Goal: Task Accomplishment & Management: Manage account settings

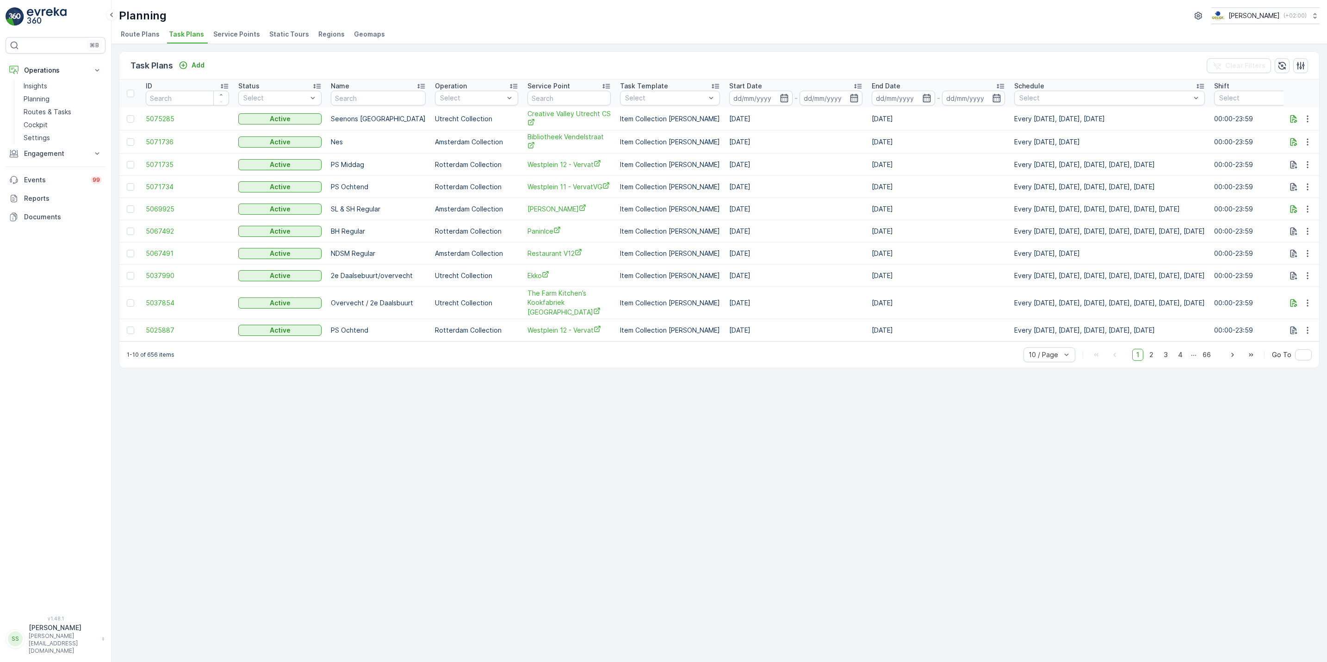
scroll to position [0, 125]
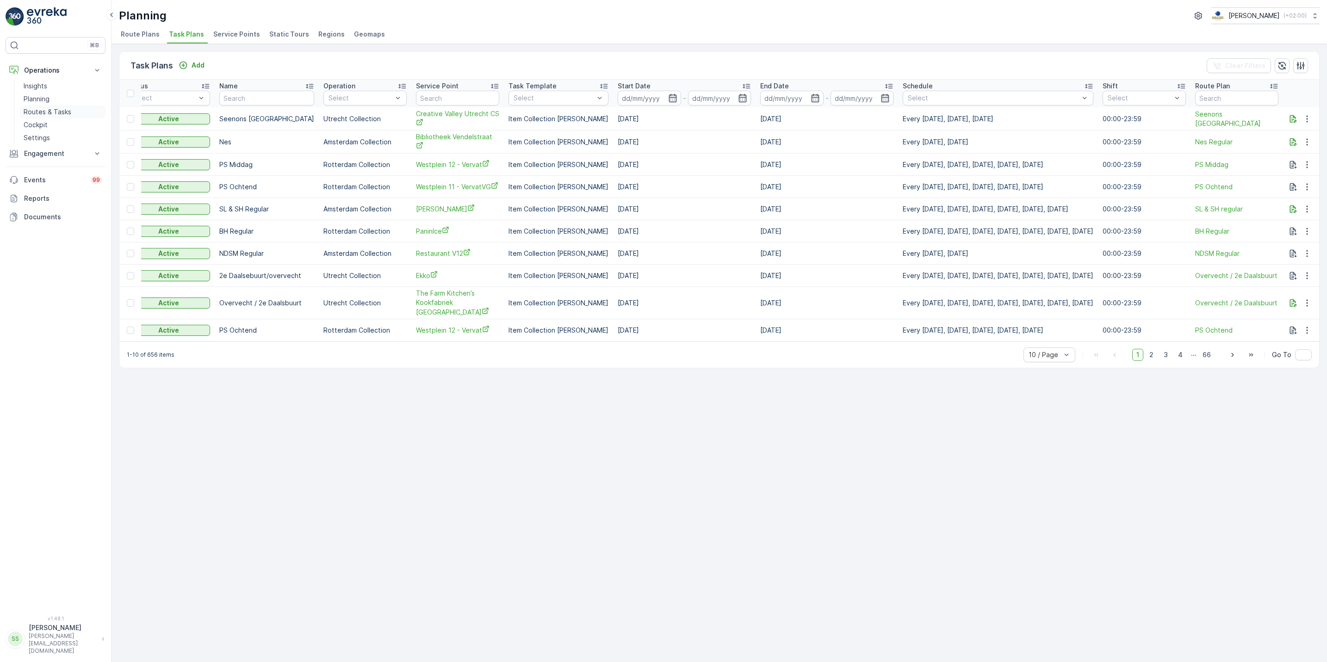
click at [68, 114] on p "Routes & Tasks" at bounding box center [48, 111] width 48 height 9
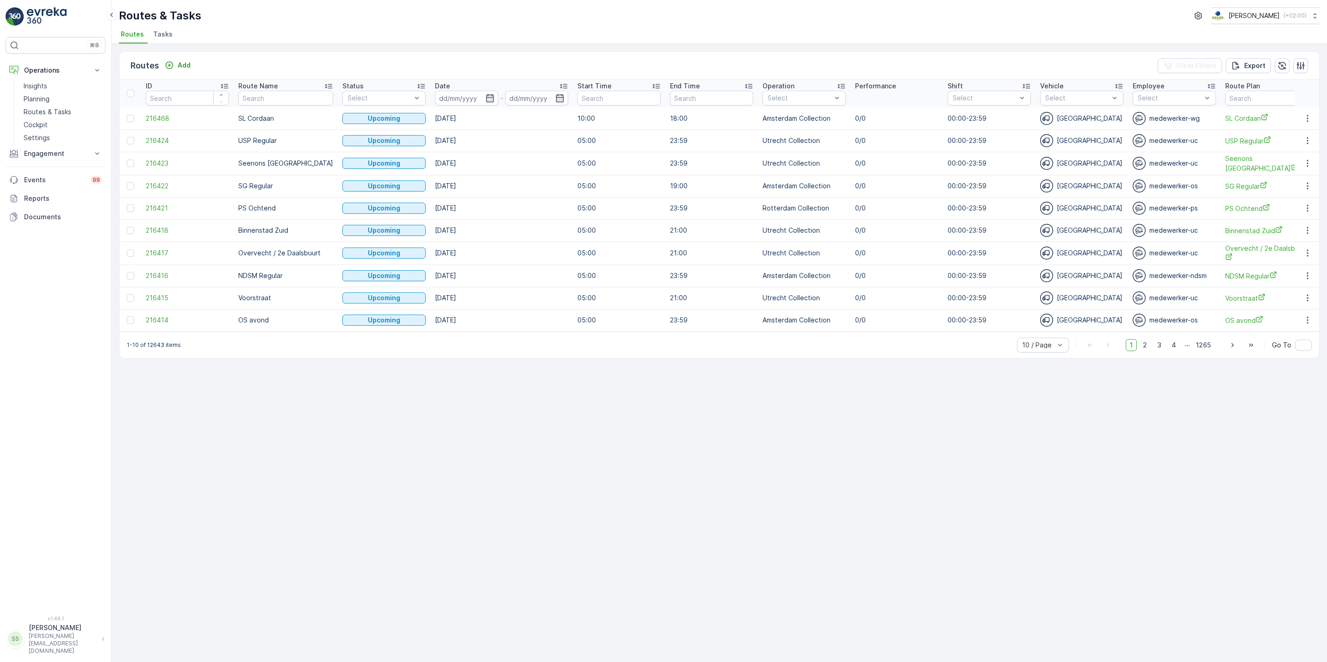
scroll to position [0, 66]
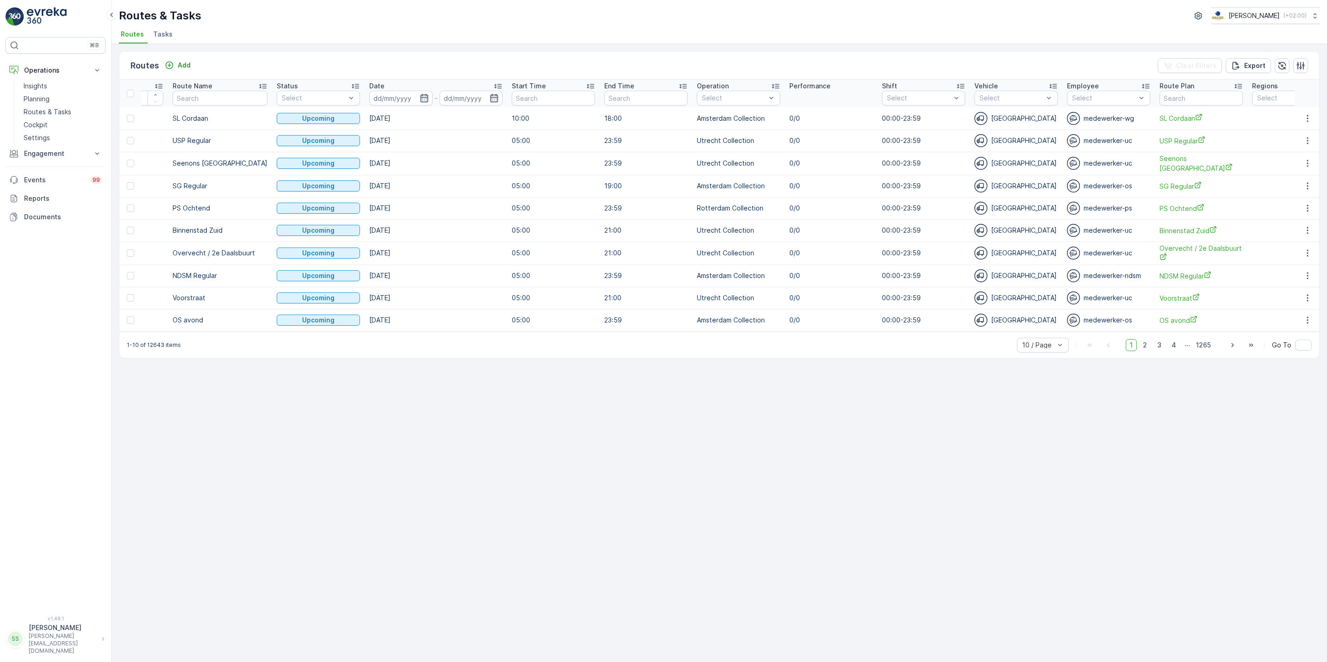
click at [168, 38] on span "Tasks" at bounding box center [162, 34] width 19 height 9
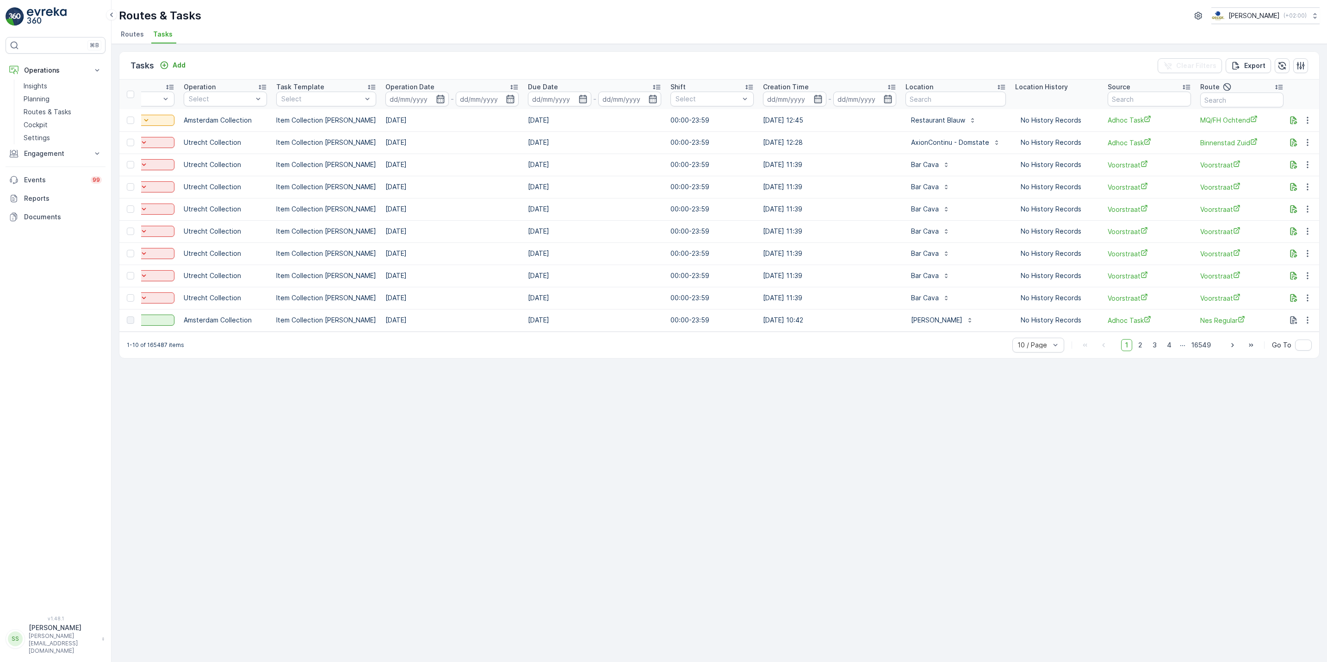
scroll to position [0, 236]
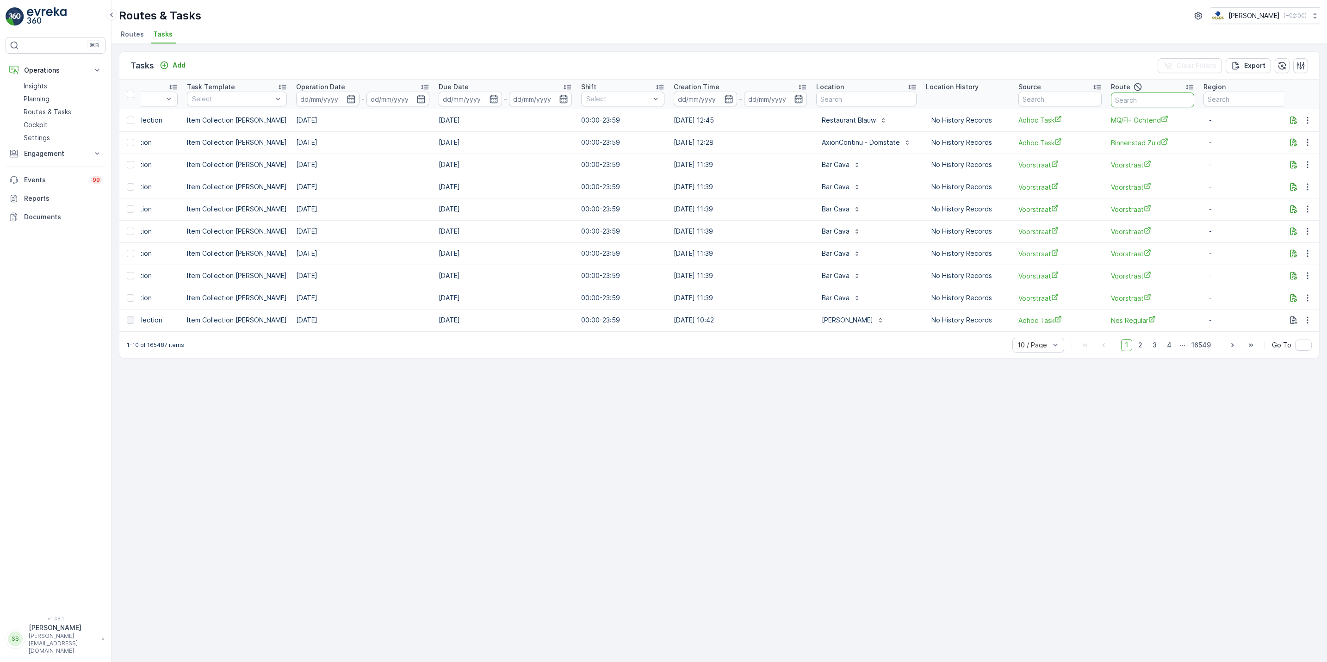
click at [1135, 103] on input "text" at bounding box center [1152, 100] width 83 height 15
click at [860, 99] on input "text" at bounding box center [866, 99] width 100 height 15
type input "l"
type input "karakter"
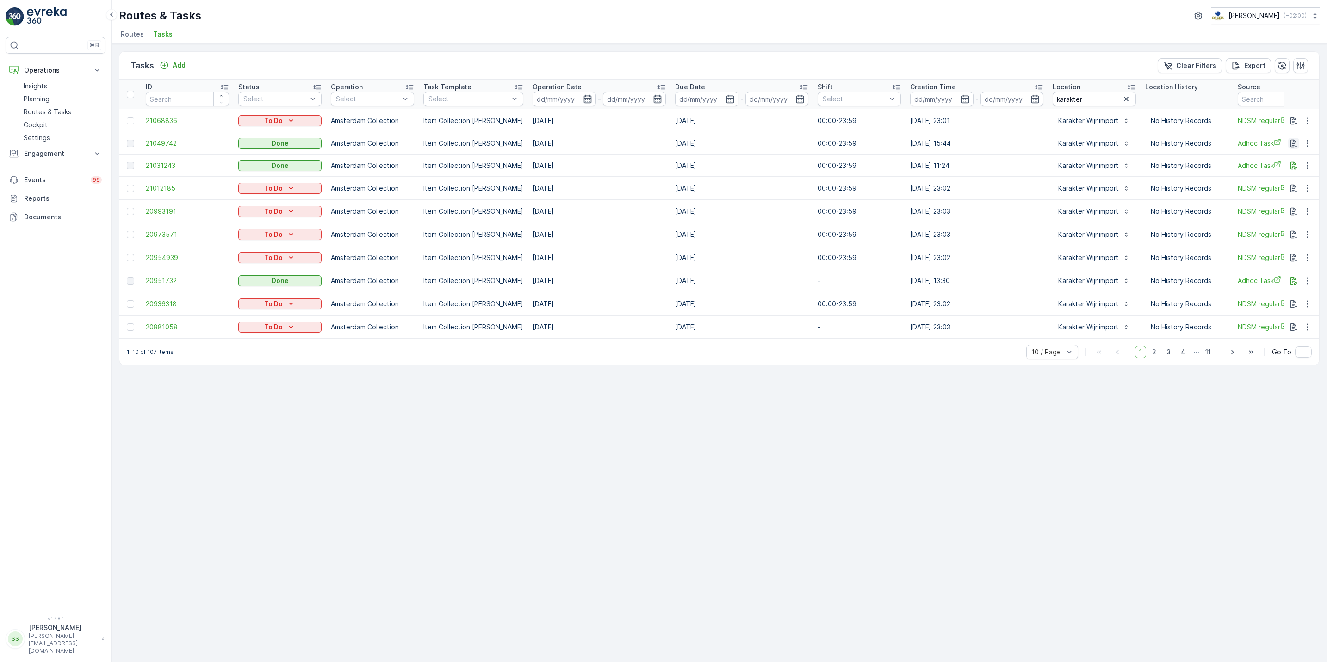
click at [1294, 147] on icon "button" at bounding box center [1293, 143] width 9 height 9
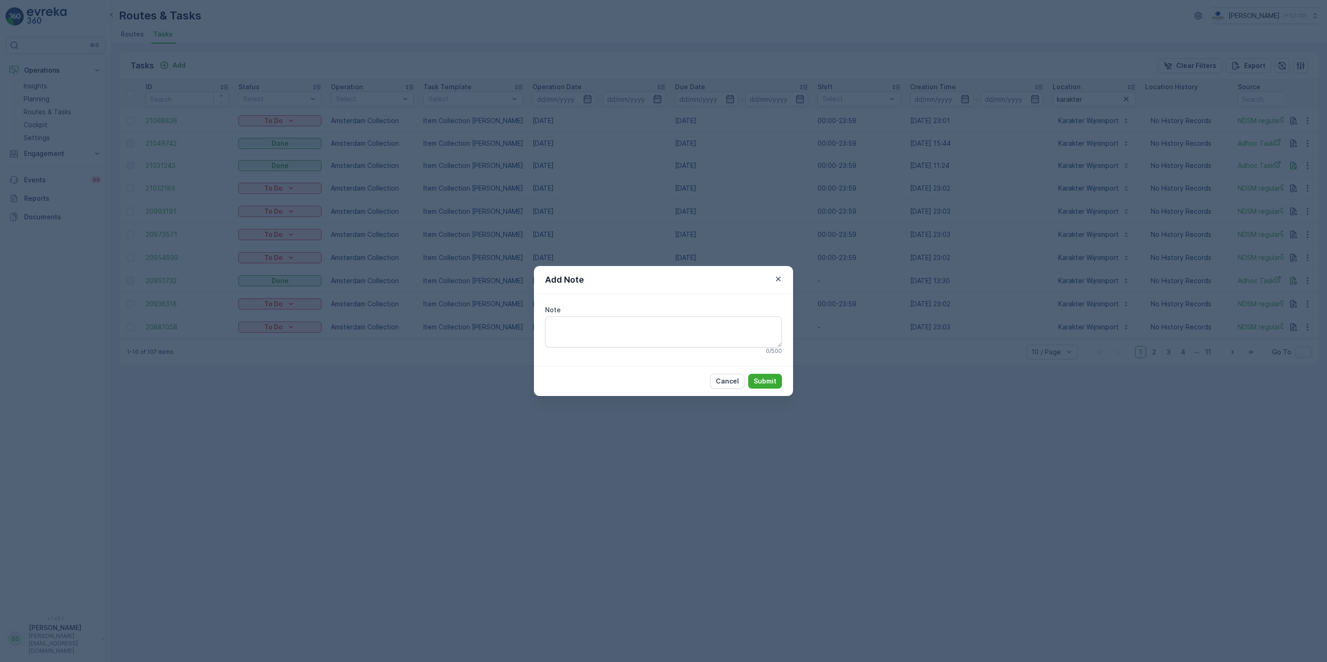
click at [1295, 153] on div "Add Note Note 0 / 500 Cancel Submit" at bounding box center [663, 331] width 1327 height 662
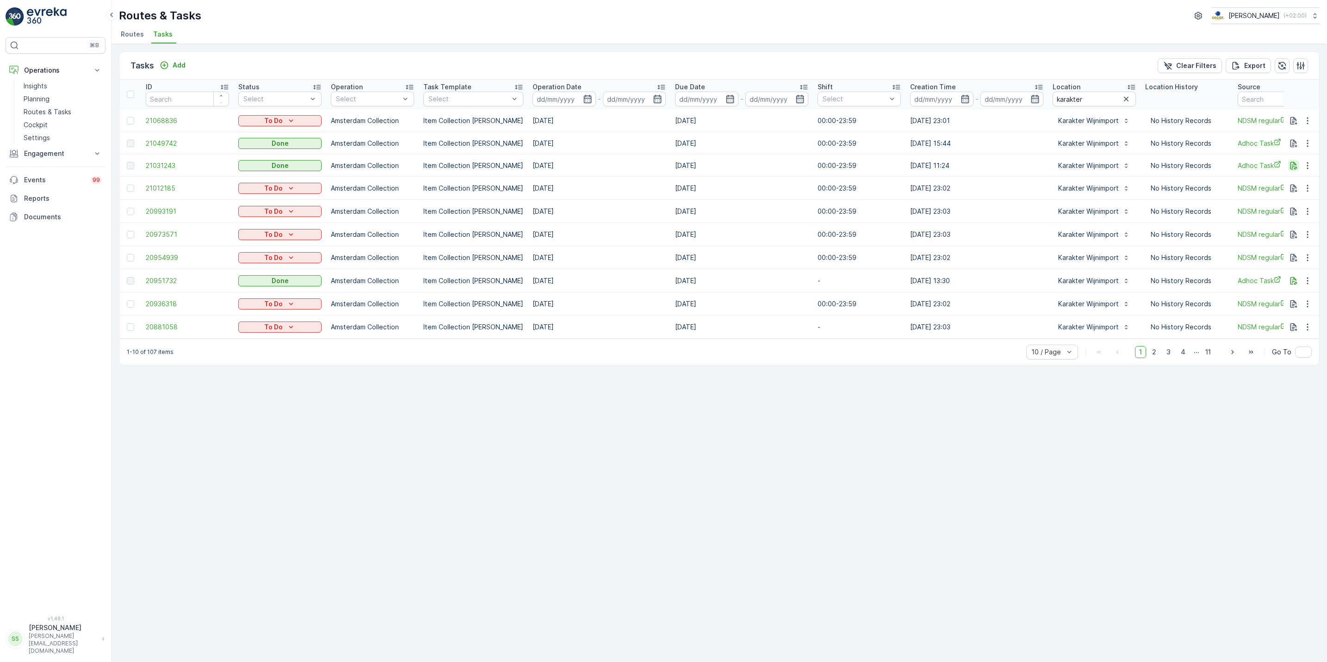
click at [1293, 165] on icon "button" at bounding box center [1293, 165] width 9 height 9
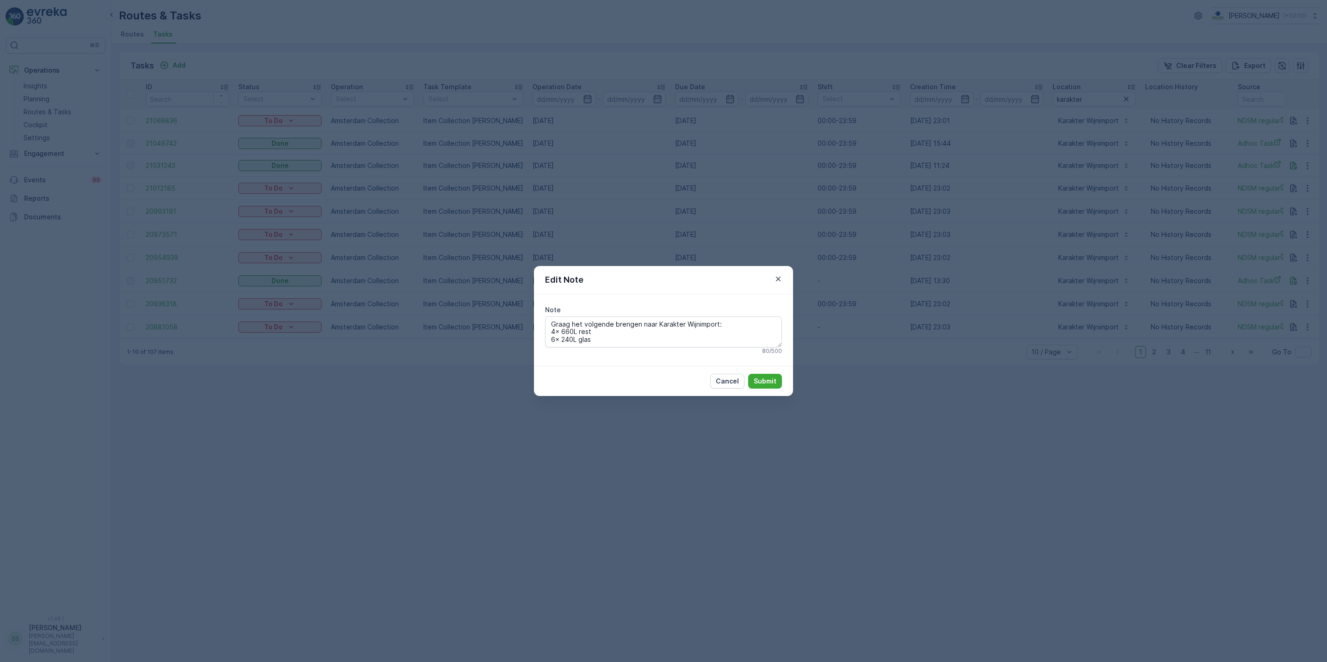
click at [382, 130] on div "Edit Note Note Graag het volgende brengen naar Karakter Wijnimport: 4x 660L res…" at bounding box center [663, 331] width 1327 height 662
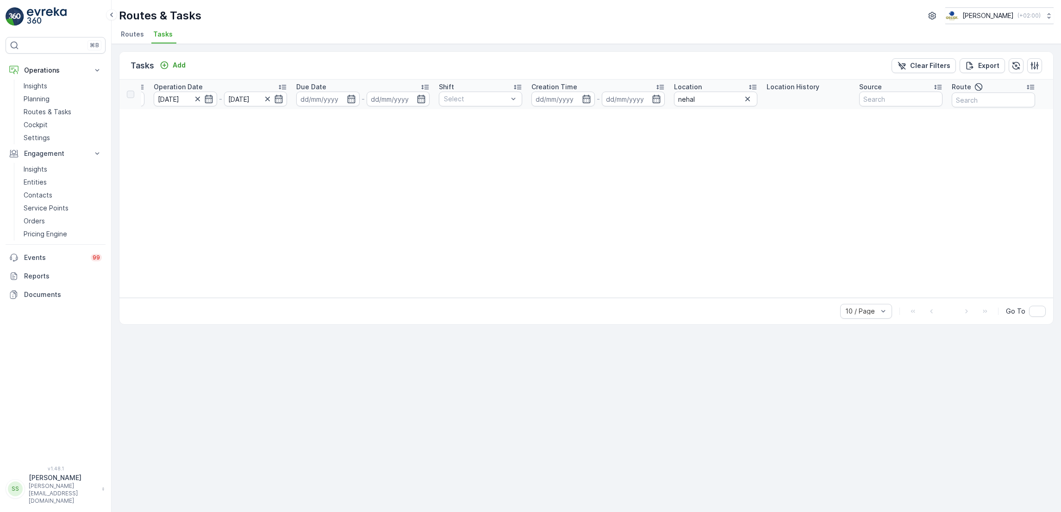
scroll to position [0, 365]
click at [749, 99] on button "button" at bounding box center [744, 98] width 11 height 11
type input "eethuis"
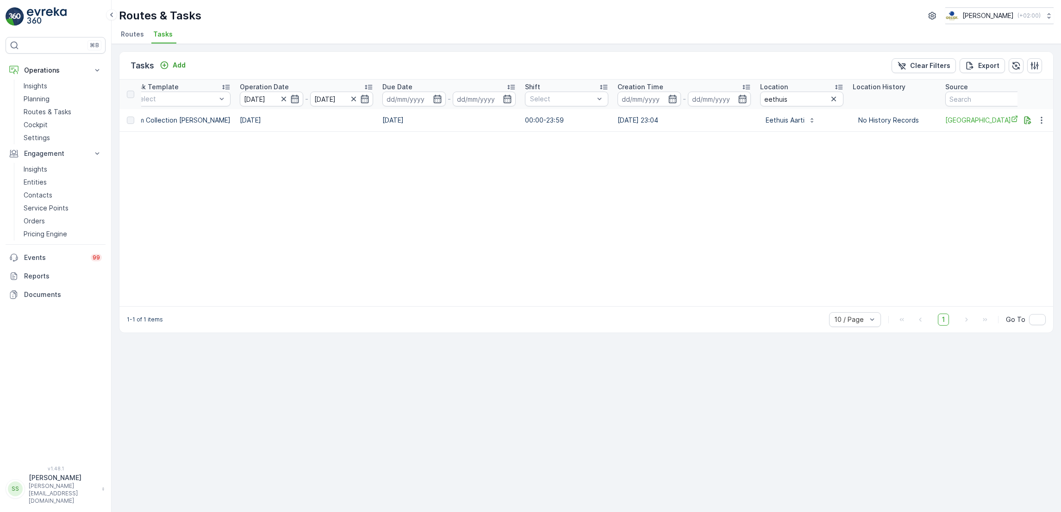
scroll to position [0, 293]
click at [1029, 119] on icon "button" at bounding box center [1027, 120] width 7 height 8
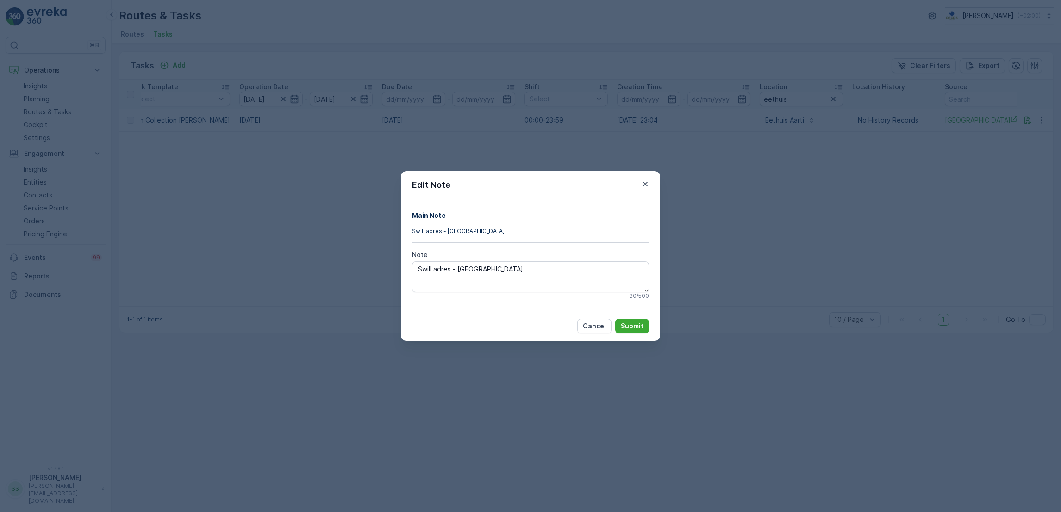
click at [778, 245] on div "Edit Note Main Note Swill adres - Gemeente Utrecht Note Swill adres - Gemeente …" at bounding box center [530, 256] width 1061 height 512
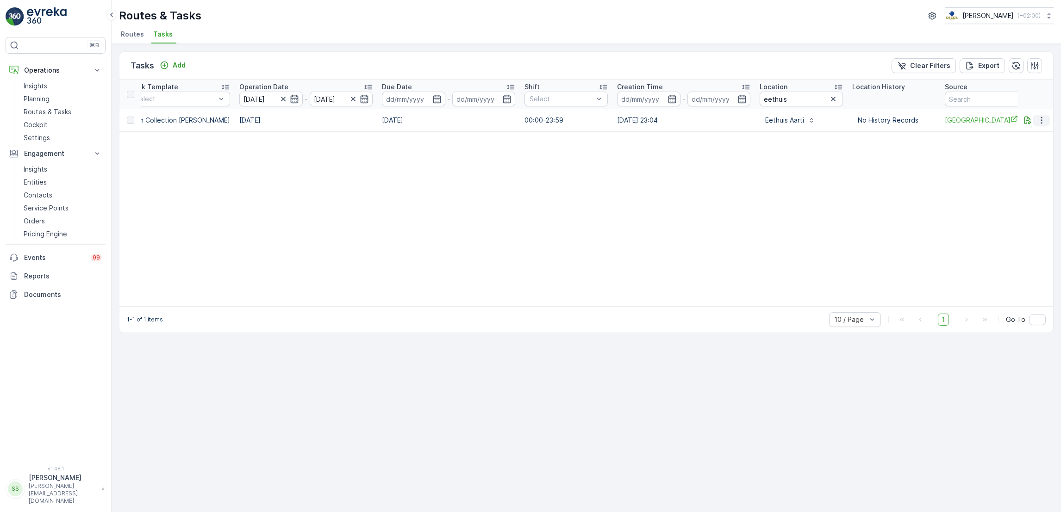
click at [1045, 119] on icon "button" at bounding box center [1041, 120] width 9 height 9
click at [1033, 135] on span "See More Details" at bounding box center [1030, 133] width 54 height 9
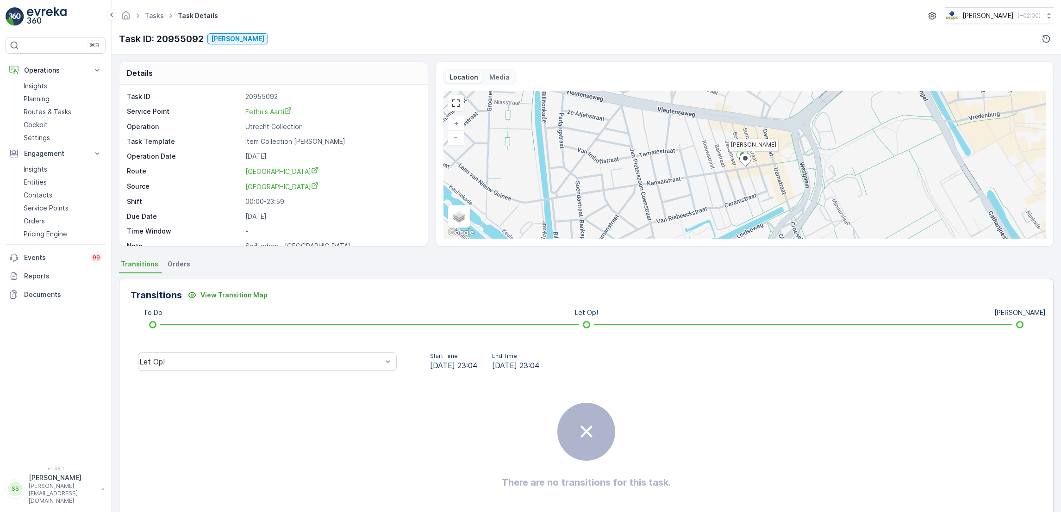
scroll to position [12, 0]
click at [492, 75] on p "Media" at bounding box center [499, 77] width 20 height 9
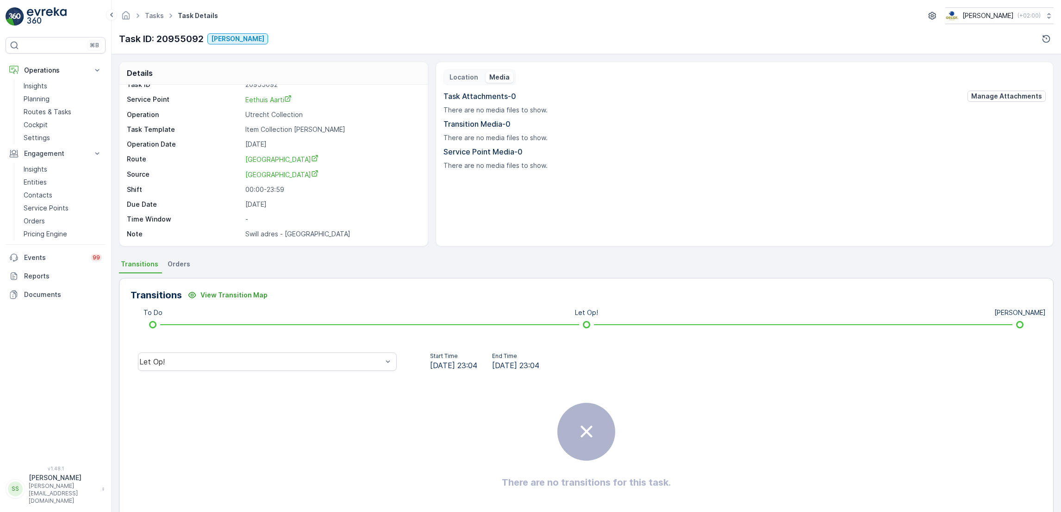
click at [466, 73] on p "Location" at bounding box center [463, 77] width 29 height 9
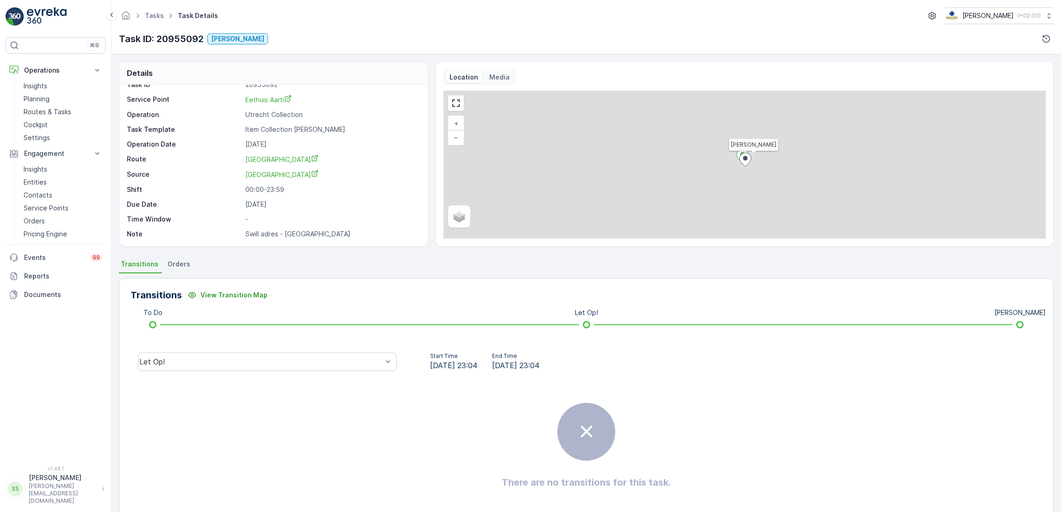
scroll to position [0, 0]
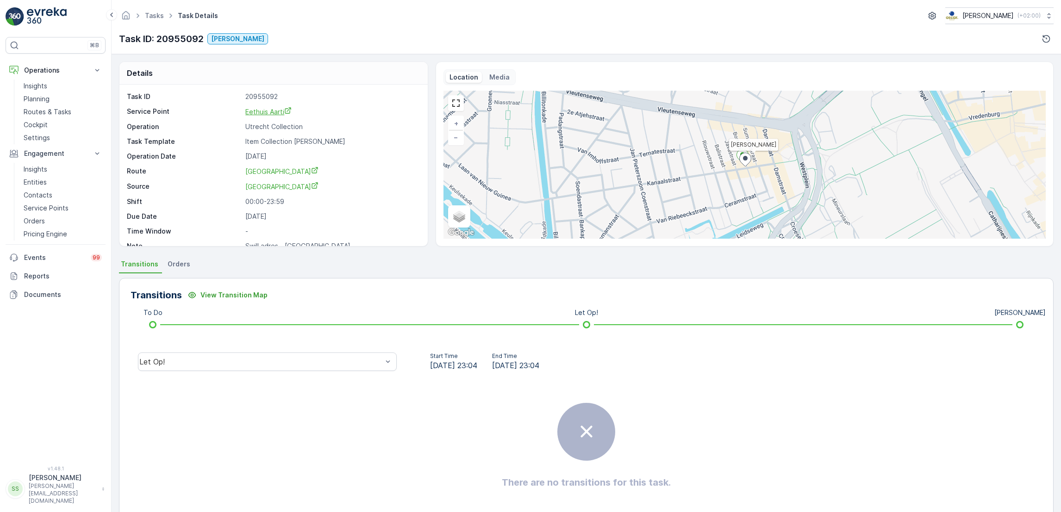
click at [278, 113] on span "Eethuis Aarti" at bounding box center [268, 112] width 46 height 8
click at [414, 234] on p "Swill adres - Gemeente Utrecht" at bounding box center [331, 234] width 172 height 9
click at [55, 208] on p "Service Points" at bounding box center [46, 208] width 45 height 9
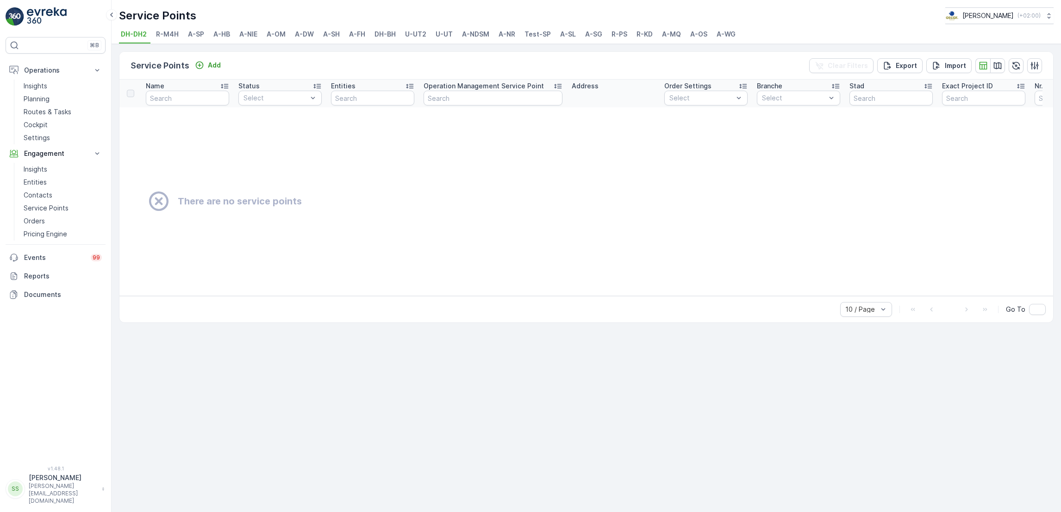
click at [398, 169] on td "There are no service points" at bounding box center [666, 201] width 1095 height 188
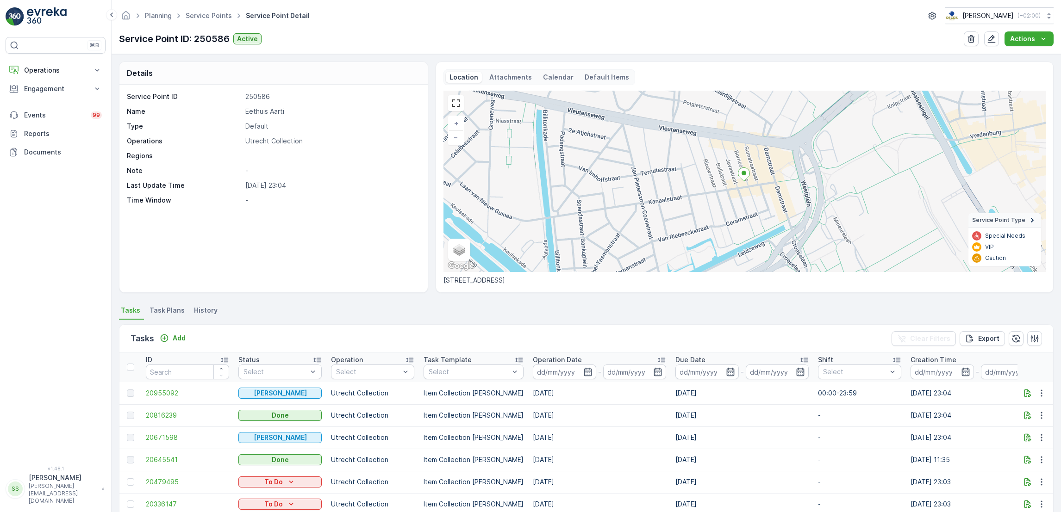
drag, startPoint x: 440, startPoint y: 282, endPoint x: 501, endPoint y: 278, distance: 61.3
click at [501, 278] on div "Location Attachments Calendar Default Items + − Satellite Roadmap Terrain Hybri…" at bounding box center [744, 177] width 618 height 231
copy p "Borneostraat 41-BS"
click at [210, 17] on link "Service Points" at bounding box center [209, 16] width 46 height 8
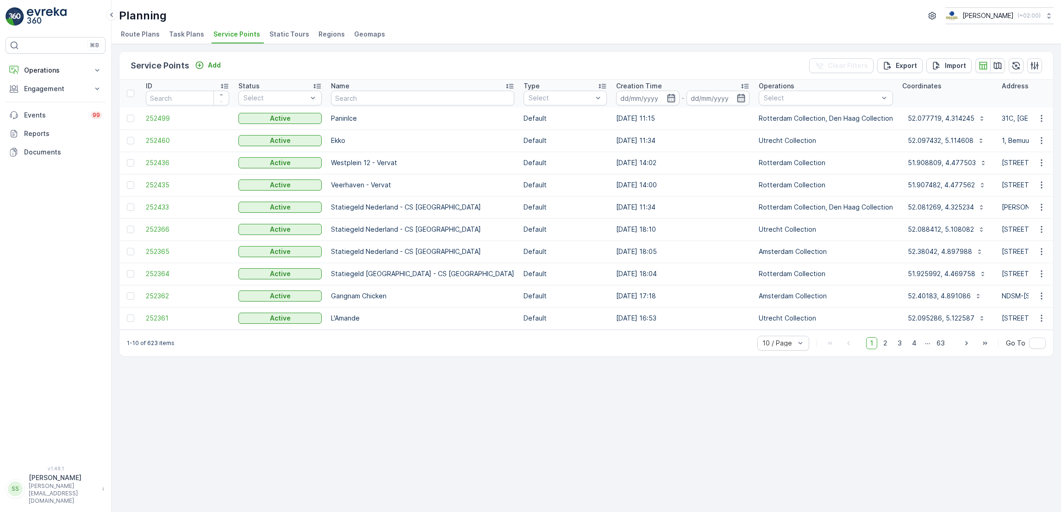
click at [180, 38] on span "Task Plans" at bounding box center [186, 34] width 35 height 9
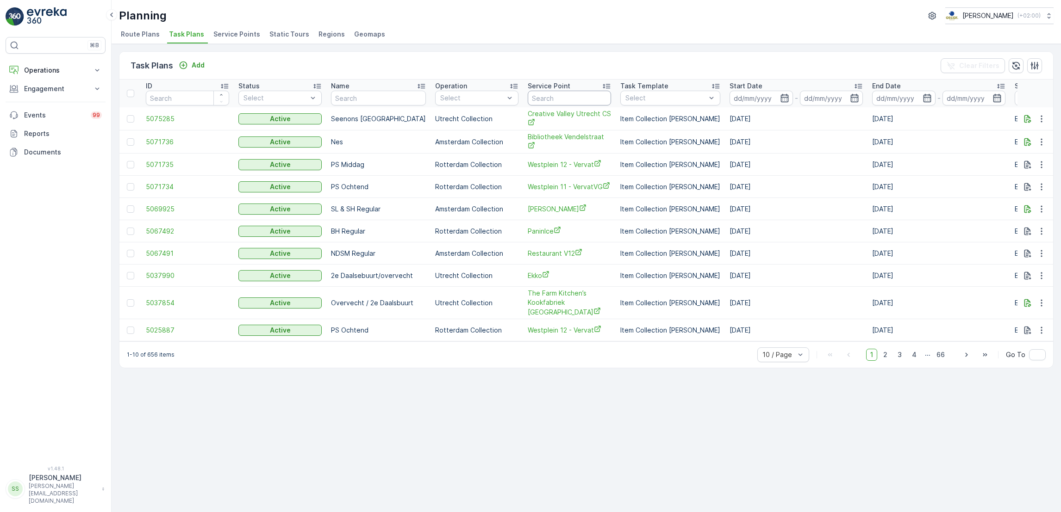
click at [553, 102] on input "text" at bounding box center [569, 98] width 83 height 15
type input "bakkerij"
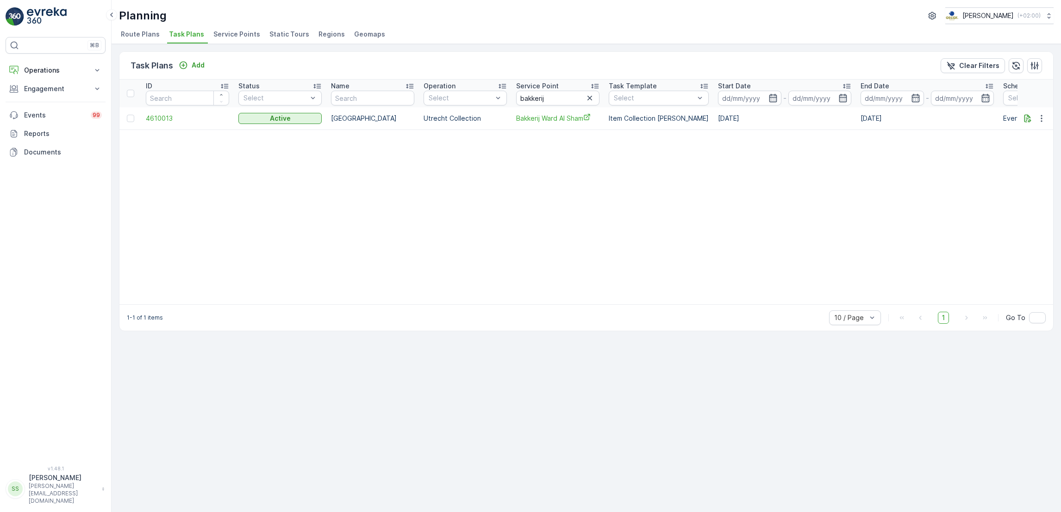
click at [541, 124] on td "Bakkerij Ward Al Sham" at bounding box center [557, 118] width 93 height 22
click at [537, 118] on span "Bakkerij Ward Al Sham" at bounding box center [557, 118] width 83 height 10
click at [589, 99] on icon "button" at bounding box center [589, 97] width 9 height 9
type input "sea"
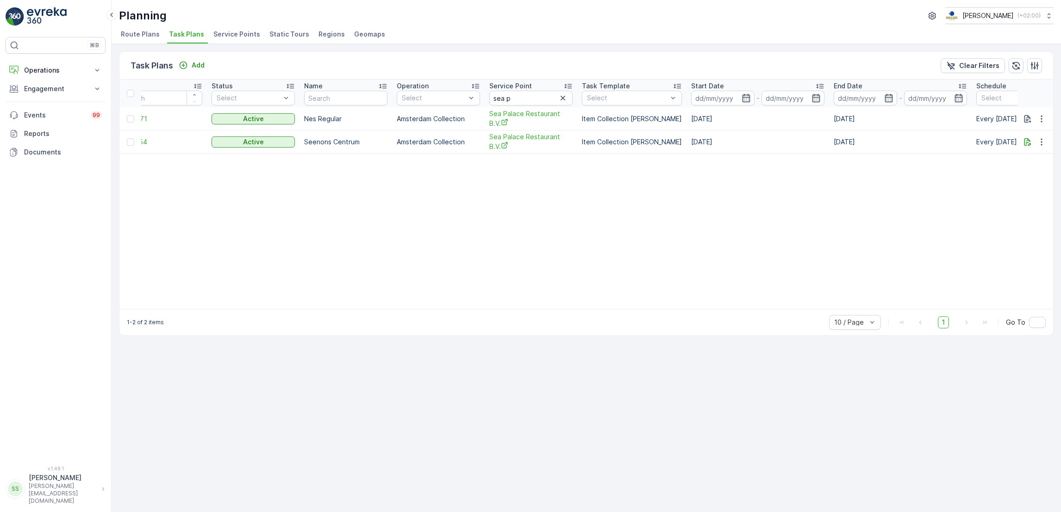
scroll to position [0, 9]
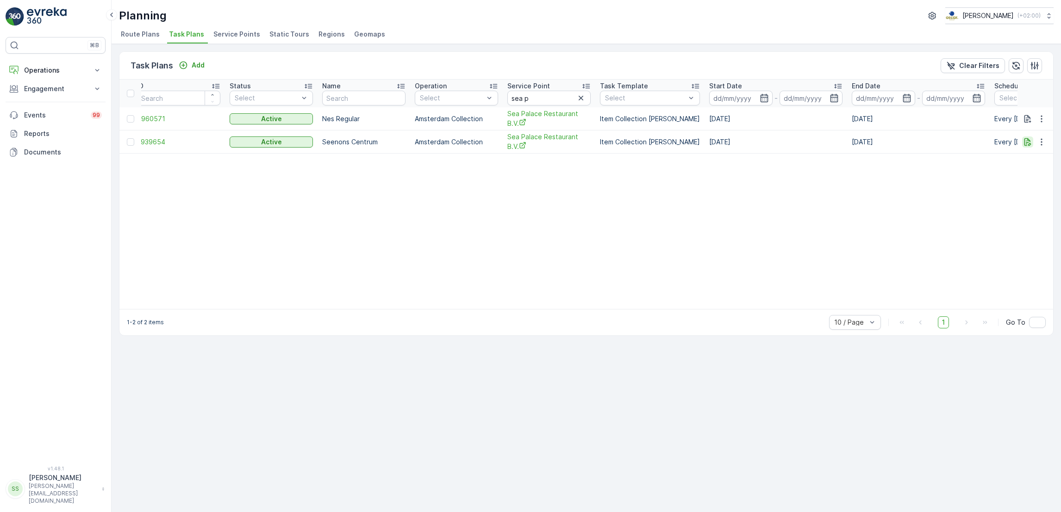
click at [1025, 147] on icon "button" at bounding box center [1027, 141] width 9 height 9
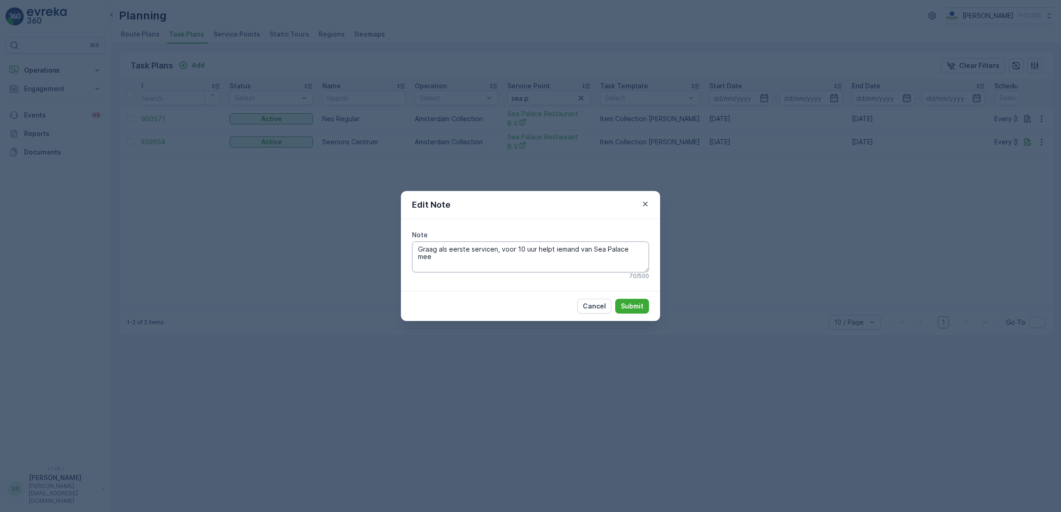
click at [640, 249] on textarea "Graag als eerste servicen, voor 10 uur helpt iemand van Sea Palace mee" at bounding box center [530, 257] width 237 height 31
type textarea "Graag als eerste servicen, voor 10 uur helpt iemand van Sea Palace mee. Contain…"
click at [626, 307] on p "Submit" at bounding box center [632, 306] width 23 height 9
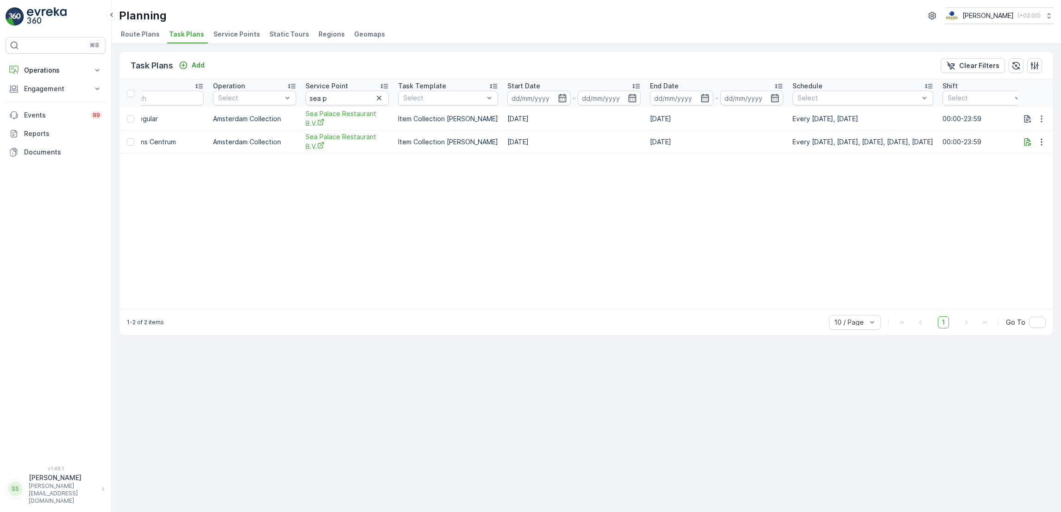
scroll to position [0, 195]
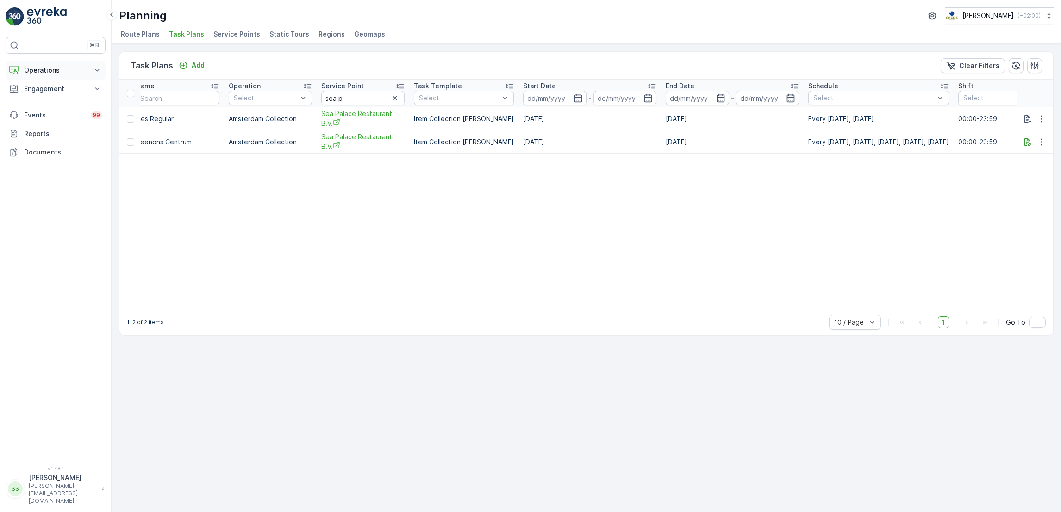
click at [84, 72] on p "Operations" at bounding box center [55, 70] width 63 height 9
click at [53, 110] on p "Routes & Tasks" at bounding box center [48, 111] width 48 height 9
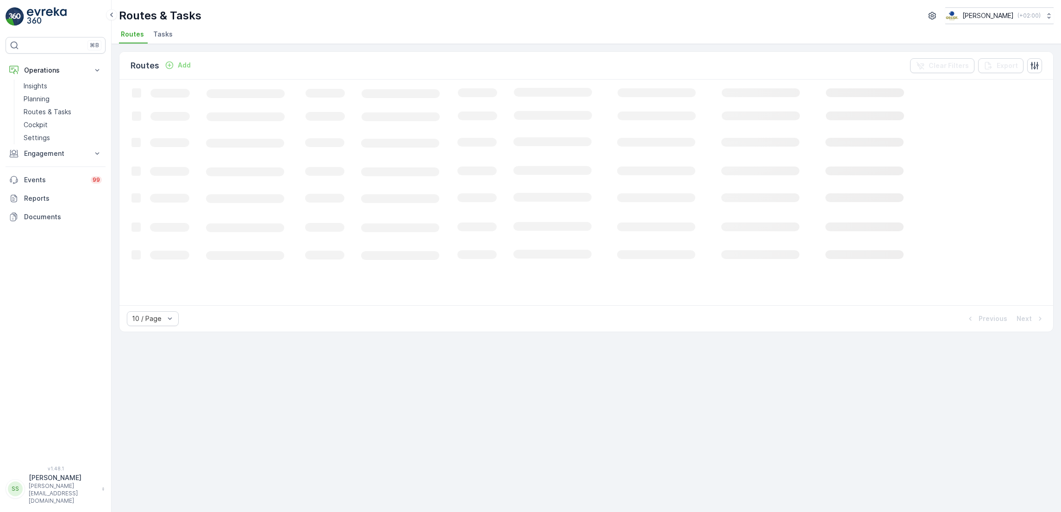
click at [159, 36] on span "Tasks" at bounding box center [162, 34] width 19 height 9
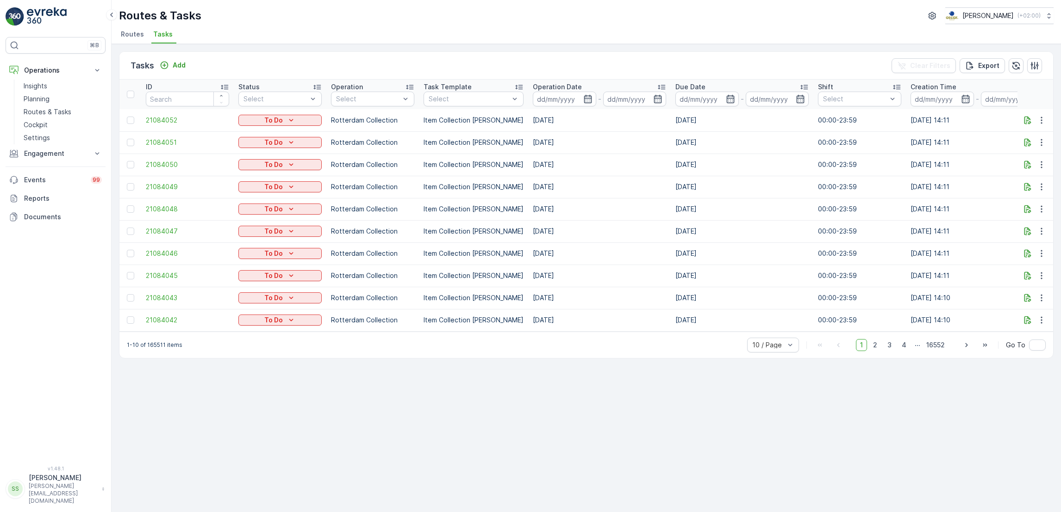
click at [127, 34] on span "Routes" at bounding box center [132, 34] width 23 height 9
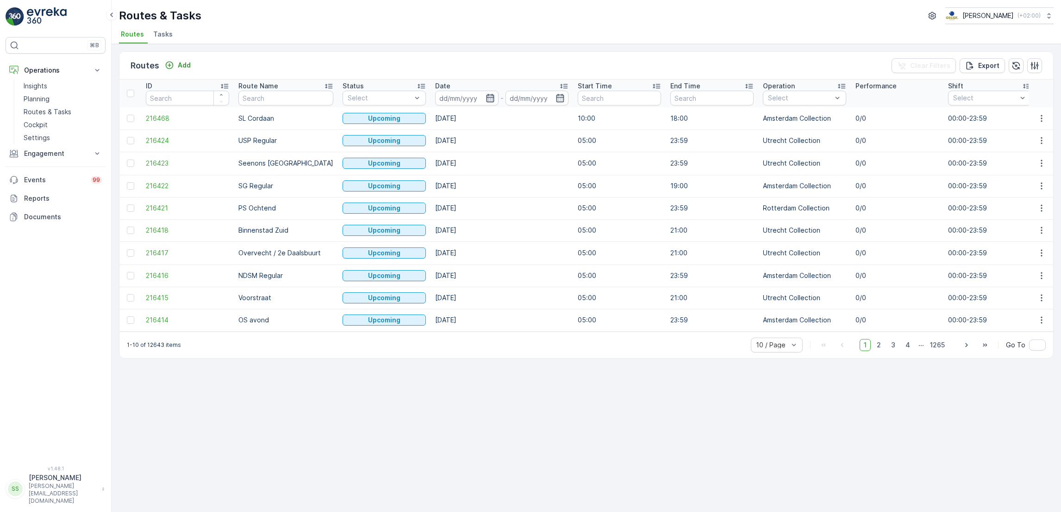
click at [485, 99] on icon "button" at bounding box center [489, 97] width 9 height 9
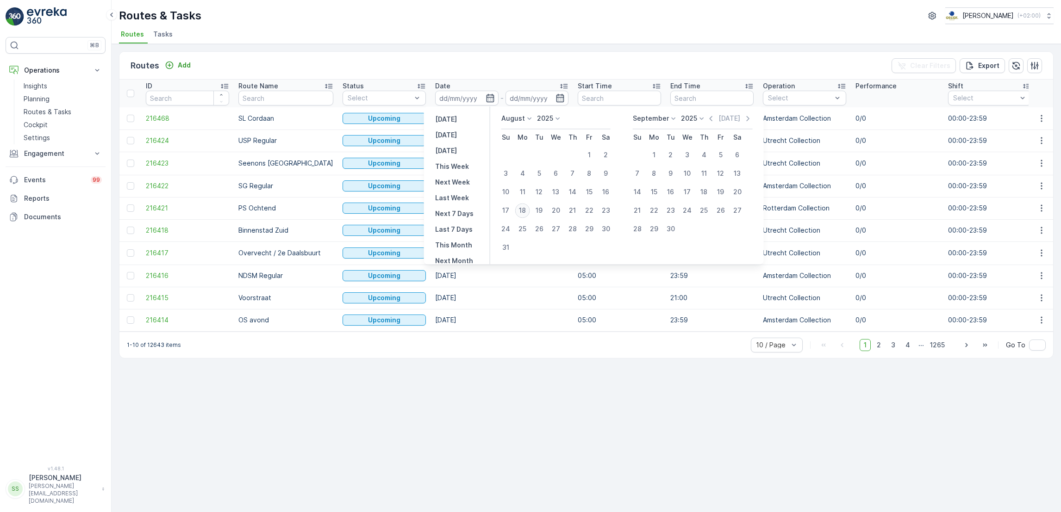
click at [526, 211] on div "18" at bounding box center [522, 210] width 15 height 15
type input "[DATE]"
click at [526, 211] on div "18" at bounding box center [522, 210] width 15 height 15
type input "[DATE]"
click at [526, 211] on div "18" at bounding box center [522, 210] width 15 height 15
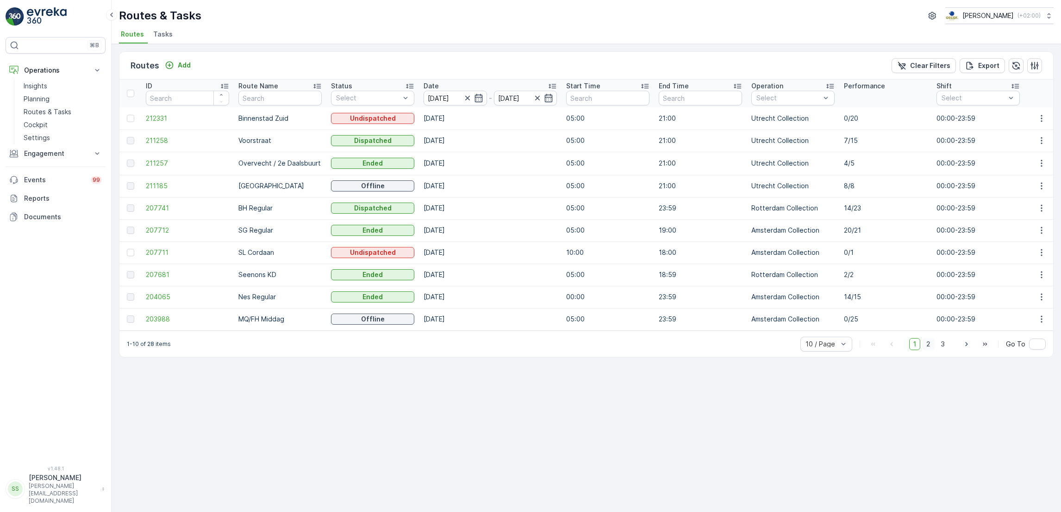
click at [929, 348] on span "2" at bounding box center [928, 344] width 12 height 12
click at [1039, 205] on icon "button" at bounding box center [1041, 207] width 9 height 9
click at [556, 415] on div "Routes Add Clear Filters Export ID Route Name Status Select Date 18.08.2025 - 1…" at bounding box center [586, 278] width 949 height 468
click at [945, 347] on span "3" at bounding box center [942, 343] width 12 height 12
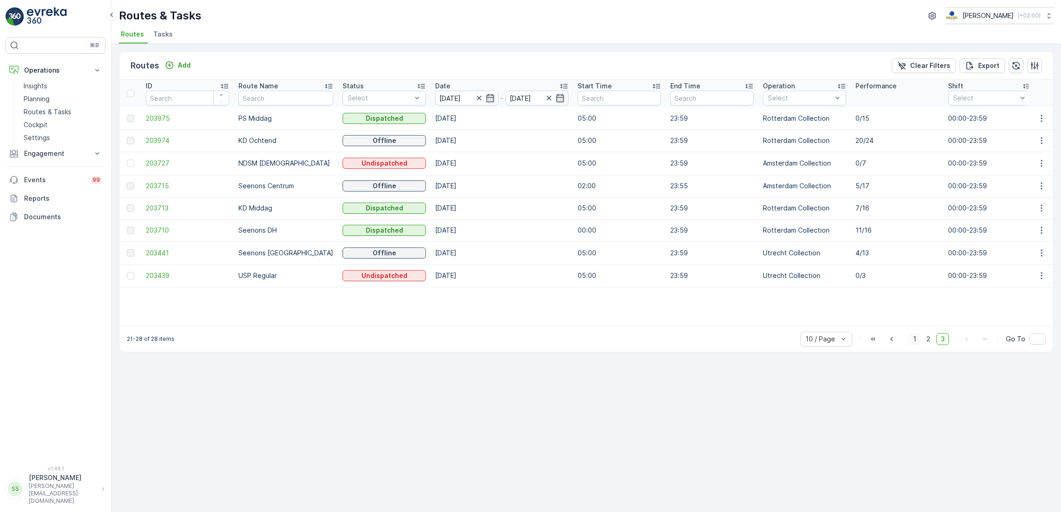
click at [910, 341] on span "1" at bounding box center [914, 339] width 11 height 12
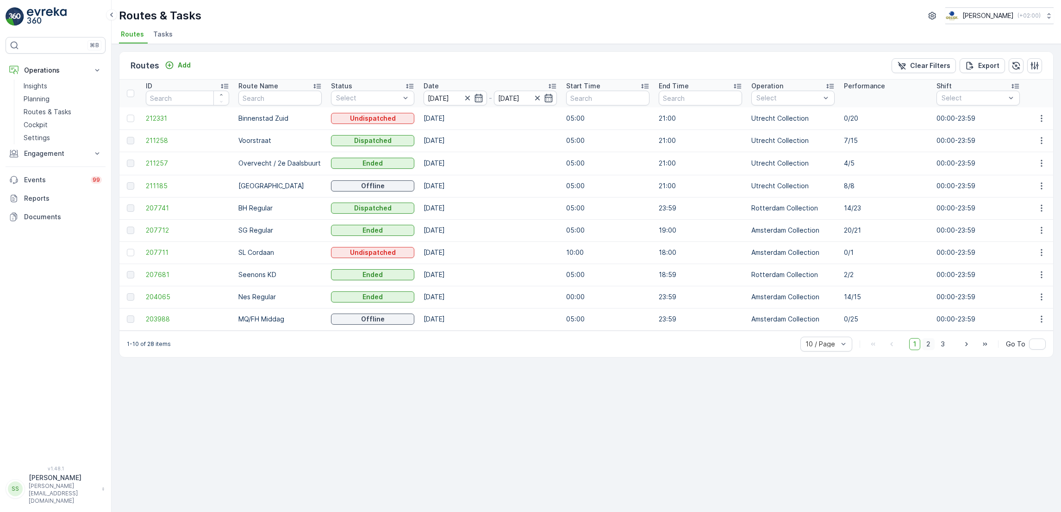
click at [930, 350] on span "2" at bounding box center [928, 344] width 12 height 12
click at [1040, 207] on icon "button" at bounding box center [1040, 207] width 1 height 7
click at [1023, 219] on span "See More Details" at bounding box center [1020, 220] width 54 height 9
click at [1035, 273] on button "button" at bounding box center [1041, 273] width 17 height 11
click at [1028, 285] on span "See More Details" at bounding box center [1020, 287] width 54 height 9
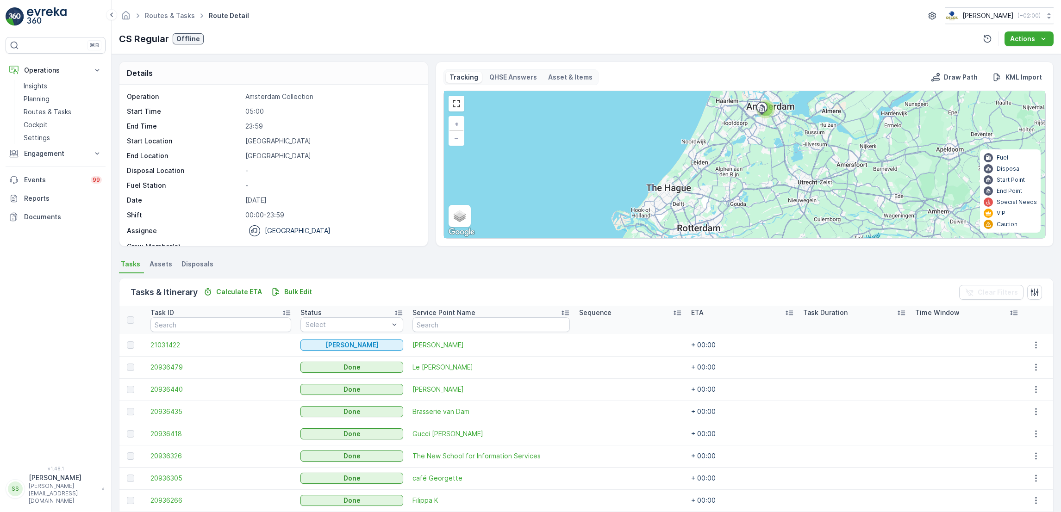
scroll to position [38, 0]
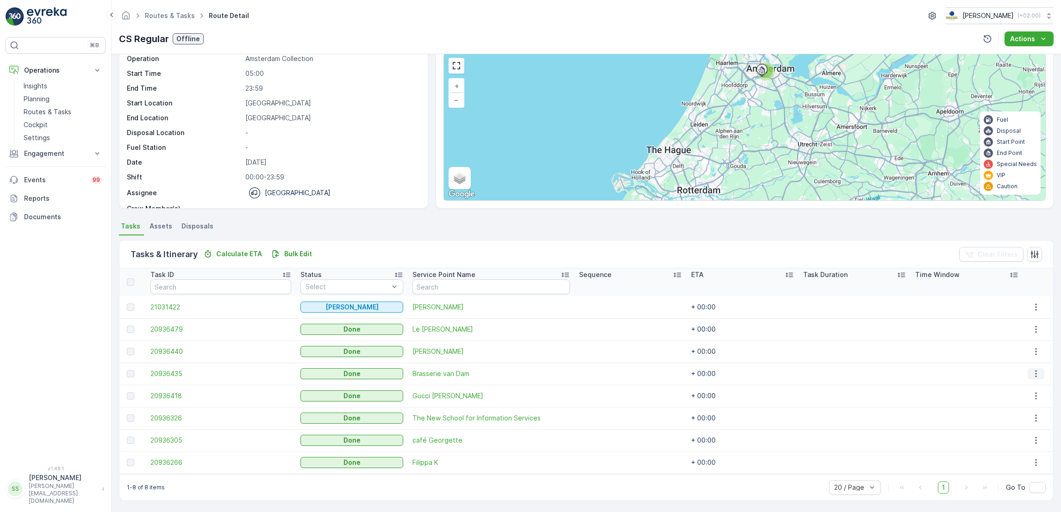
click at [1034, 371] on icon "button" at bounding box center [1035, 373] width 9 height 9
click at [1024, 384] on span "See More Details" at bounding box center [1030, 387] width 54 height 9
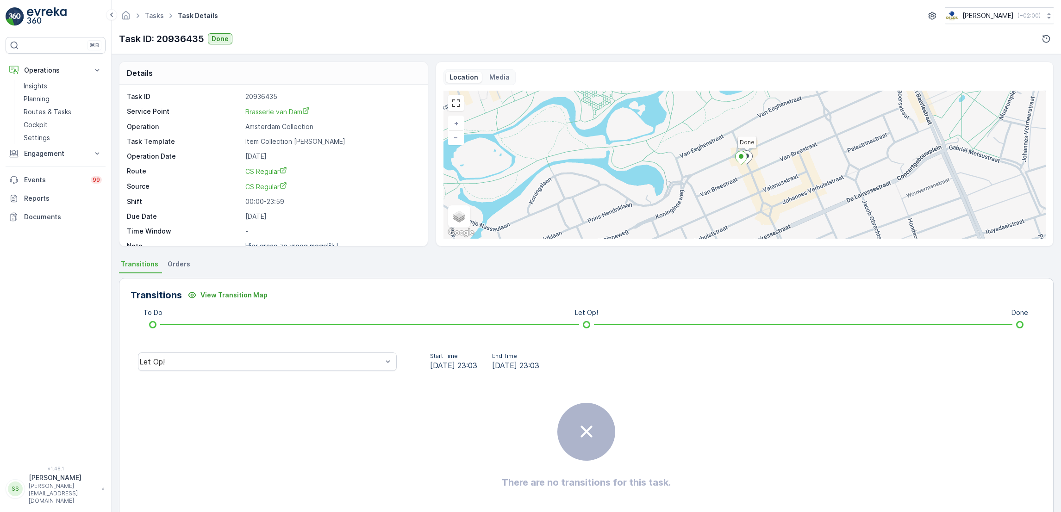
scroll to position [12, 0]
click at [316, 231] on p "Hier graag zo vroeg mogelijk l..." at bounding box center [294, 234] width 98 height 8
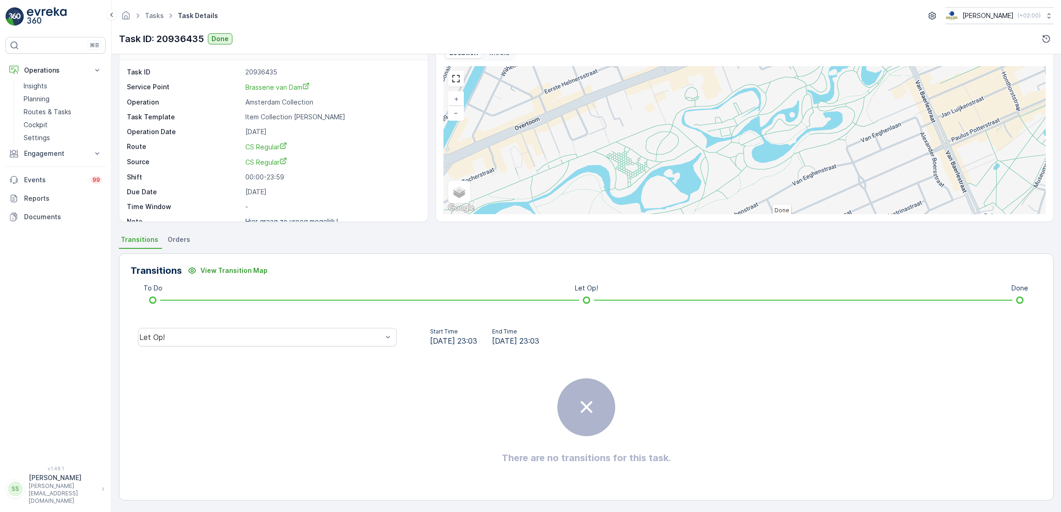
scroll to position [0, 0]
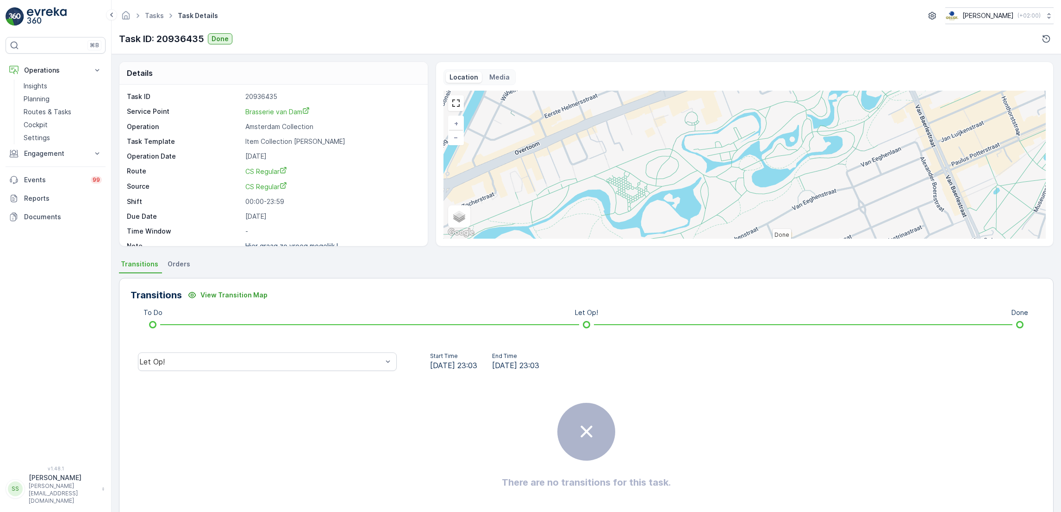
click at [505, 68] on div "Location Media Done + − Satellite Roadmap Terrain Hybrid Leaflet Keyboard short…" at bounding box center [744, 154] width 618 height 185
click at [501, 80] on p "Media" at bounding box center [499, 77] width 20 height 9
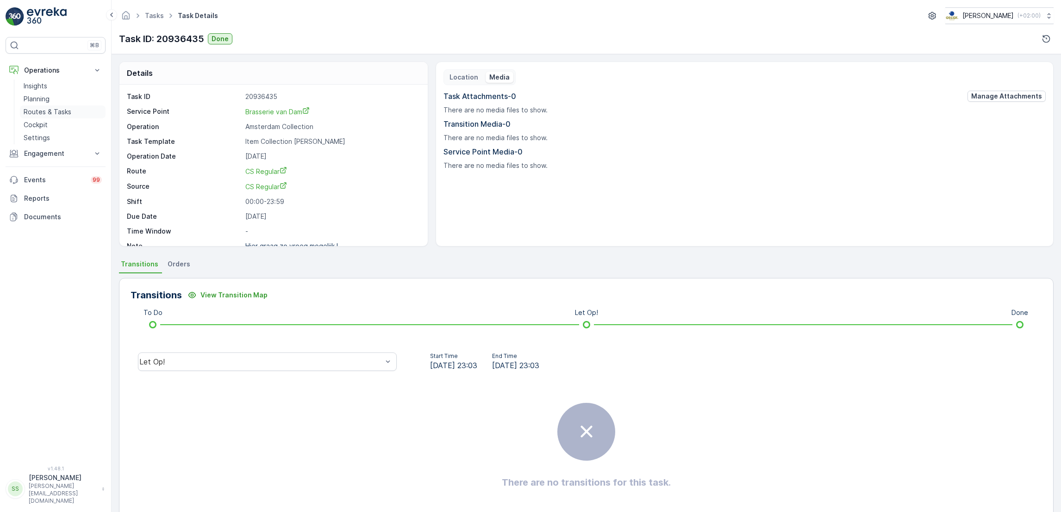
click at [47, 113] on p "Routes & Tasks" at bounding box center [48, 111] width 48 height 9
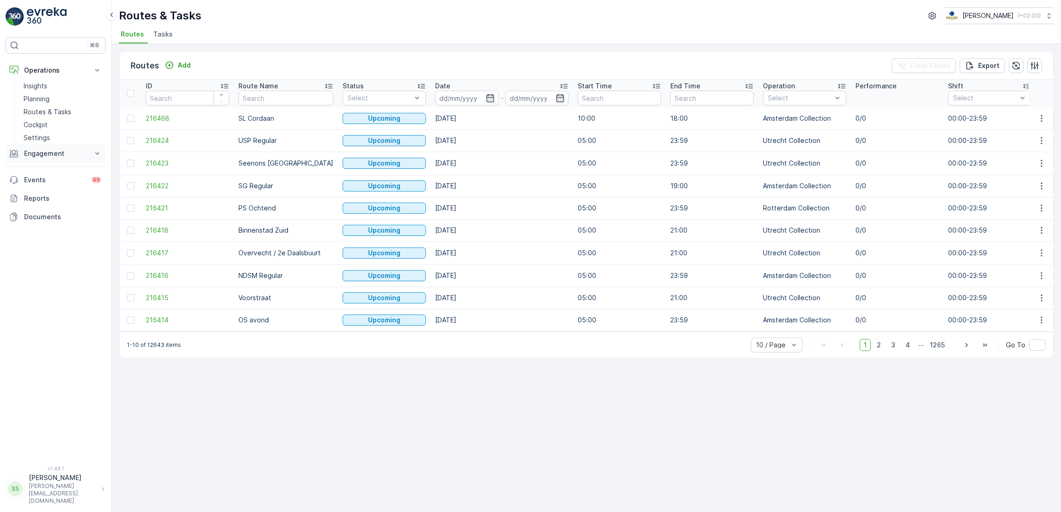
click at [41, 152] on p "Engagement" at bounding box center [55, 153] width 63 height 9
click at [53, 209] on p "Service Points" at bounding box center [46, 208] width 45 height 9
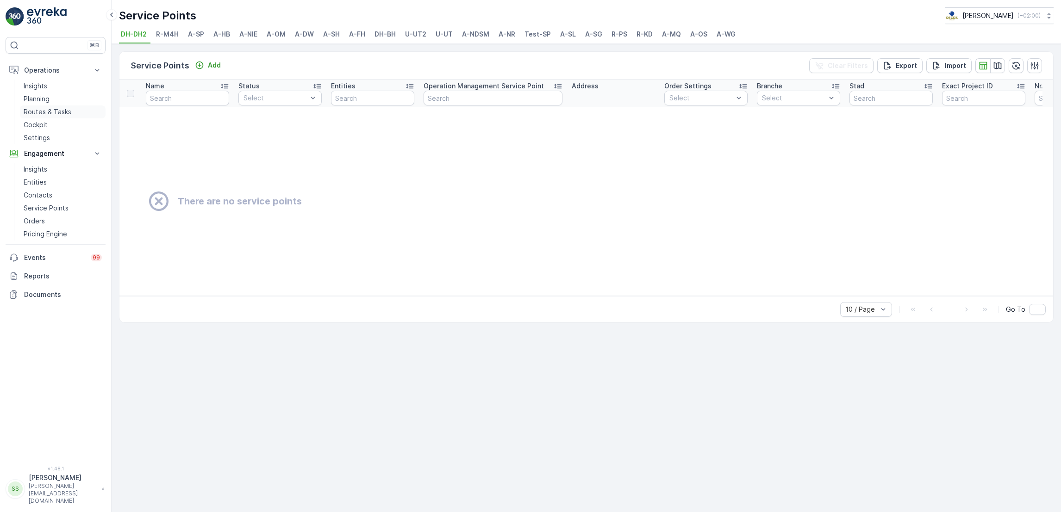
click at [62, 111] on p "Routes & Tasks" at bounding box center [48, 111] width 48 height 9
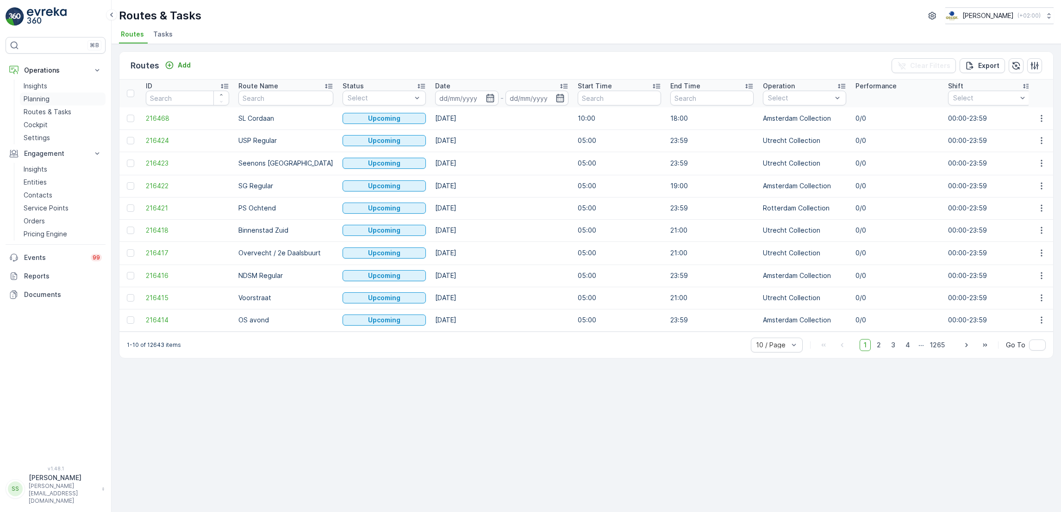
click at [50, 97] on link "Planning" at bounding box center [63, 99] width 86 height 13
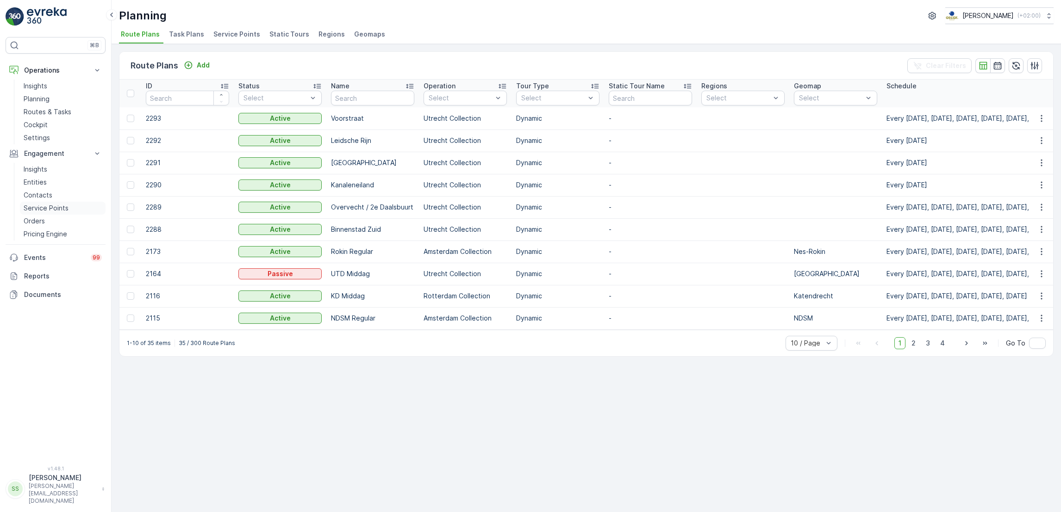
click at [57, 214] on link "Service Points" at bounding box center [63, 208] width 86 height 13
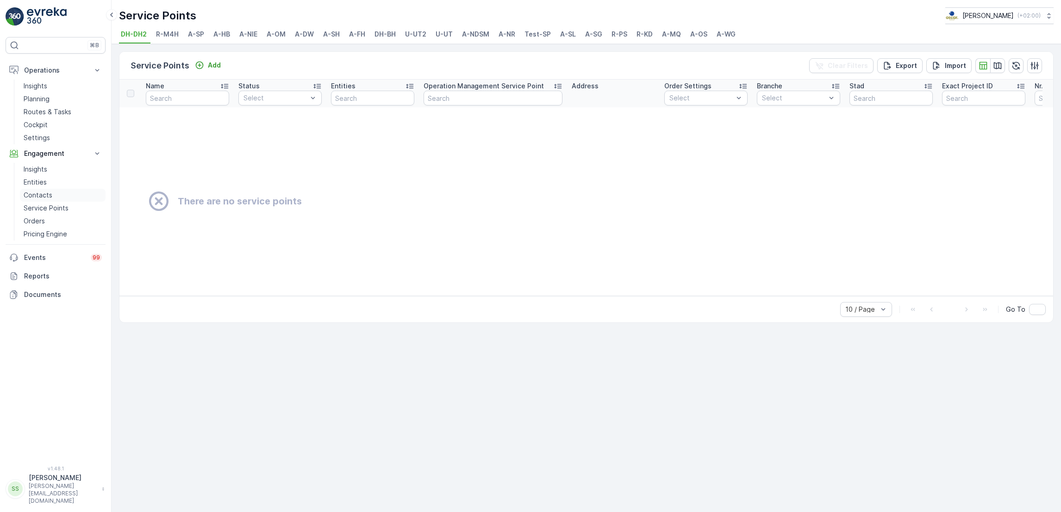
click at [57, 199] on link "Contacts" at bounding box center [63, 195] width 86 height 13
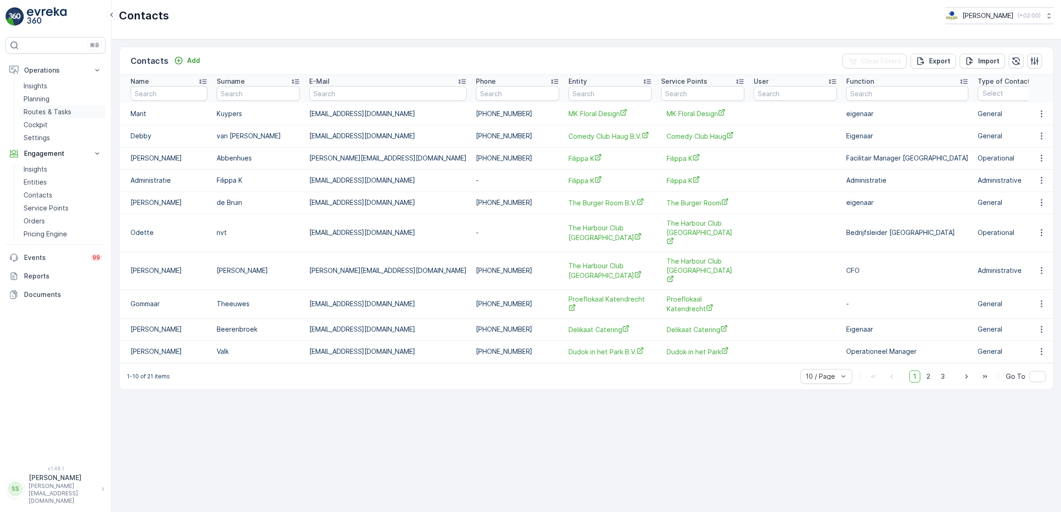
click at [54, 112] on p "Routes & Tasks" at bounding box center [48, 111] width 48 height 9
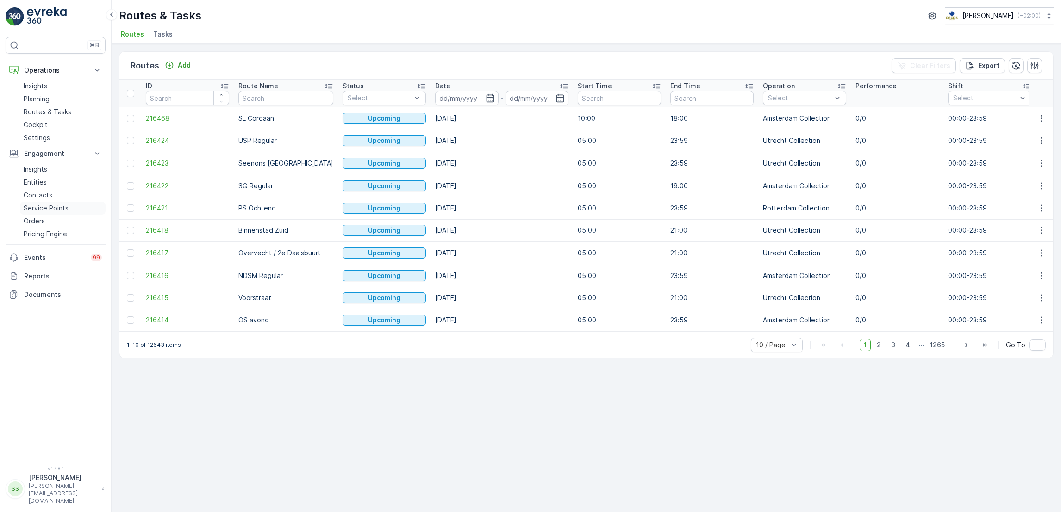
click at [38, 205] on p "Service Points" at bounding box center [46, 208] width 45 height 9
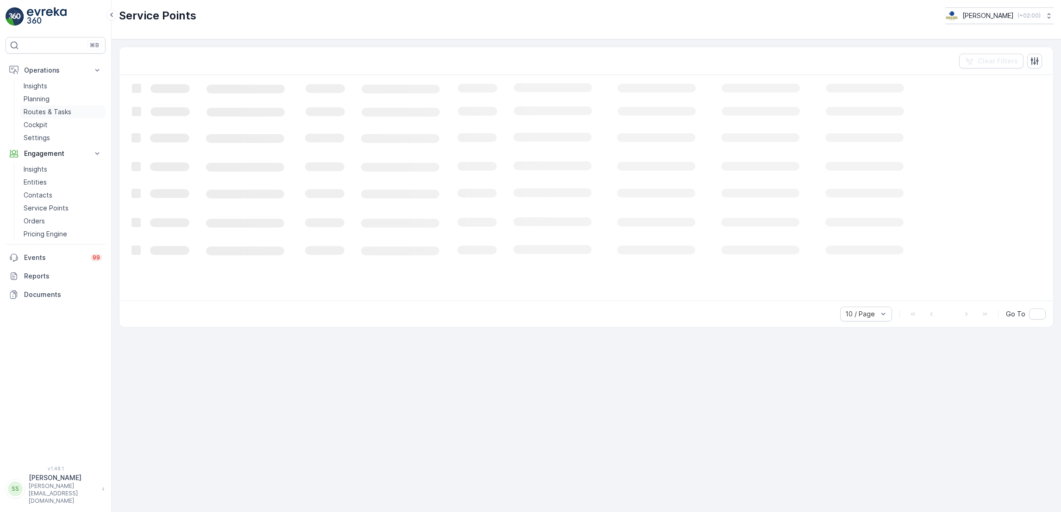
click at [57, 109] on p "Routes & Tasks" at bounding box center [48, 111] width 48 height 9
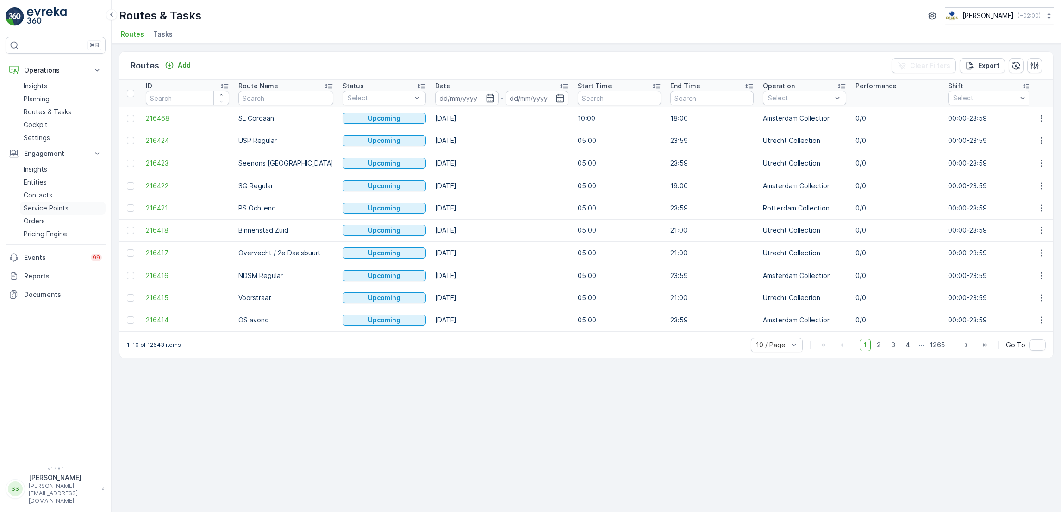
click at [54, 211] on p "Service Points" at bounding box center [46, 208] width 45 height 9
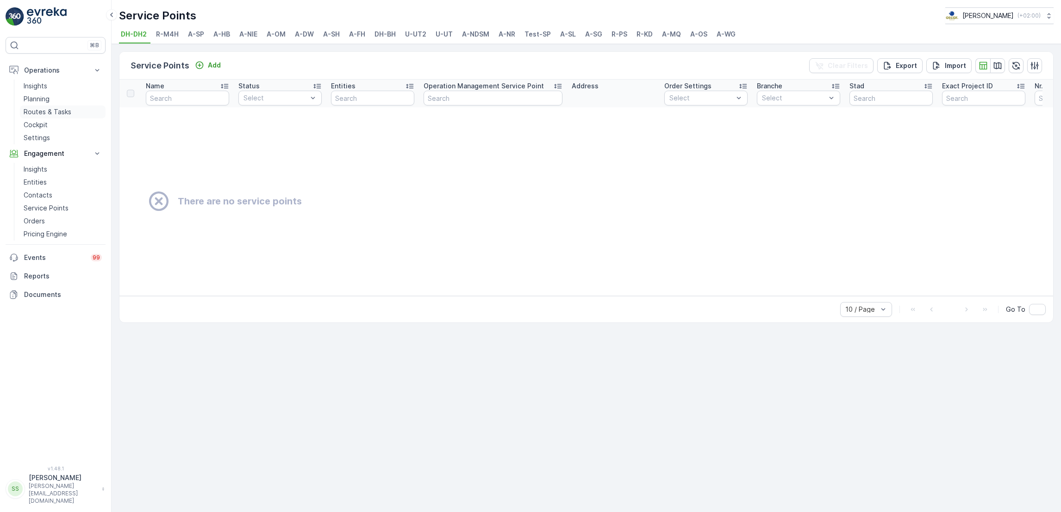
click at [44, 111] on p "Routes & Tasks" at bounding box center [48, 111] width 48 height 9
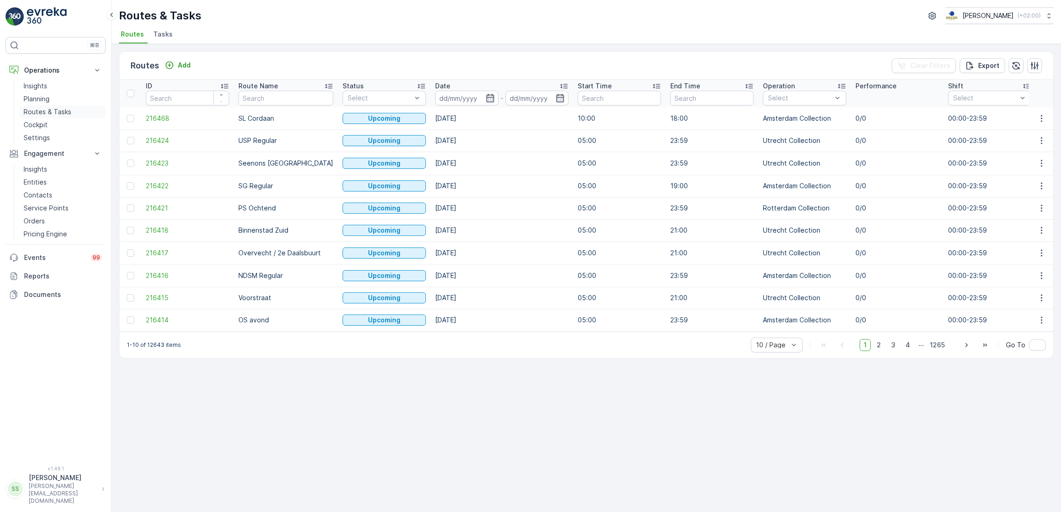
click at [26, 116] on p "Routes & Tasks" at bounding box center [48, 111] width 48 height 9
click at [26, 124] on p "Cockpit" at bounding box center [36, 124] width 24 height 9
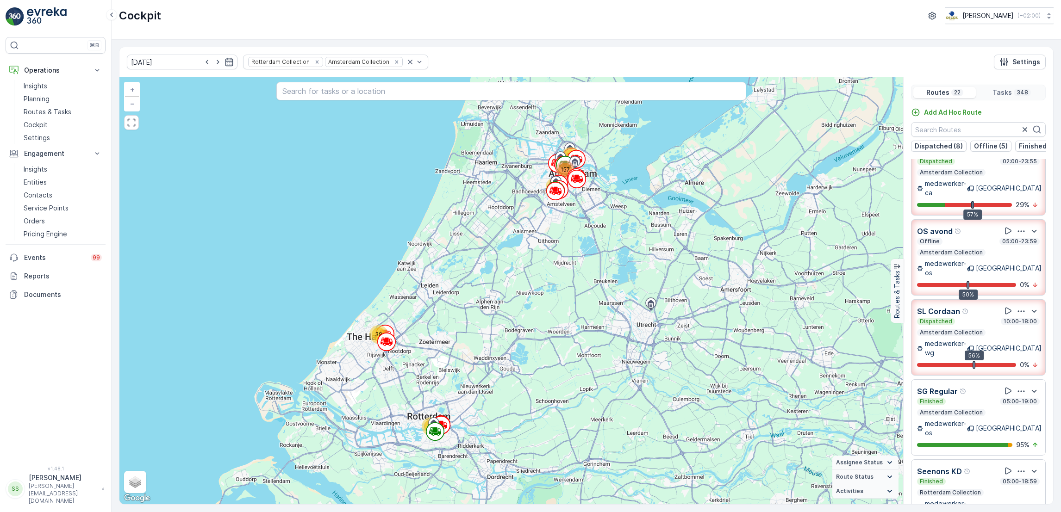
scroll to position [79, 0]
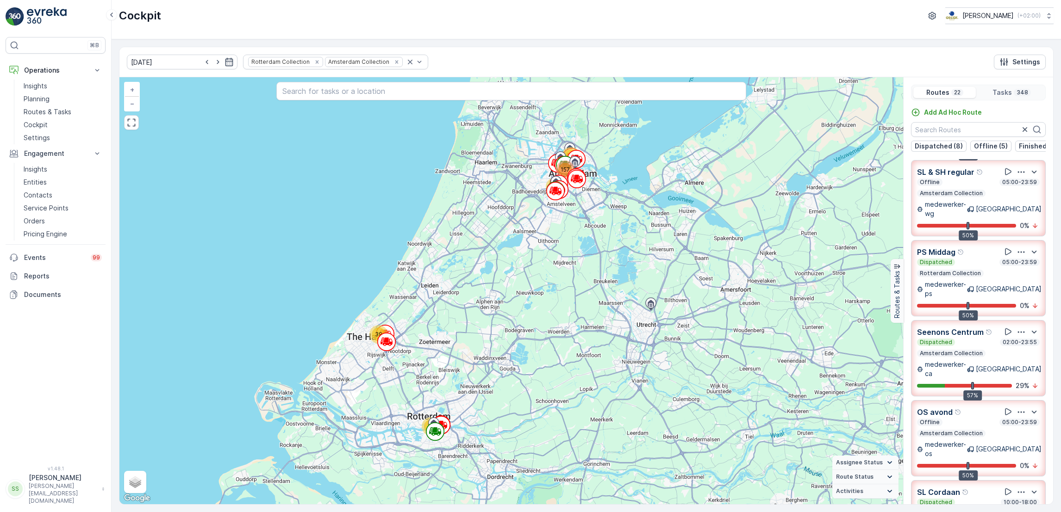
drag, startPoint x: 973, startPoint y: 357, endPoint x: 947, endPoint y: 361, distance: 25.8
click at [947, 381] on div "57% 29 %" at bounding box center [978, 385] width 123 height 9
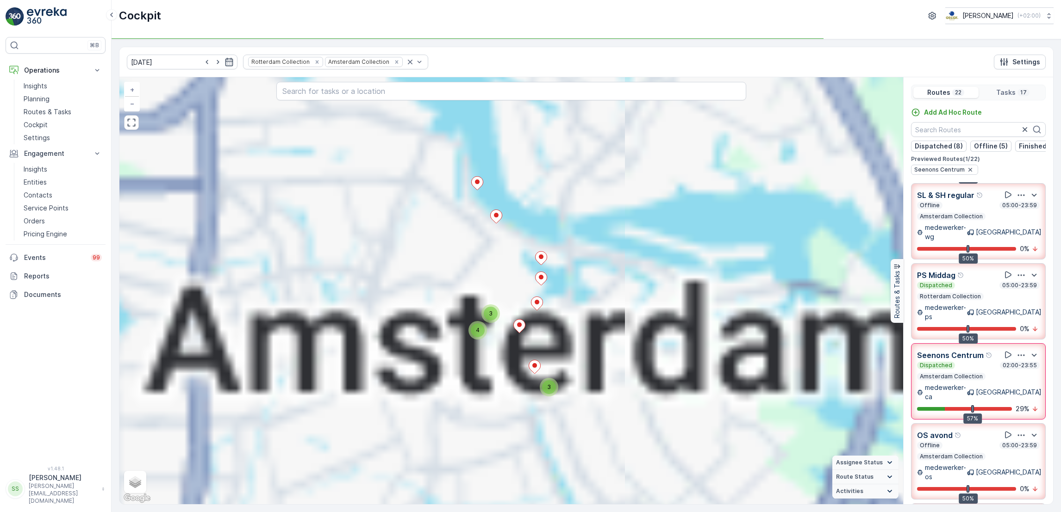
click at [973, 389] on icon at bounding box center [970, 392] width 7 height 7
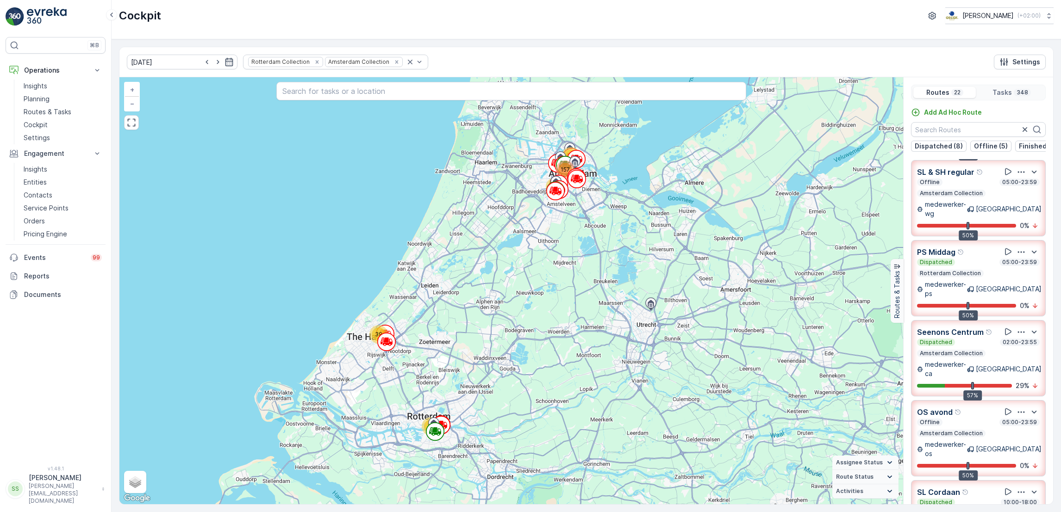
click at [963, 360] on p "medewerker-ca" at bounding box center [946, 369] width 42 height 19
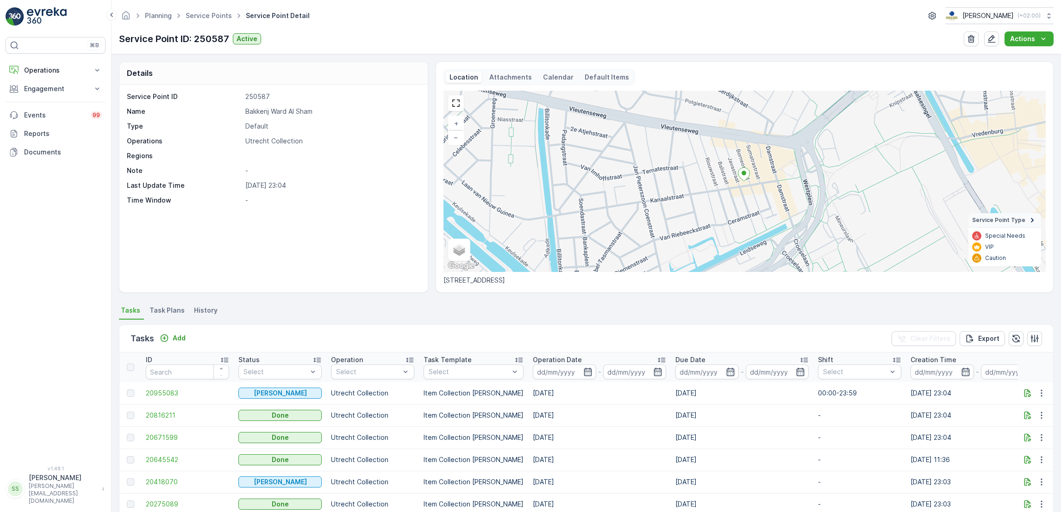
drag, startPoint x: 442, startPoint y: 280, endPoint x: 502, endPoint y: 280, distance: 59.7
click at [502, 280] on p "Kanaalstraat 77-BS, 3531 CB Utrecht, Nederland" at bounding box center [744, 280] width 602 height 9
click at [70, 72] on p "Operations" at bounding box center [55, 70] width 63 height 9
click at [43, 113] on p "Routes & Tasks" at bounding box center [48, 111] width 48 height 9
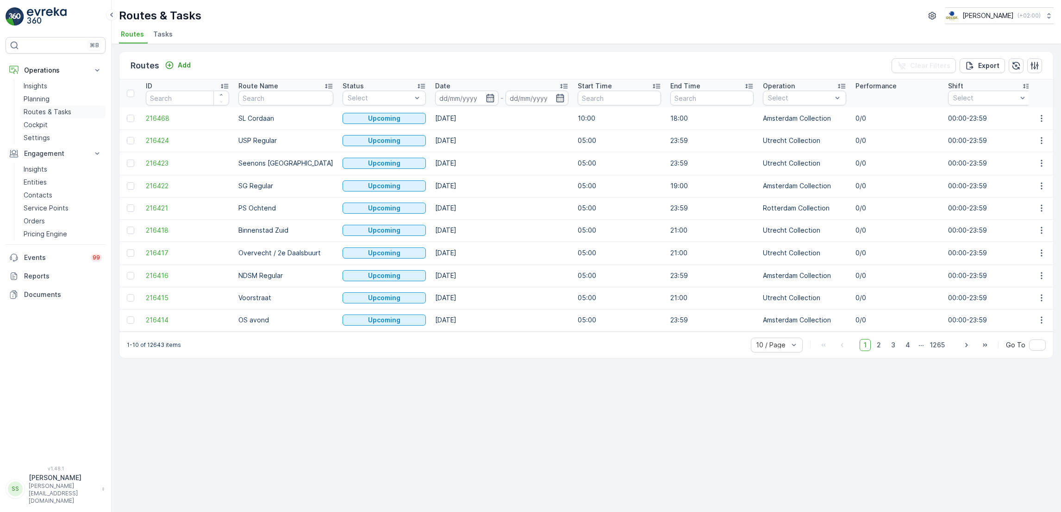
click at [43, 113] on p "Routes & Tasks" at bounding box center [48, 111] width 48 height 9
click at [37, 122] on p "Cockpit" at bounding box center [36, 124] width 24 height 9
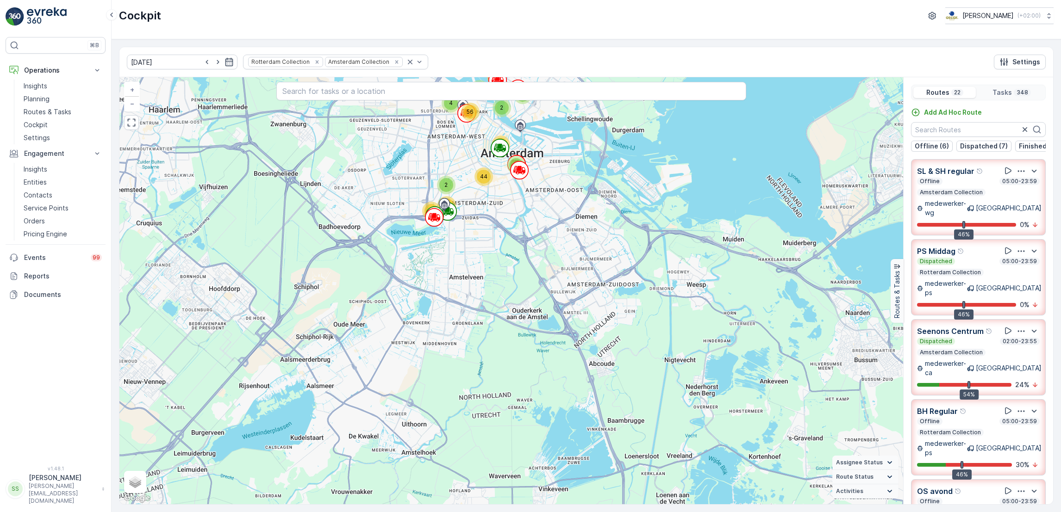
drag, startPoint x: 547, startPoint y: 174, endPoint x: 551, endPoint y: 335, distance: 161.1
click at [551, 335] on div "3 14 3 19 6 11 4 36 12 6 2 11 4 39 2 44 4 8 56 41 21 + − Satellite Roadmap Terr…" at bounding box center [510, 290] width 783 height 427
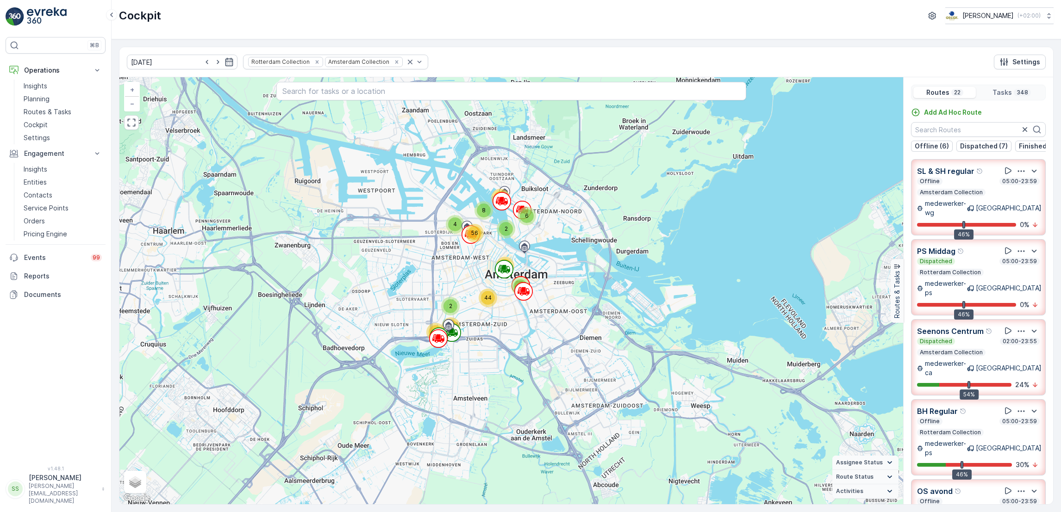
drag, startPoint x: 554, startPoint y: 244, endPoint x: 554, endPoint y: 266, distance: 22.2
click at [554, 266] on div "3 14 3 19 6 11 4 36 12 6 2 11 4 39 2 44 4 8 56 41 21 + − Satellite Roadmap Terr…" at bounding box center [510, 290] width 783 height 427
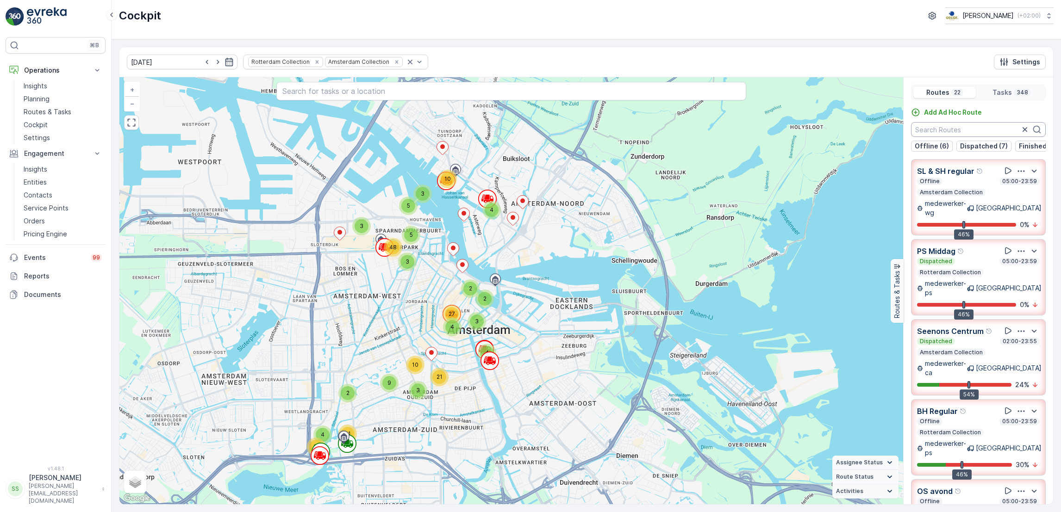
click at [969, 138] on div "Add Ad Hoc Route Offline (6) Dispatched (7) Finished (4) Undispatched (5)" at bounding box center [977, 130] width 149 height 44
click at [957, 137] on input "text" at bounding box center [978, 129] width 135 height 15
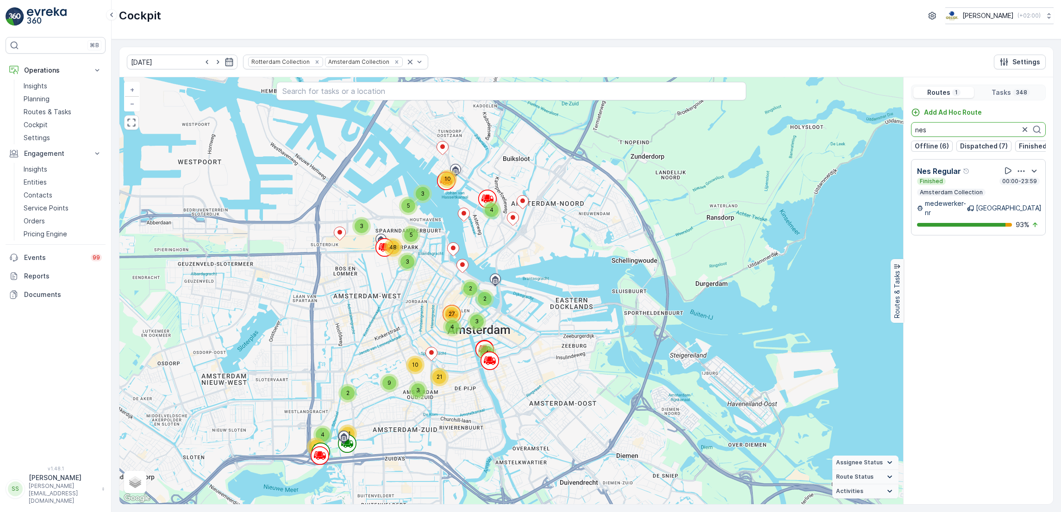
type input "nes"
click at [939, 194] on div "Finished 00:00-23:59 Amsterdam Collection" at bounding box center [978, 187] width 123 height 19
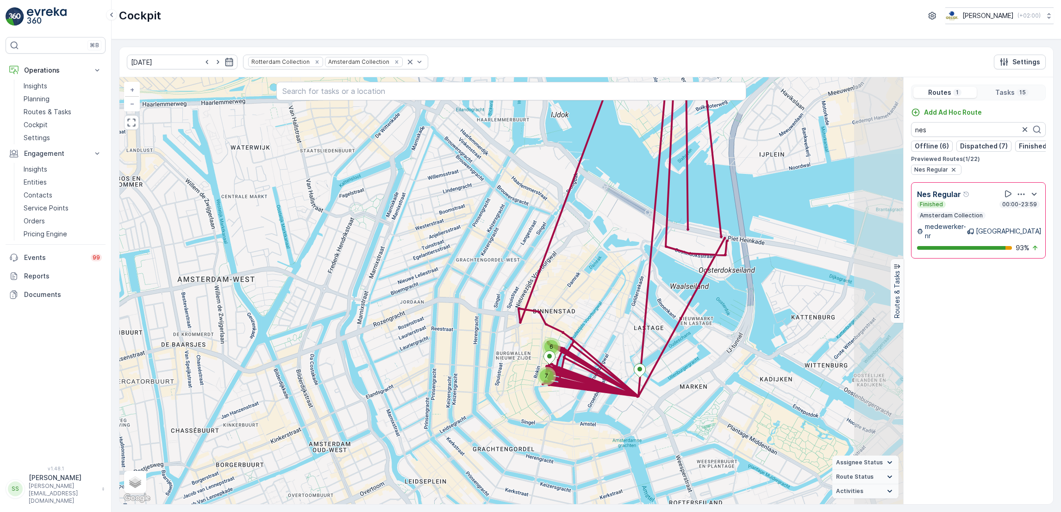
drag, startPoint x: 763, startPoint y: 279, endPoint x: 687, endPoint y: 327, distance: 89.9
click at [687, 327] on div "6 7 + − Satellite Roadmap Terrain Hybrid Leaflet Keyboard shortcuts Map Data Ma…" at bounding box center [510, 290] width 783 height 427
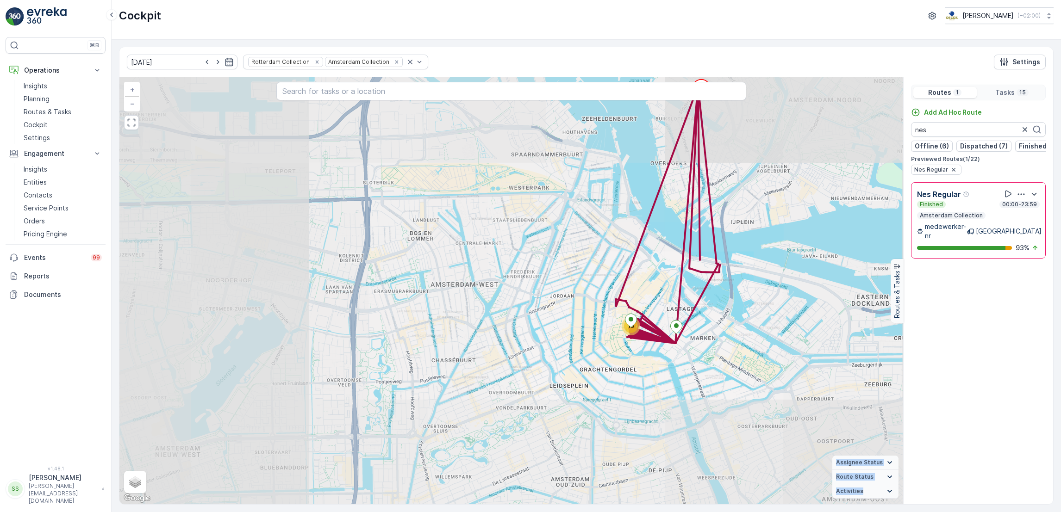
drag, startPoint x: 730, startPoint y: 284, endPoint x: 655, endPoint y: 425, distance: 159.8
click at [655, 425] on div "6 7 13 + − Satellite Roadmap Terrain Hybrid Leaflet Keyboard shortcuts Map Data…" at bounding box center [510, 290] width 783 height 427
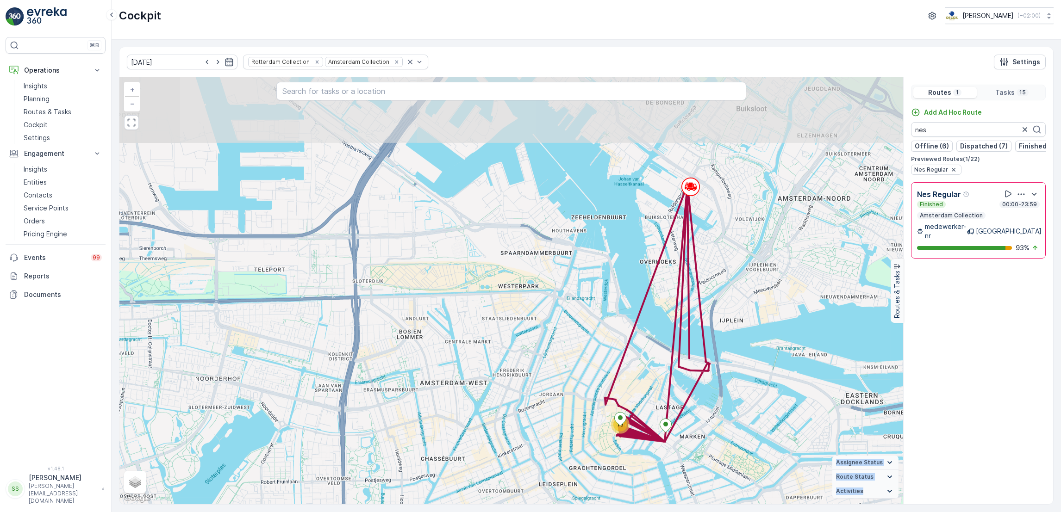
drag, startPoint x: 655, startPoint y: 425, endPoint x: 737, endPoint y: 336, distance: 120.8
click at [737, 336] on div "13 + − Satellite Roadmap Terrain Hybrid Leaflet Keyboard shortcuts Map Data Map…" at bounding box center [510, 290] width 783 height 427
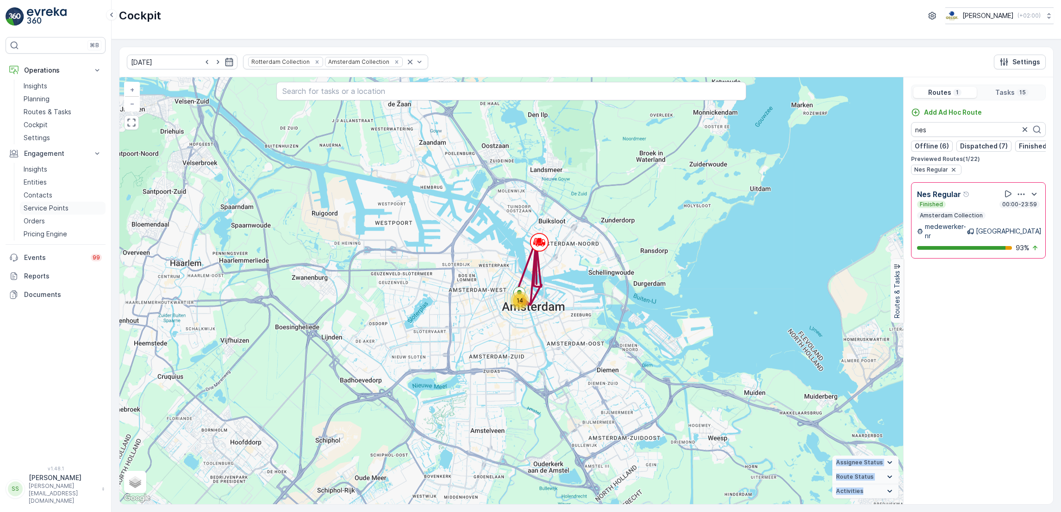
click at [62, 203] on link "Service Points" at bounding box center [63, 208] width 86 height 13
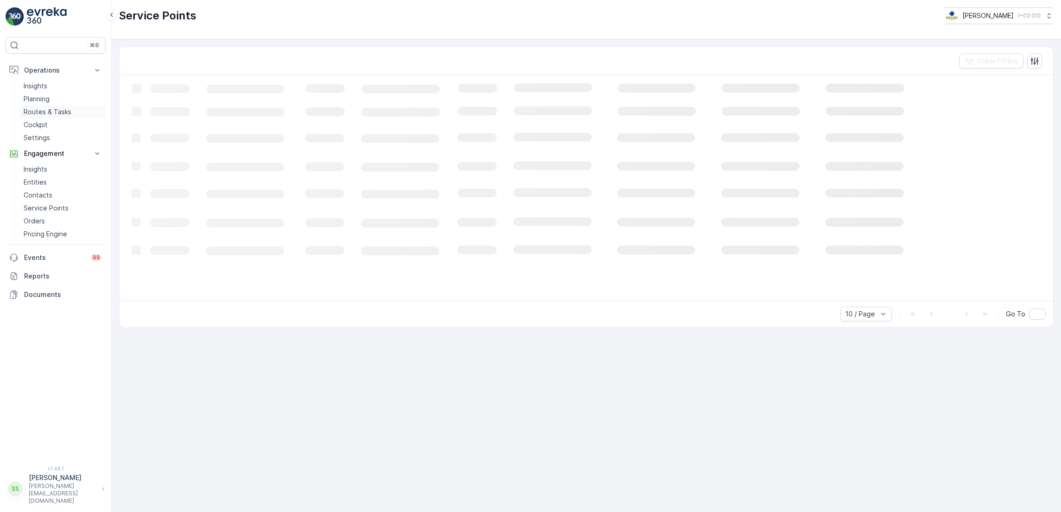
click at [66, 112] on p "Routes & Tasks" at bounding box center [48, 111] width 48 height 9
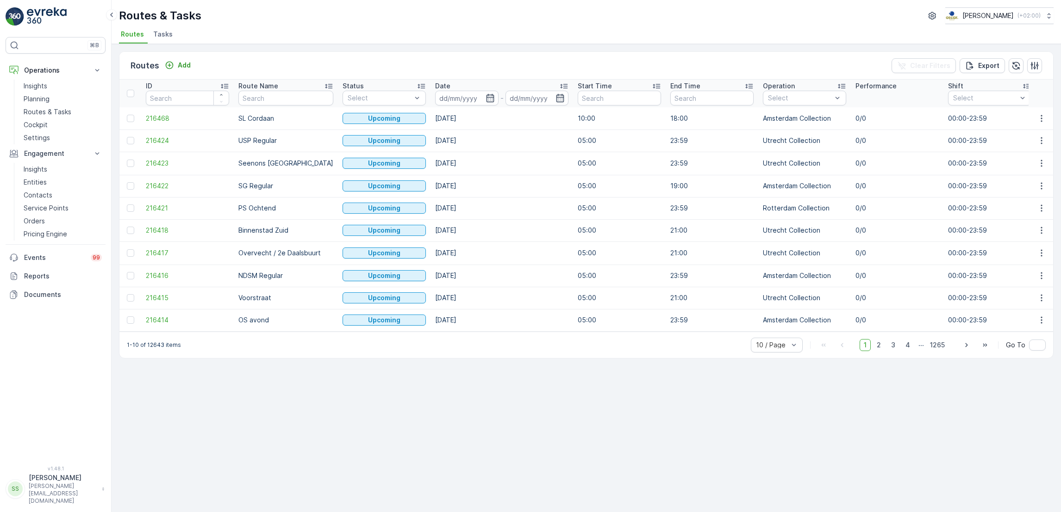
click at [168, 29] on li "Tasks" at bounding box center [163, 36] width 25 height 16
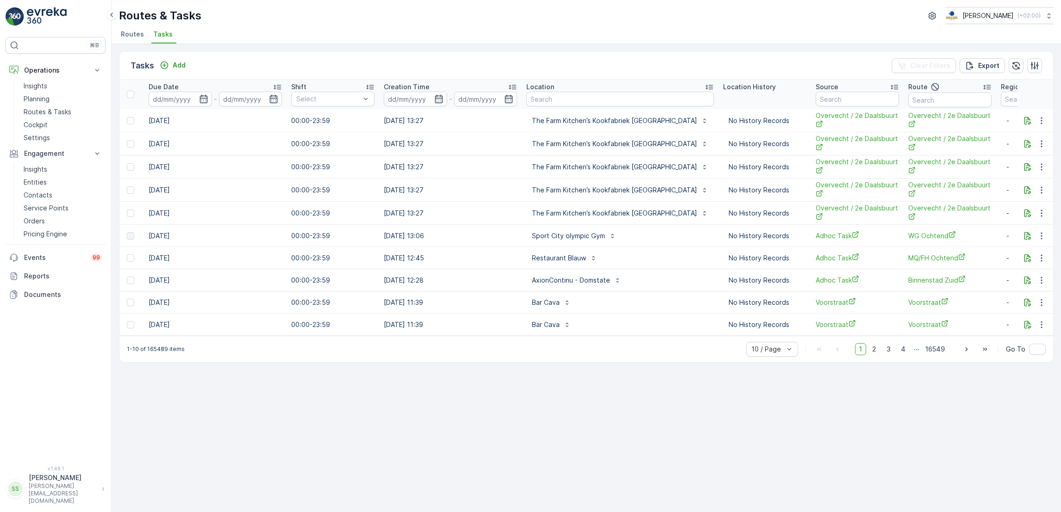
scroll to position [0, 546]
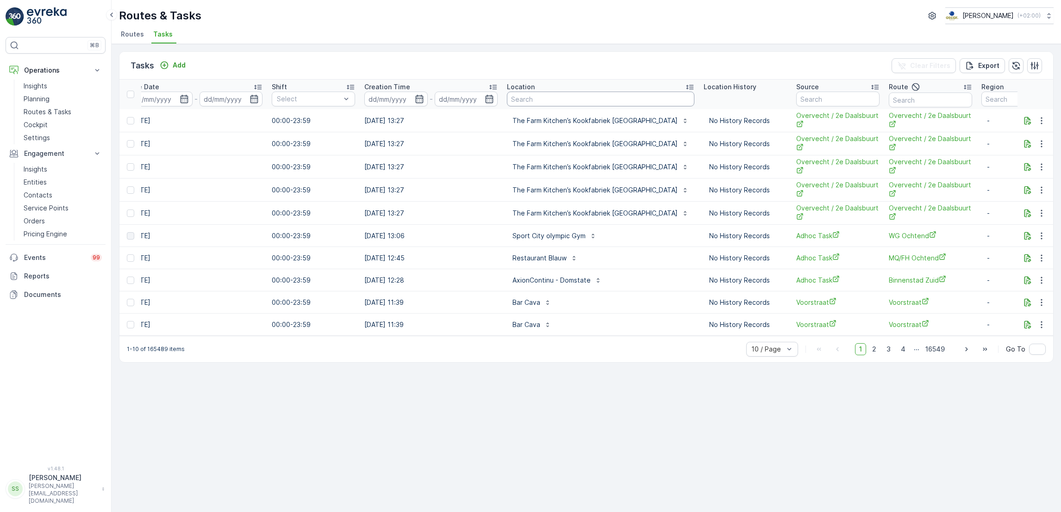
click at [568, 93] on input "text" at bounding box center [600, 99] width 187 height 15
type input "vendel"
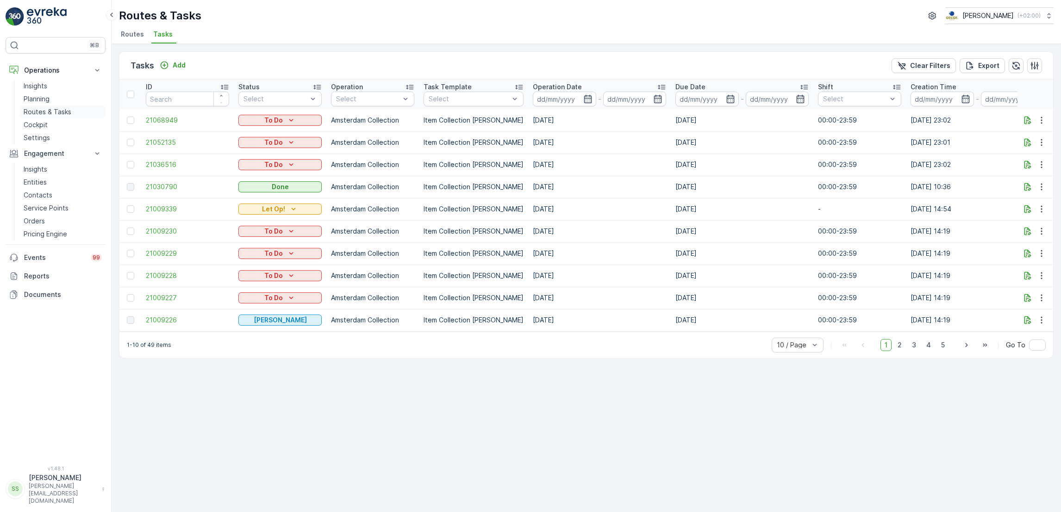
click at [64, 112] on p "Routes & Tasks" at bounding box center [48, 111] width 48 height 9
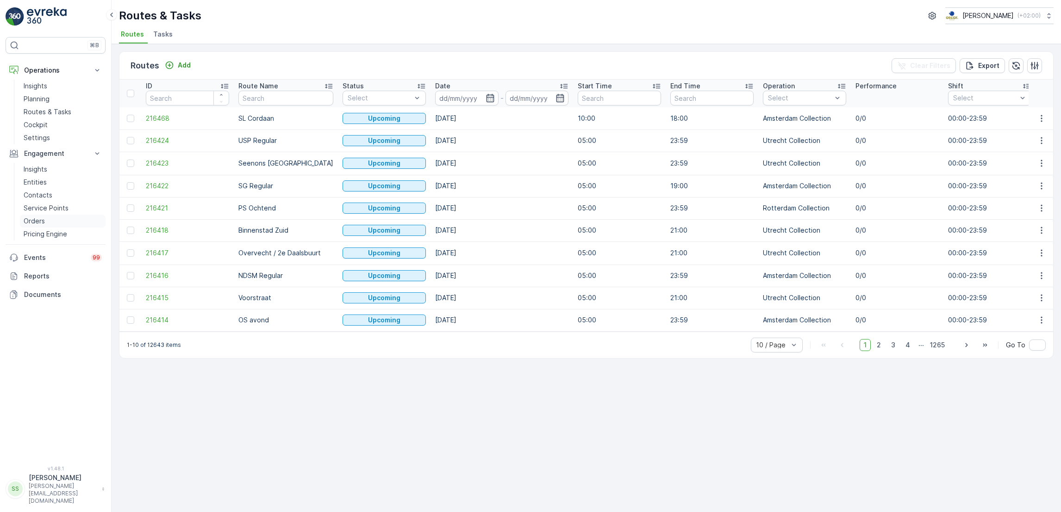
click at [45, 216] on link "Orders" at bounding box center [63, 221] width 86 height 13
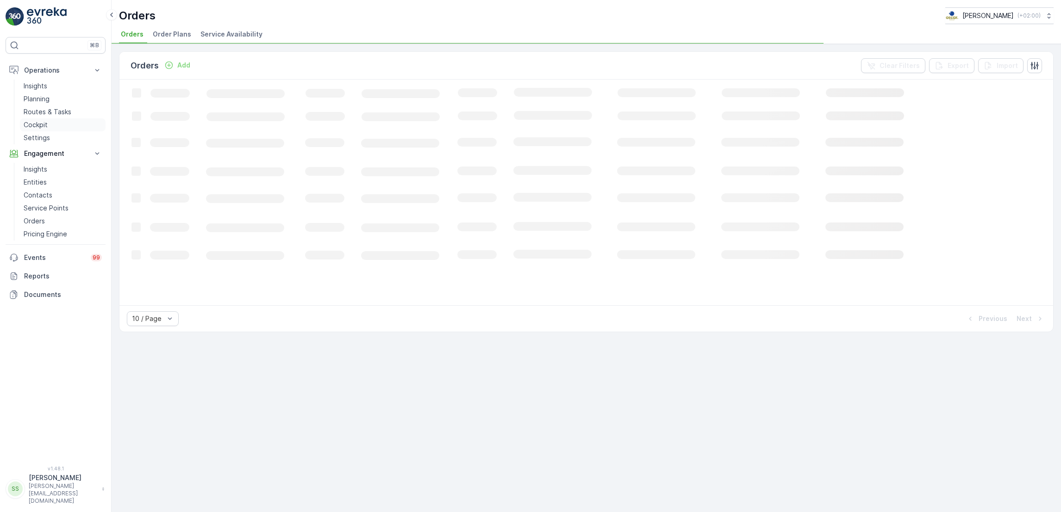
click at [49, 124] on link "Cockpit" at bounding box center [63, 124] width 86 height 13
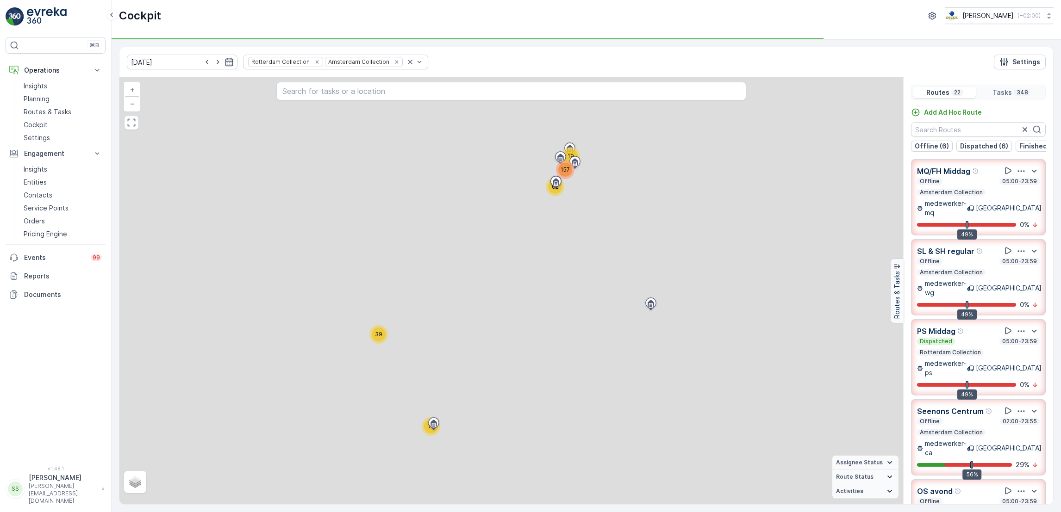
click at [957, 134] on input "text" at bounding box center [978, 129] width 135 height 15
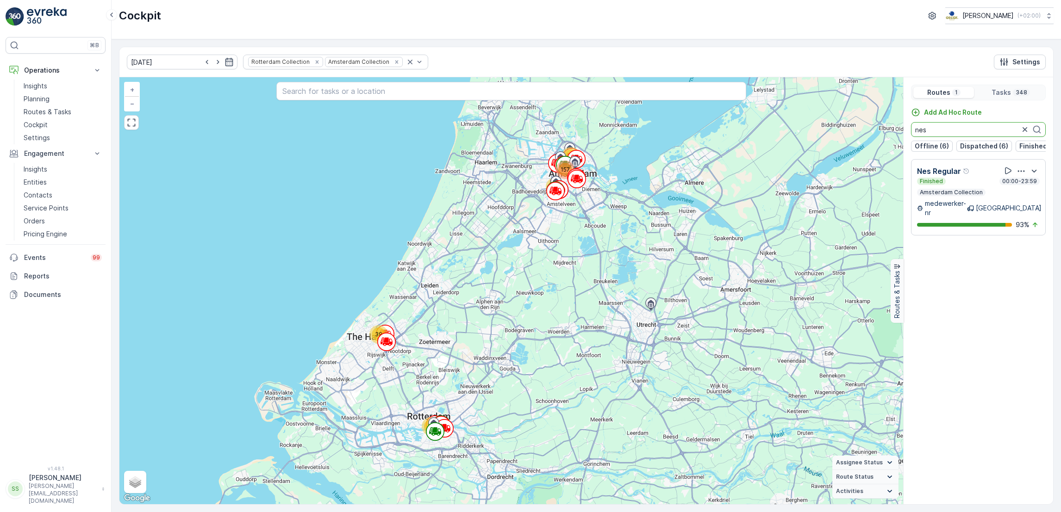
type input "nes"
click at [1007, 208] on p "[GEOGRAPHIC_DATA]" at bounding box center [1009, 208] width 66 height 9
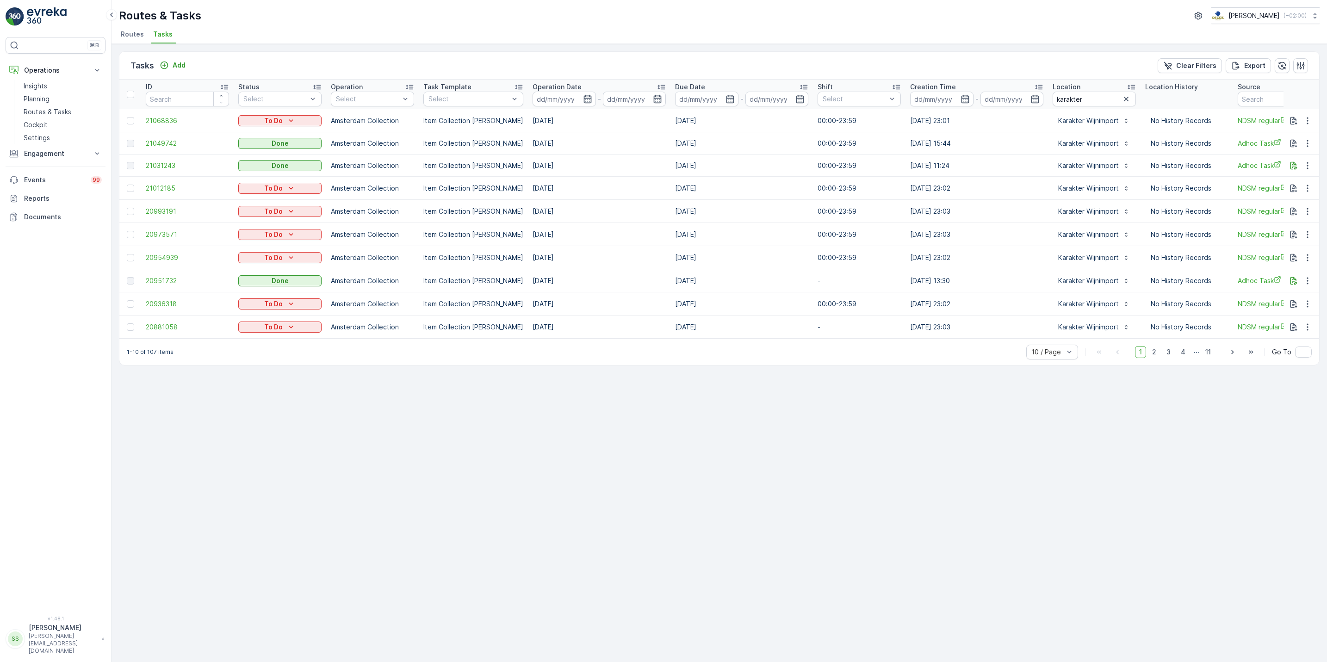
scroll to position [0, 221]
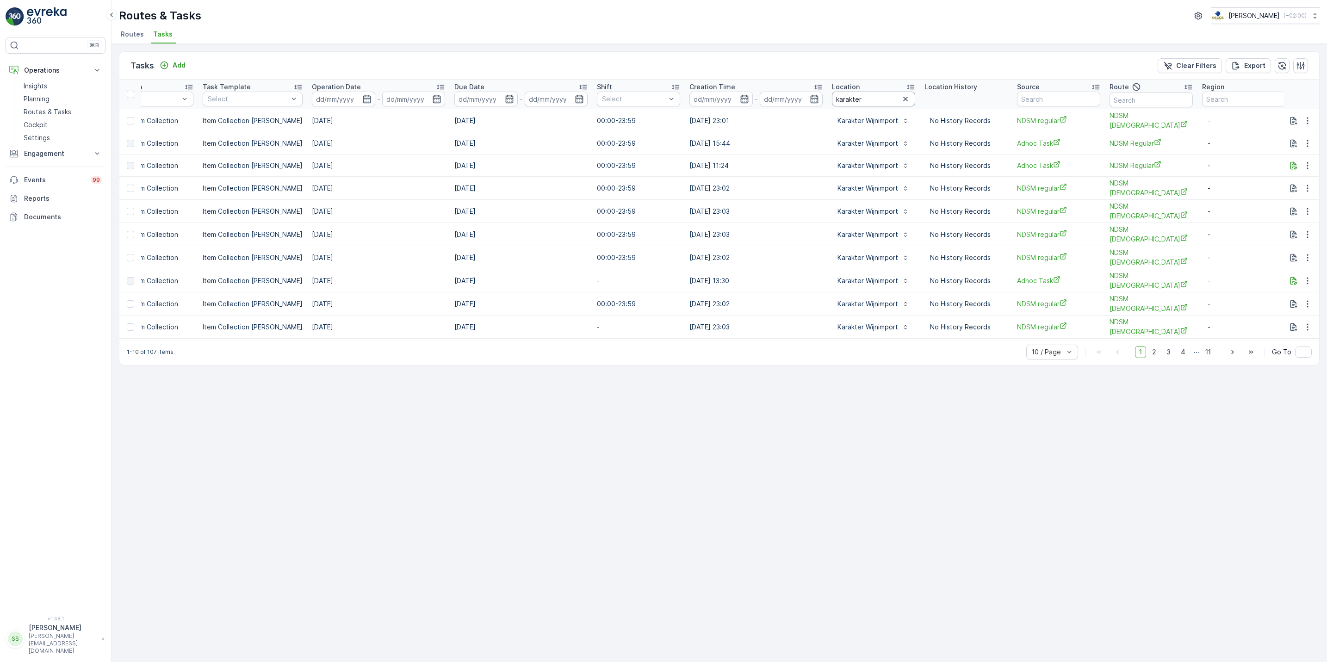
click at [901, 106] on input "karakter" at bounding box center [873, 99] width 83 height 15
click at [901, 100] on icon "button" at bounding box center [905, 98] width 9 height 9
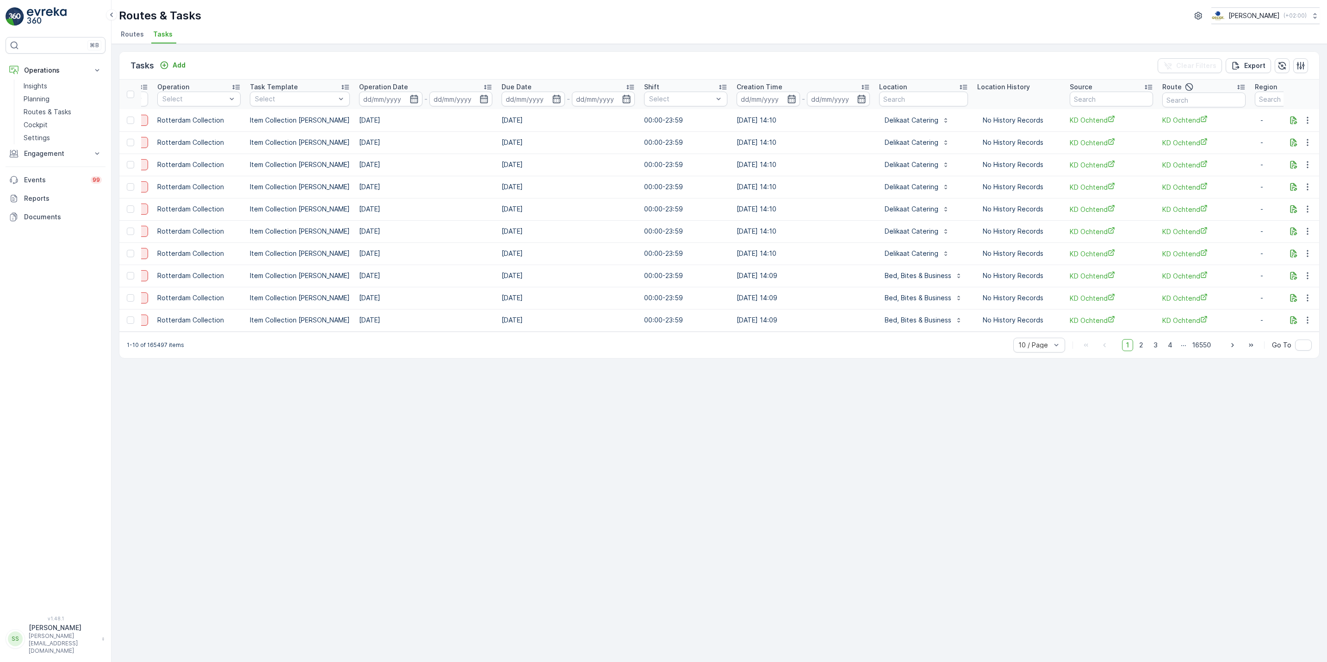
scroll to position [0, 174]
click at [934, 100] on input "text" at bounding box center [923, 99] width 89 height 15
click at [944, 98] on input "text" at bounding box center [923, 99] width 89 height 15
click at [943, 102] on input "text" at bounding box center [923, 99] width 89 height 15
type input "[PERSON_NAME]"
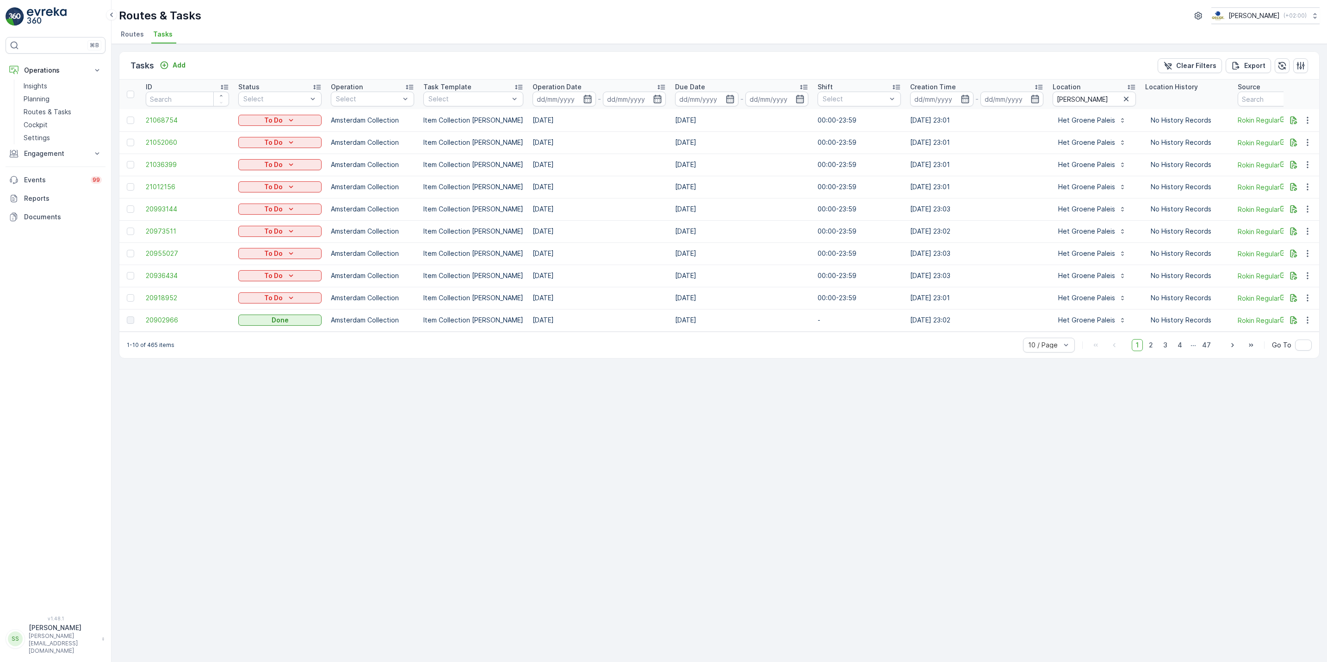
click at [1189, 163] on p "No History Records" at bounding box center [1187, 164] width 72 height 9
click at [573, 96] on input at bounding box center [564, 99] width 63 height 15
click at [627, 209] on div "18" at bounding box center [624, 212] width 15 height 15
type input "[DATE]"
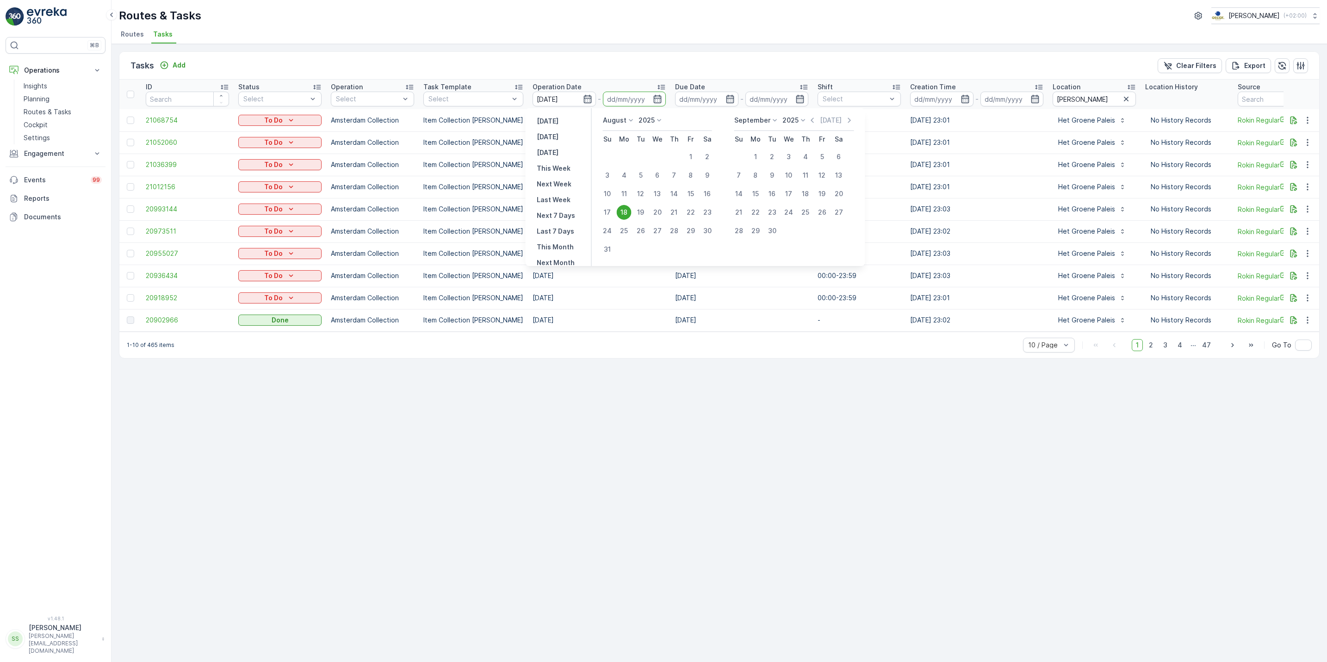
click at [627, 209] on div "18" at bounding box center [624, 212] width 15 height 15
type input "[DATE]"
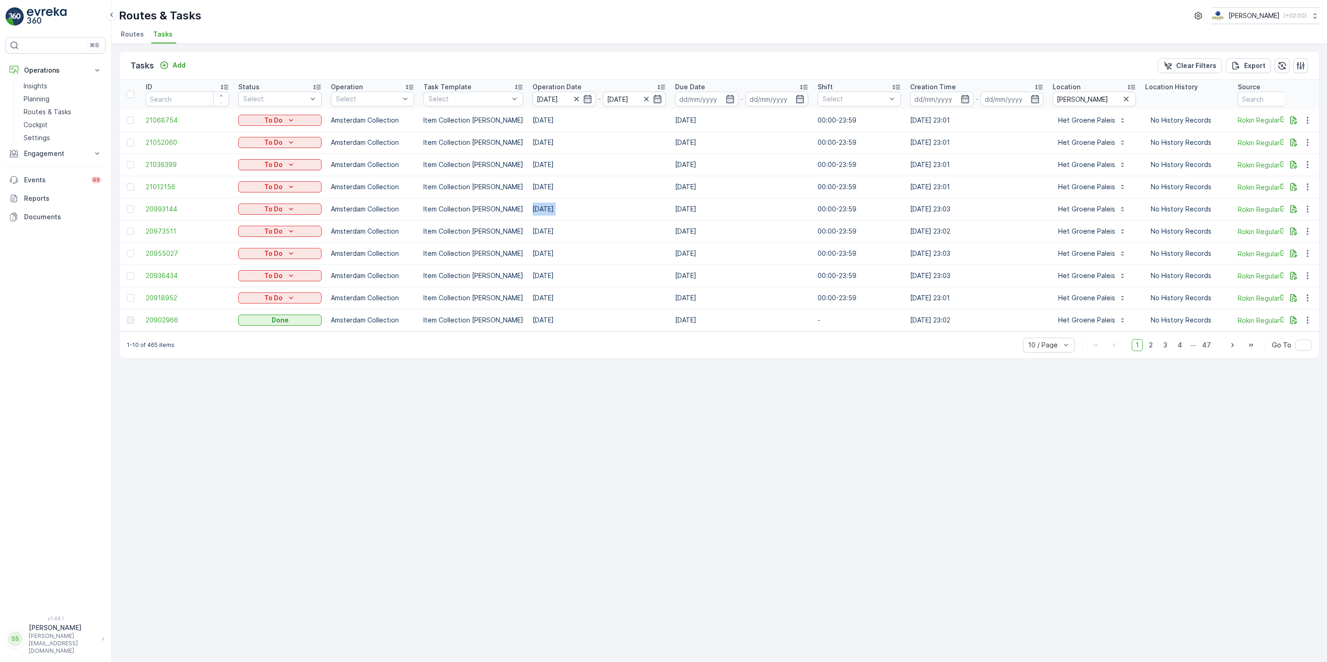
click at [627, 209] on td "[DATE]" at bounding box center [599, 209] width 143 height 22
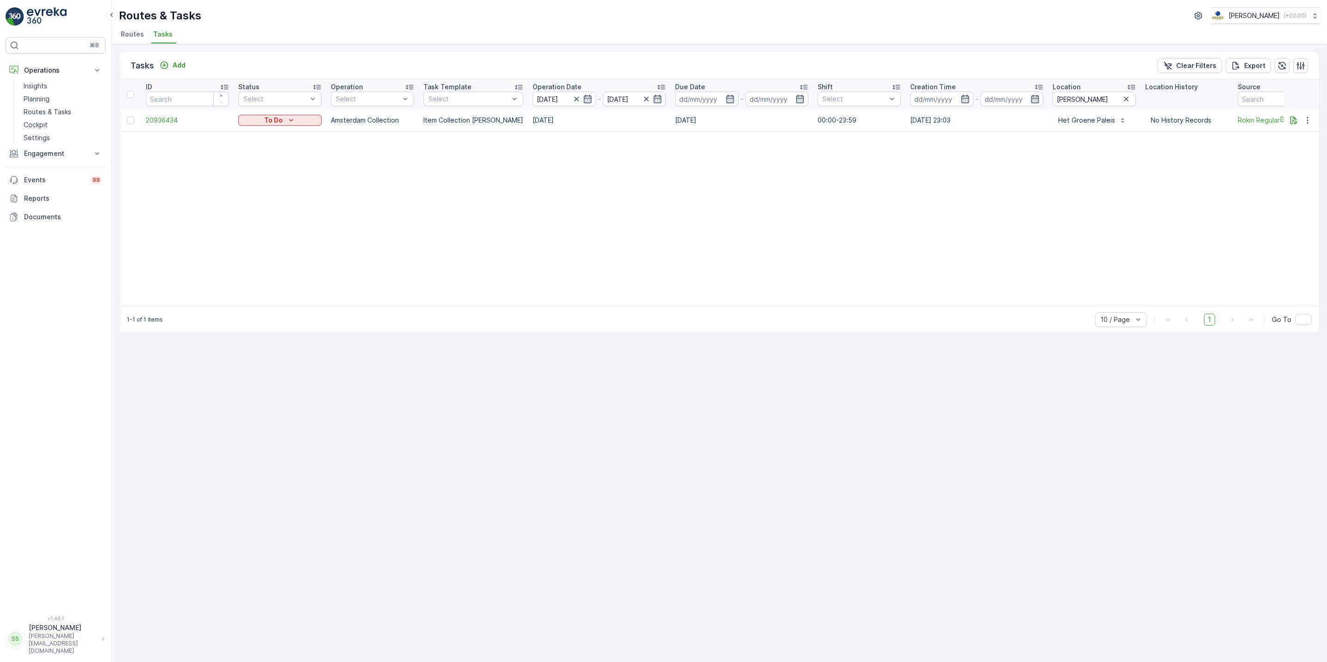
drag, startPoint x: 627, startPoint y: 209, endPoint x: 585, endPoint y: 210, distance: 41.7
click at [585, 210] on table "ID Status Select Operation Select Task Template Select Operation Date [DATE] - …" at bounding box center [833, 193] width 1428 height 227
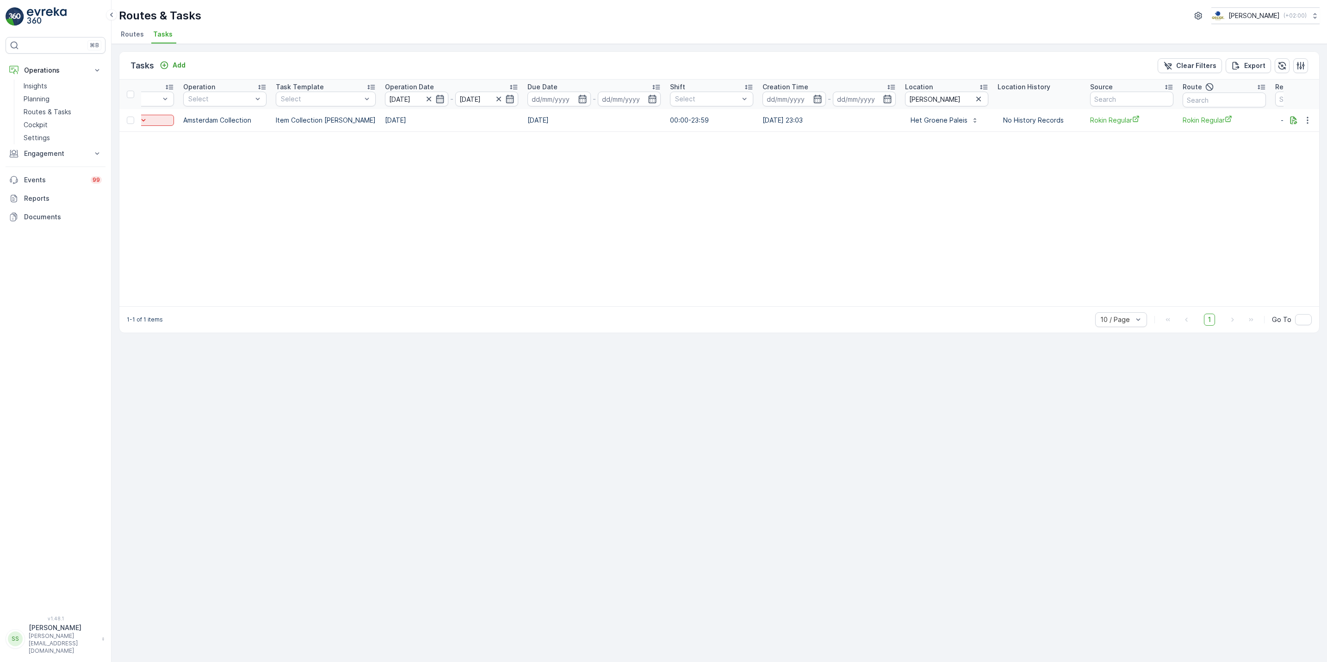
scroll to position [0, 149]
click at [1294, 123] on icon "button" at bounding box center [1294, 120] width 7 height 8
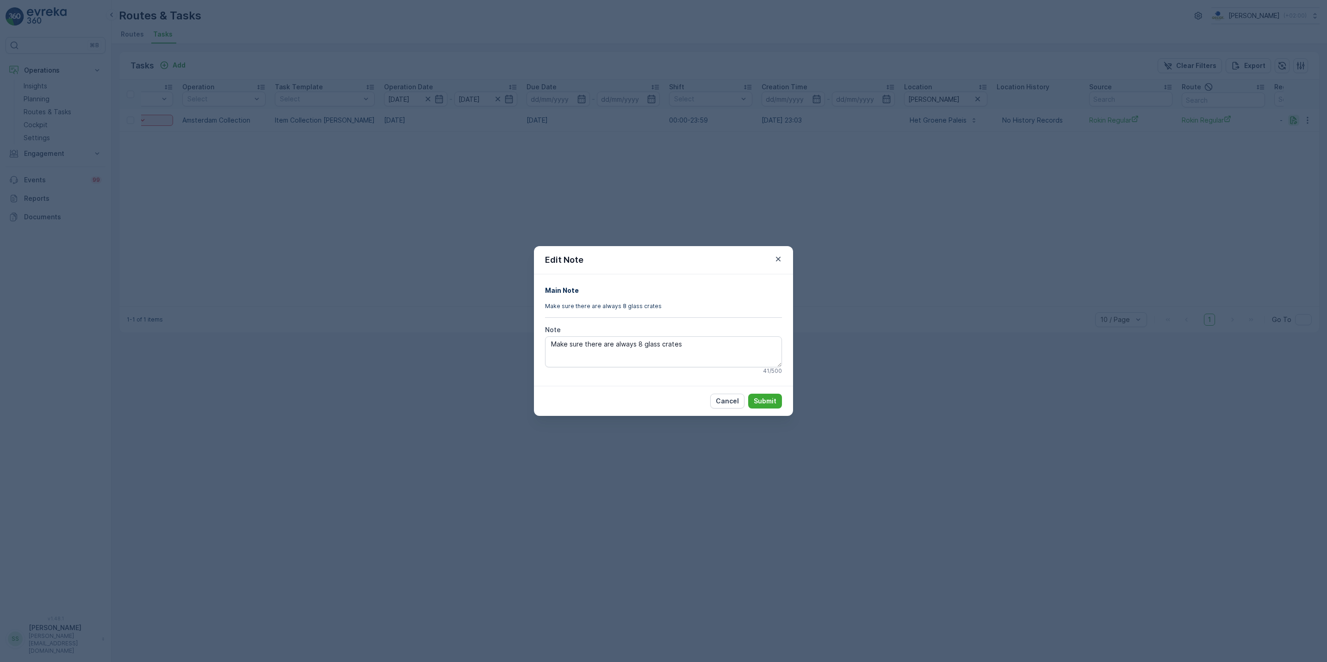
click at [1294, 123] on div "Edit Note Main Note Make sure there are always 8 glass crates Note Make sure th…" at bounding box center [663, 331] width 1327 height 662
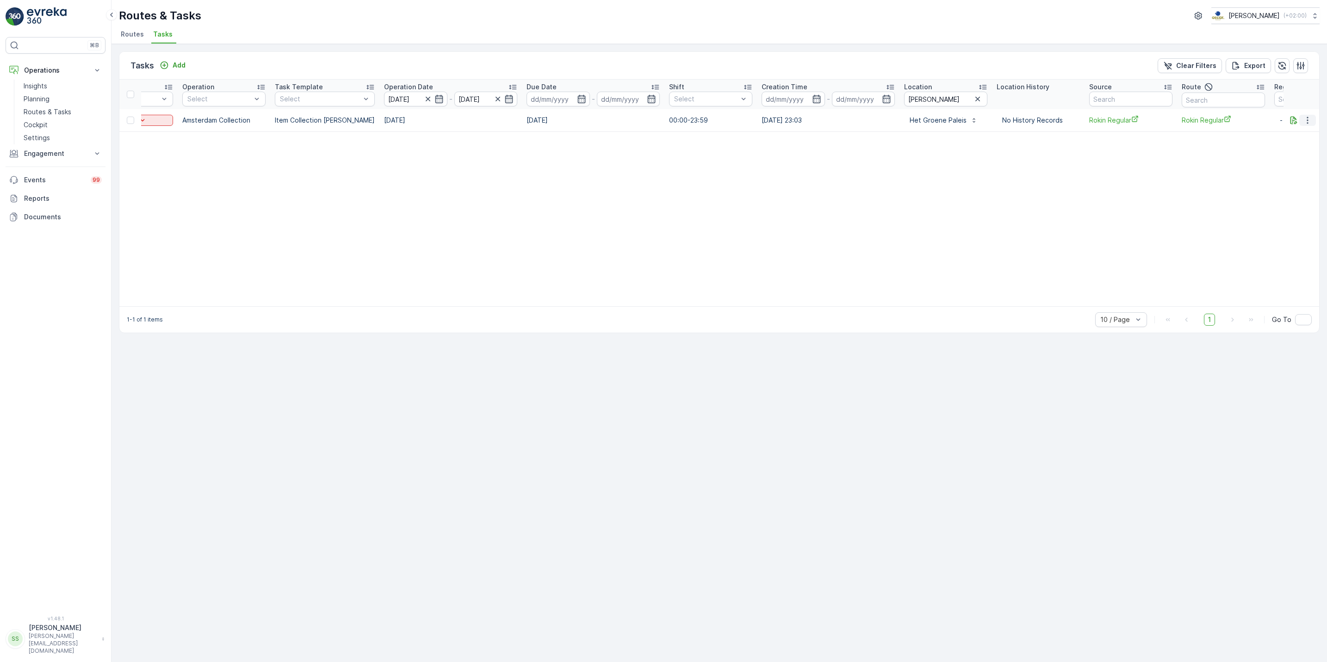
click at [1304, 121] on icon "button" at bounding box center [1307, 120] width 9 height 9
click at [1297, 131] on span "See More Details" at bounding box center [1289, 134] width 54 height 9
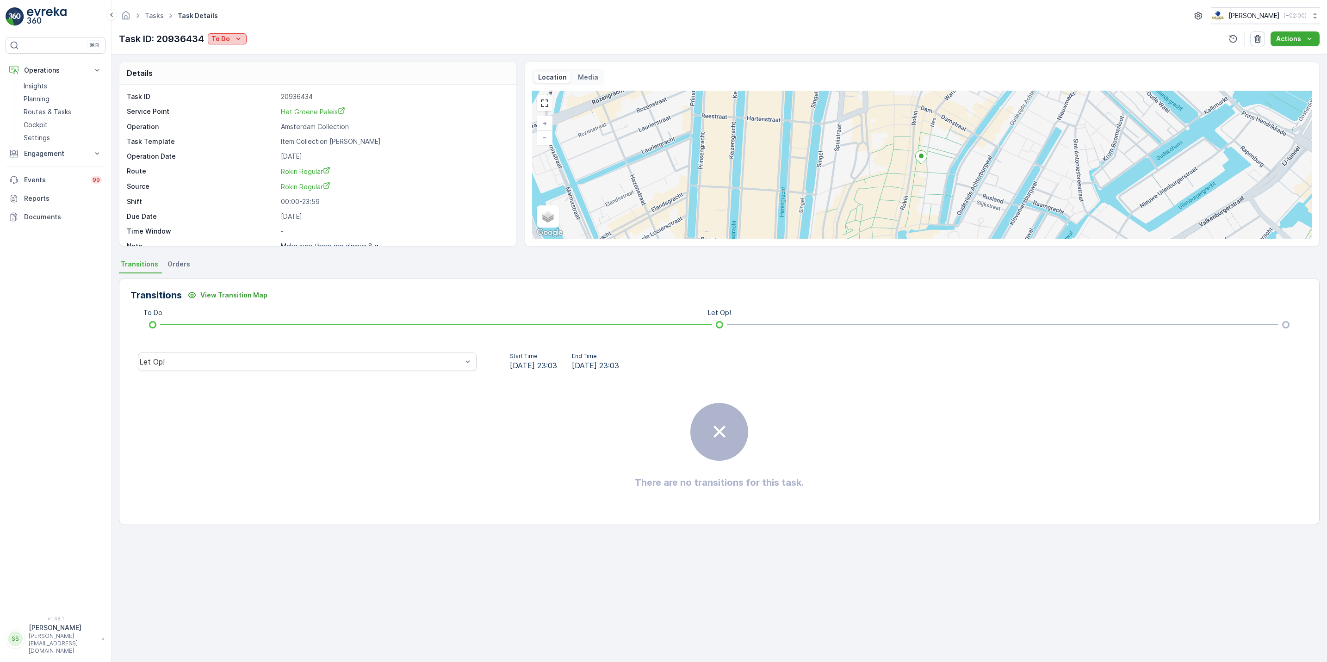
click at [245, 40] on button "To Do" at bounding box center [227, 38] width 39 height 11
click at [239, 78] on div "Done" at bounding box center [240, 79] width 59 height 13
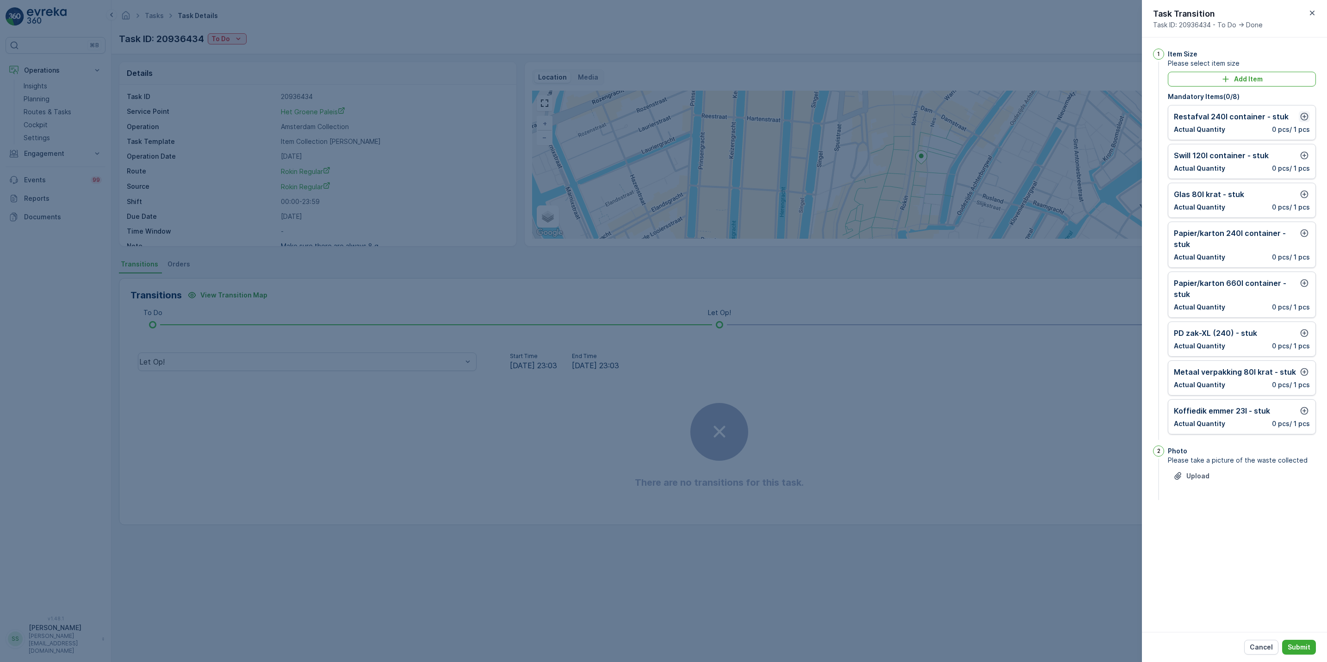
click at [1305, 115] on icon "button" at bounding box center [1304, 116] width 9 height 9
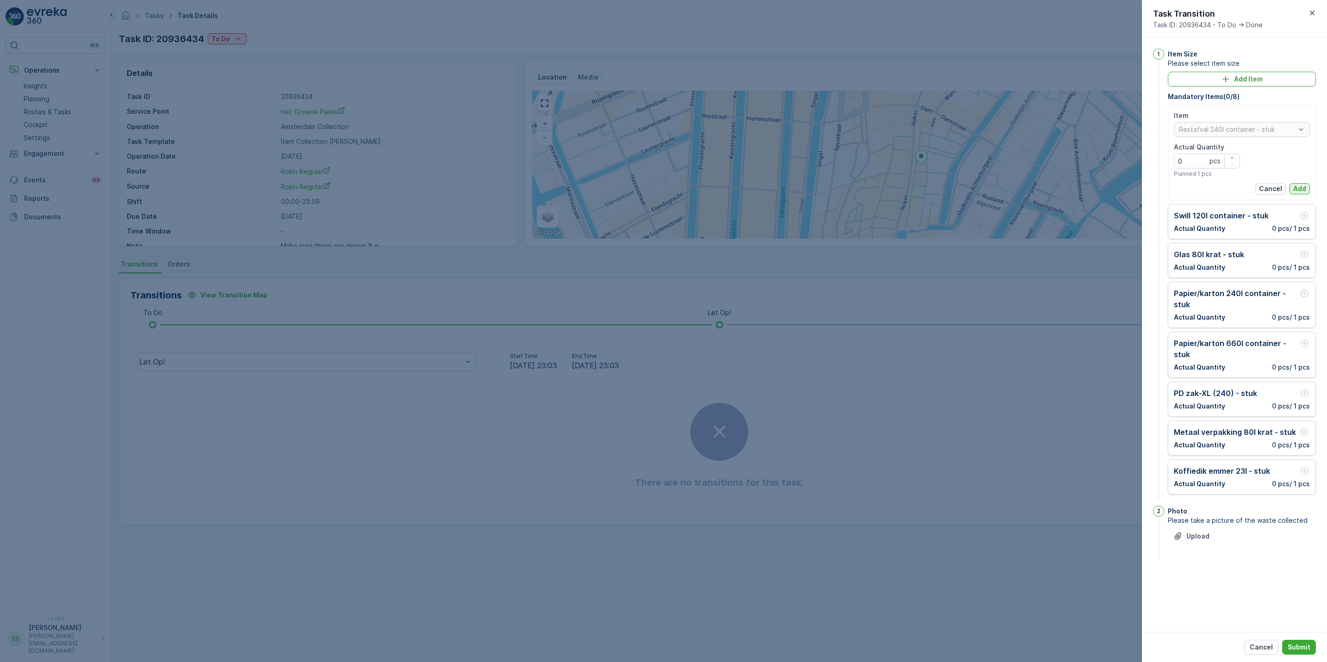
click at [1304, 189] on p "Add" at bounding box center [1299, 188] width 13 height 9
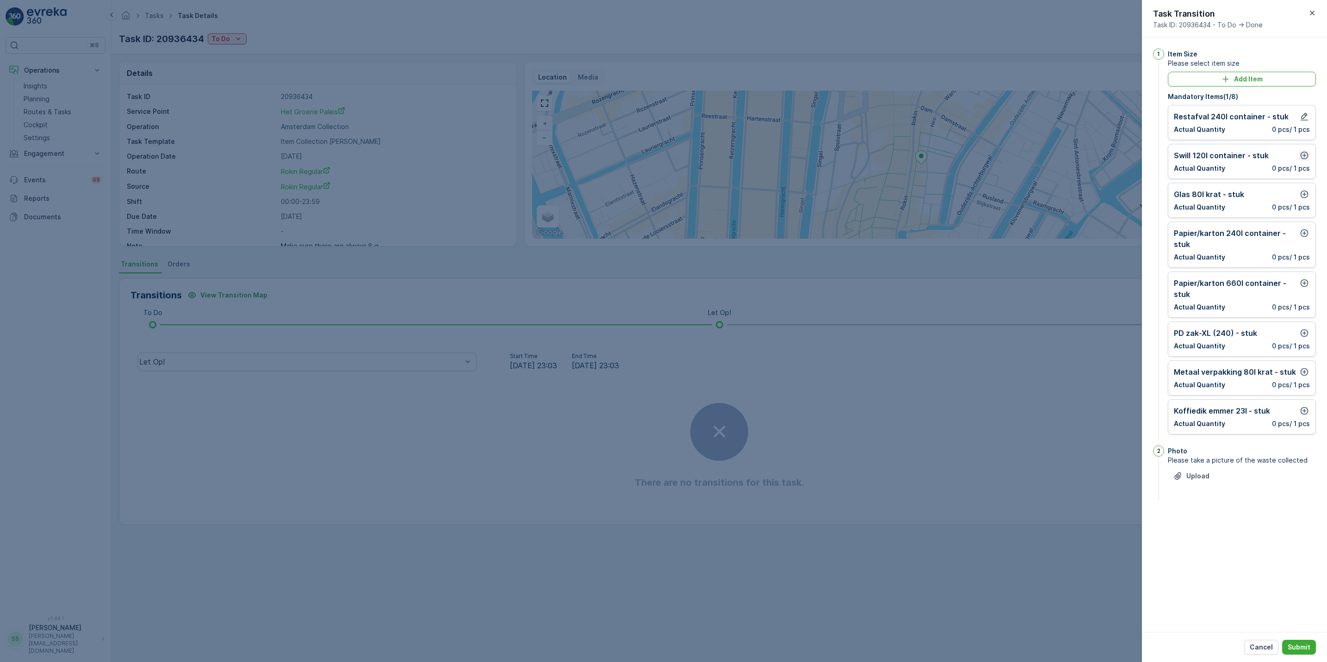
click at [1306, 161] on button "button" at bounding box center [1304, 155] width 11 height 11
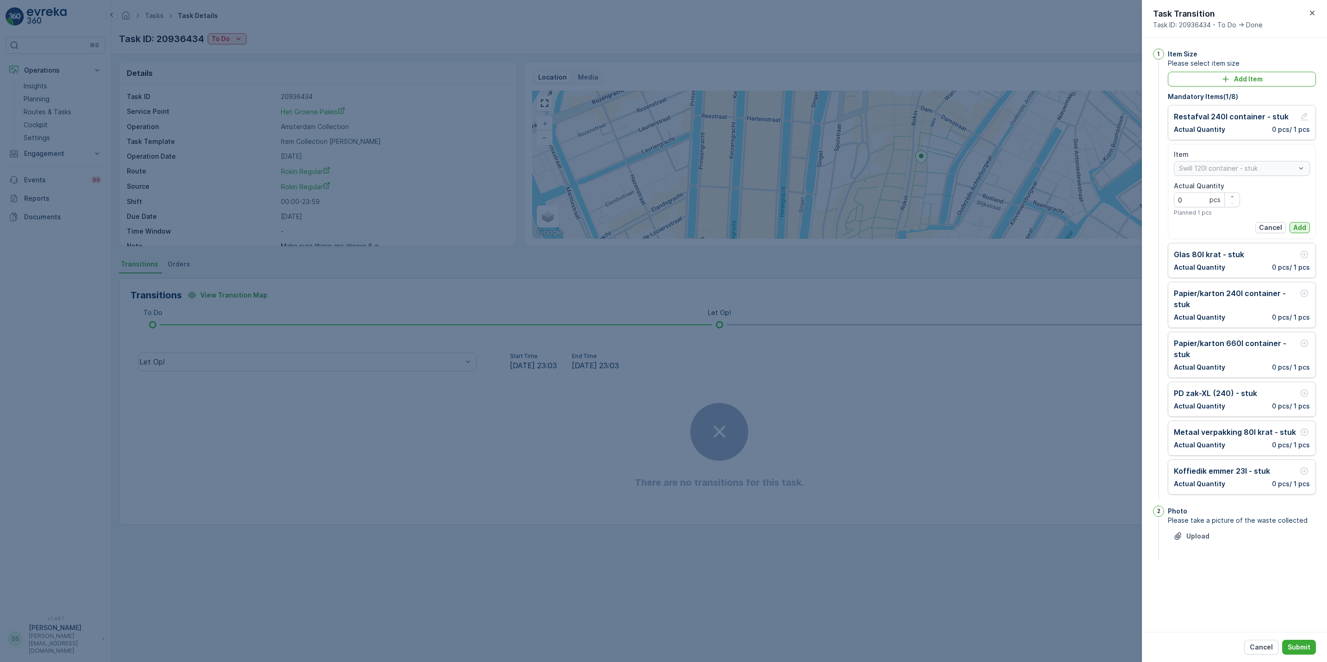
click at [1293, 228] on p "Add" at bounding box center [1299, 227] width 13 height 9
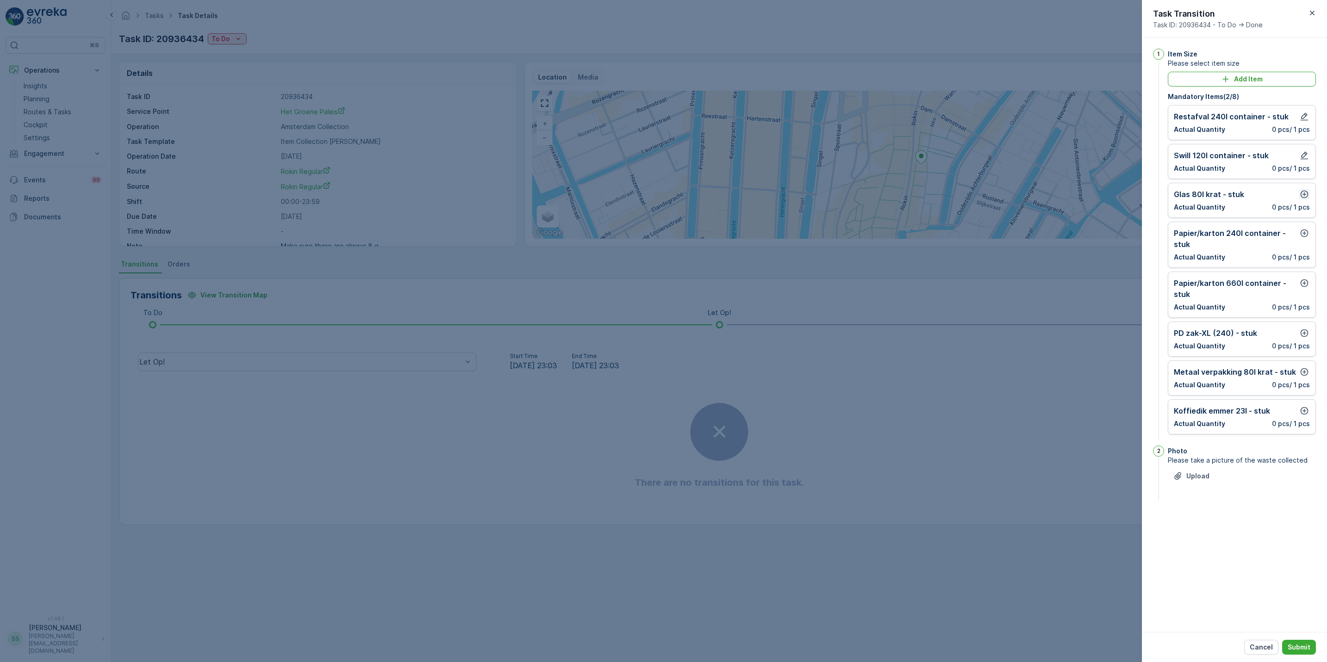
click at [1306, 197] on icon "button" at bounding box center [1304, 194] width 9 height 9
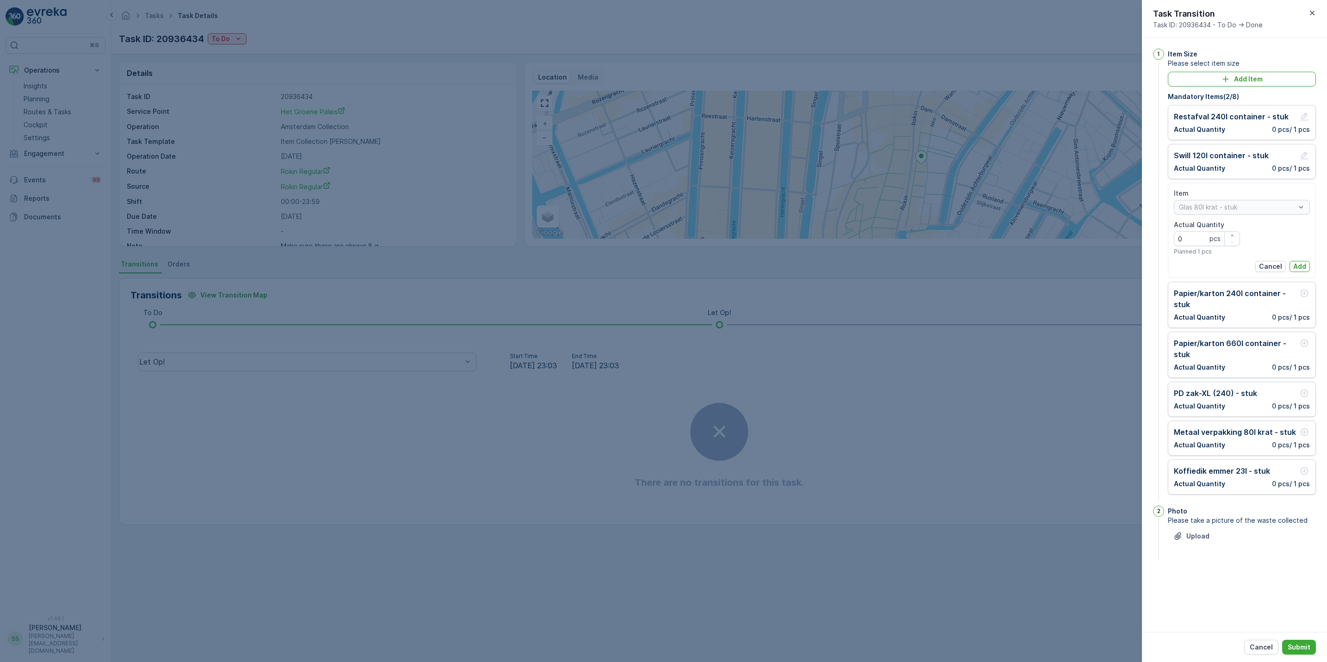
drag, startPoint x: 1294, startPoint y: 264, endPoint x: 1301, endPoint y: 244, distance: 20.6
click at [1301, 244] on div "Item Glas 80l krat - stuk Actual Quantity 0 pcs Planned 1 pcs Cancel Add" at bounding box center [1242, 230] width 136 height 83
click at [1232, 232] on button "button" at bounding box center [1232, 235] width 15 height 7
type Quantity "1"
click at [1302, 264] on p "Add" at bounding box center [1299, 266] width 13 height 9
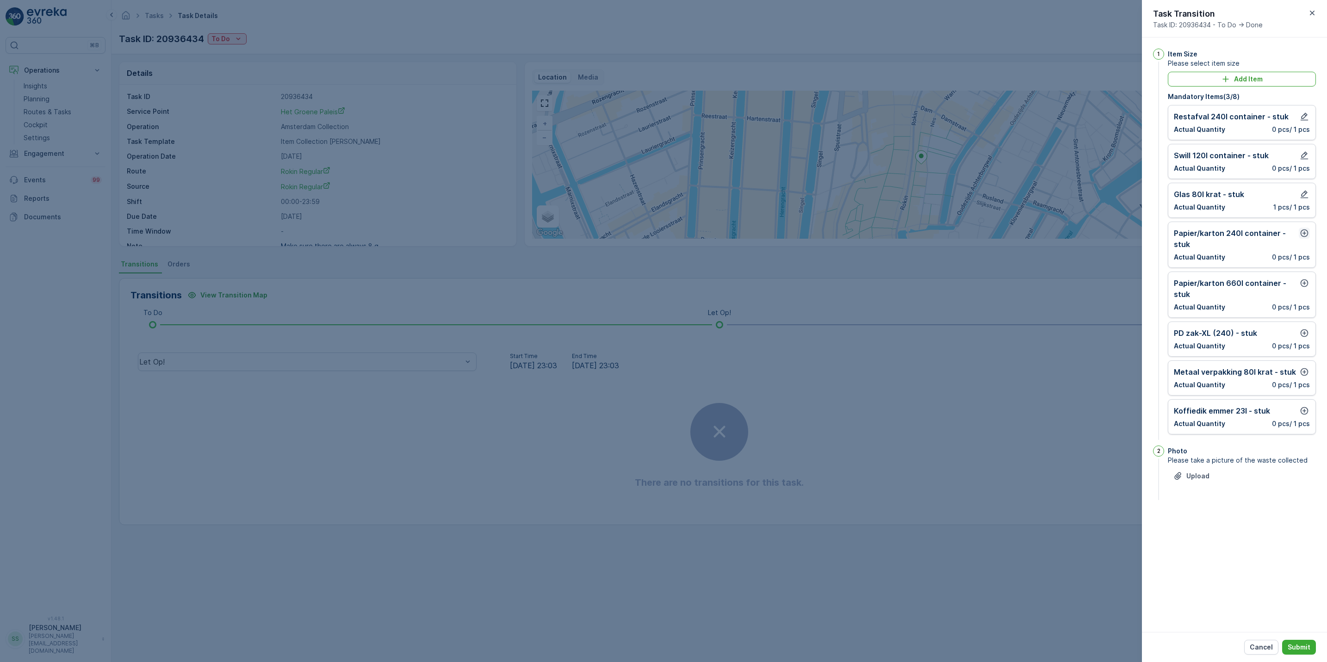
click at [1304, 236] on icon "button" at bounding box center [1305, 234] width 8 height 8
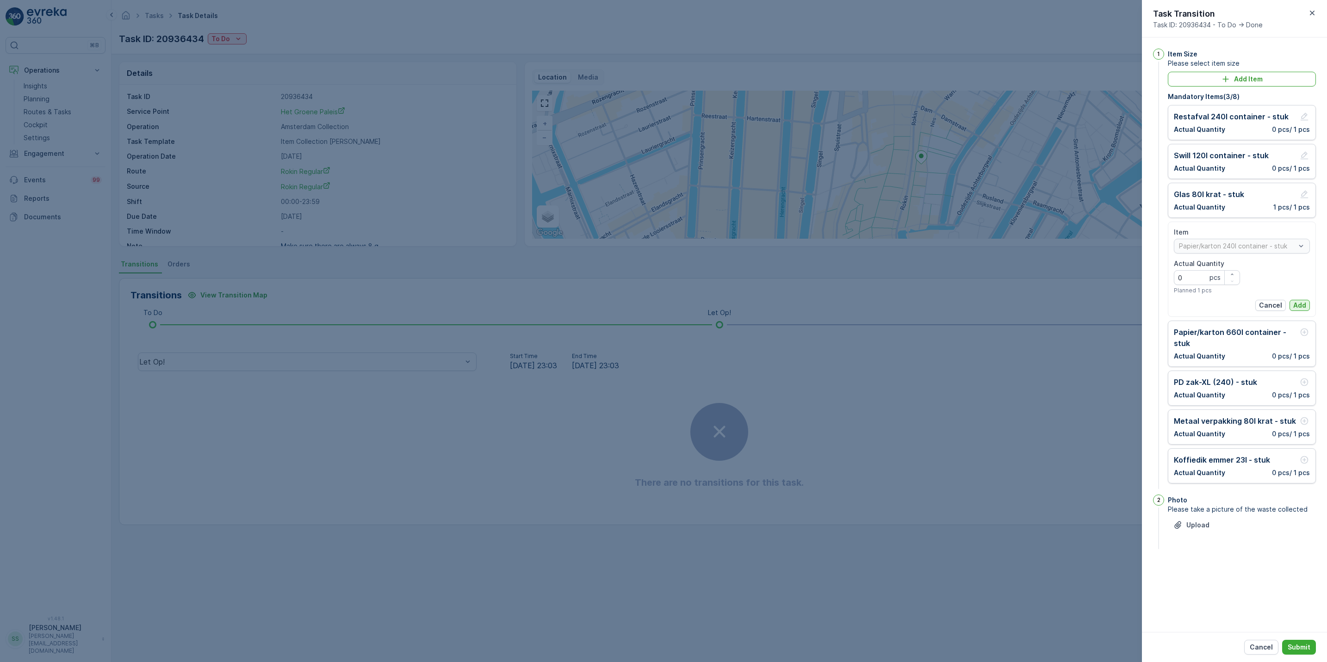
click at [1305, 302] on button "Add" at bounding box center [1300, 305] width 20 height 11
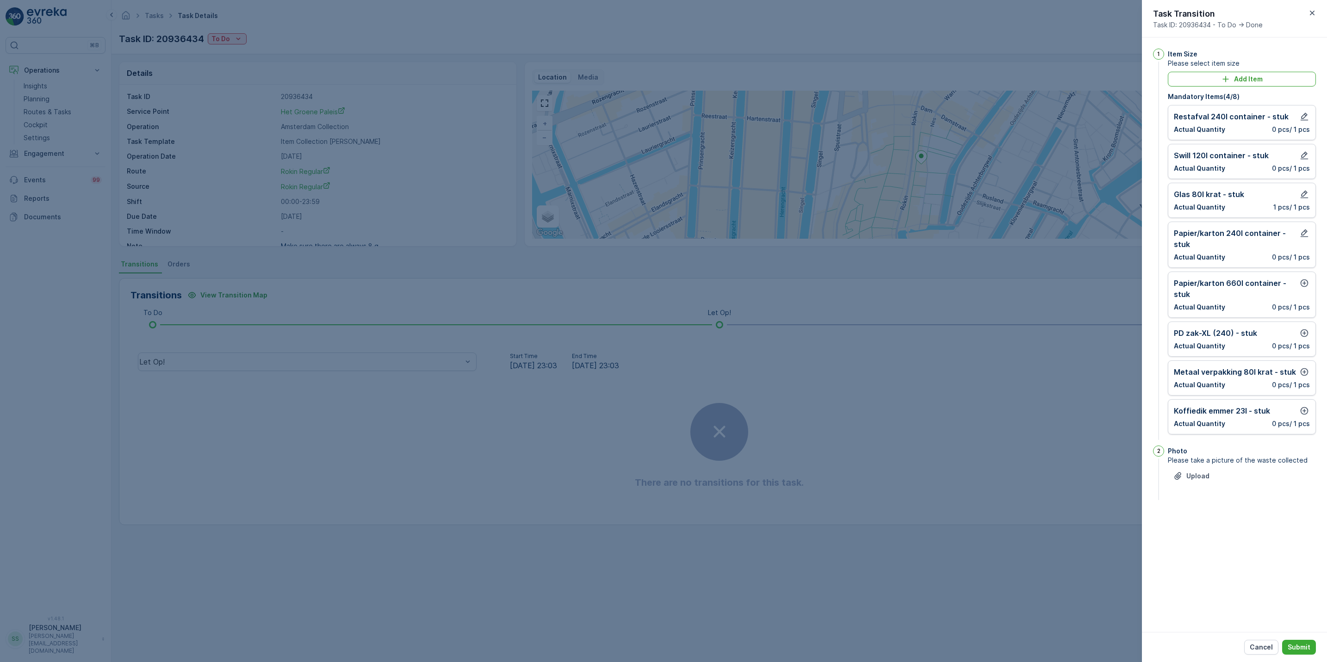
click at [1305, 278] on div "Papier/karton 660l container - stuk Actual Quantity 0 pcs / 1 pcs" at bounding box center [1242, 295] width 148 height 46
click at [1301, 289] on button "button" at bounding box center [1304, 283] width 11 height 11
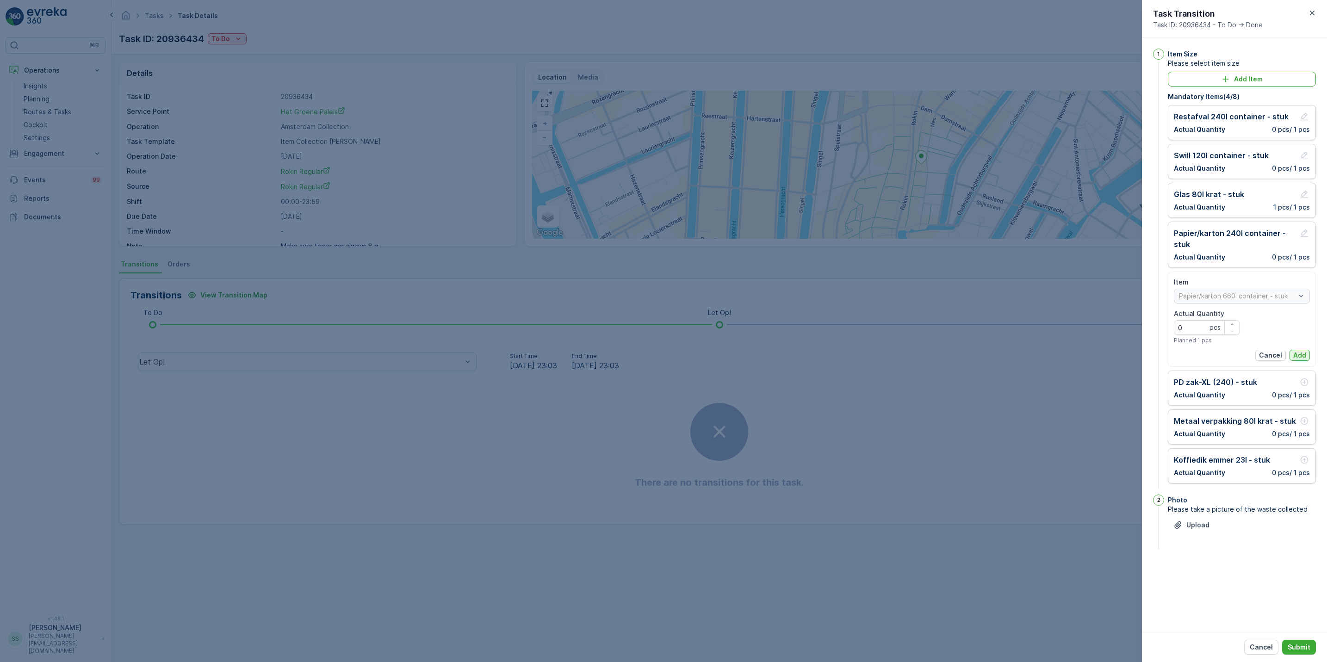
click at [1297, 358] on p "Add" at bounding box center [1299, 355] width 13 height 9
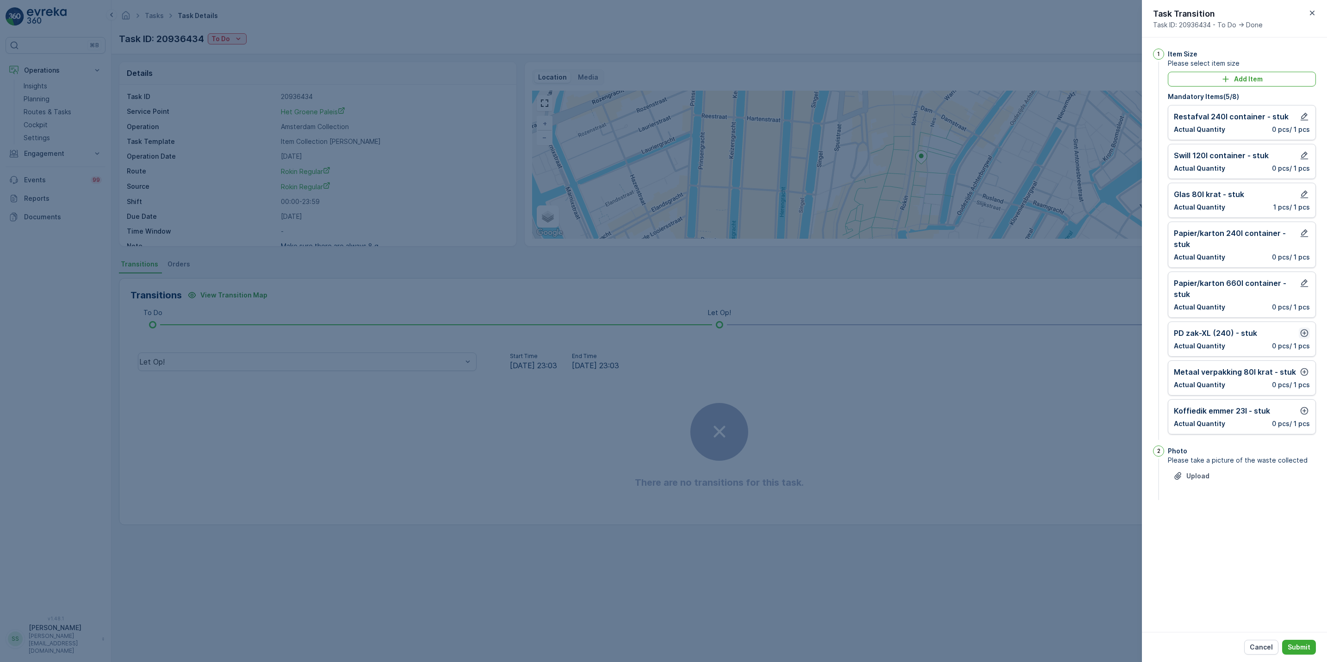
click at [1306, 331] on icon "button" at bounding box center [1304, 333] width 9 height 9
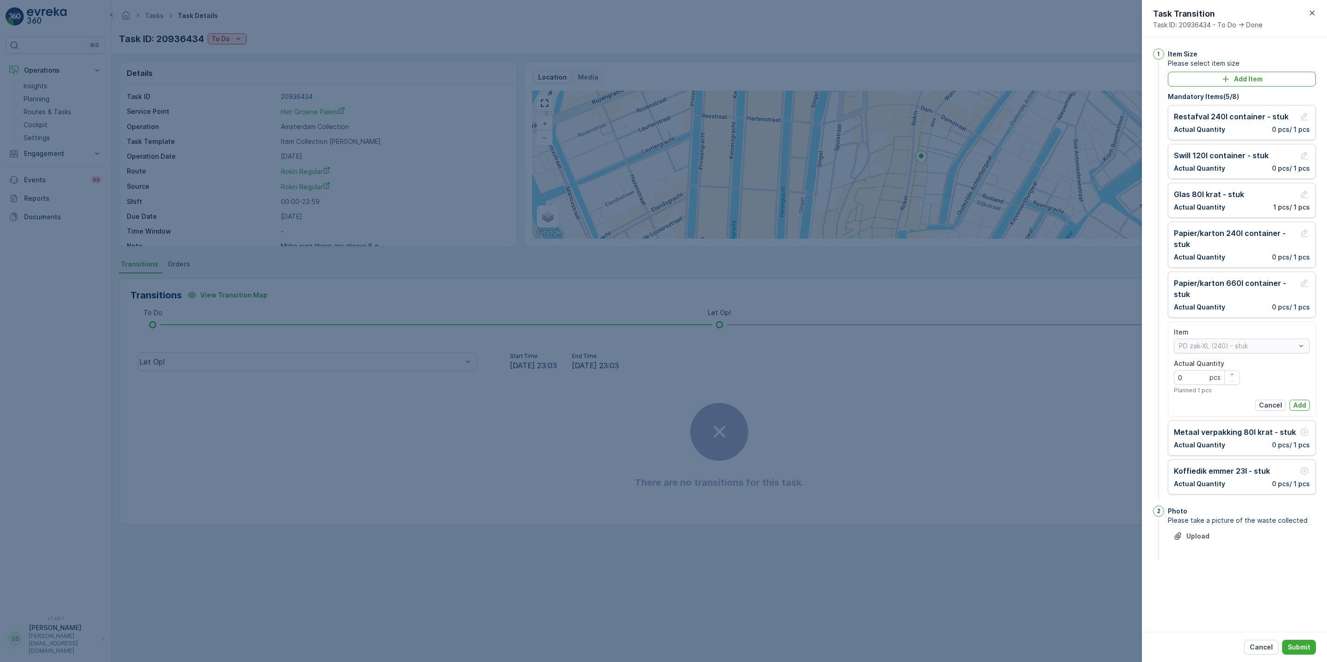
click at [1232, 368] on div "Actual Quantity" at bounding box center [1207, 363] width 66 height 9
click at [1232, 375] on icon "button" at bounding box center [1233, 375] width 6 height 6
type Quantity "1"
click at [1304, 403] on p "Add" at bounding box center [1299, 405] width 13 height 9
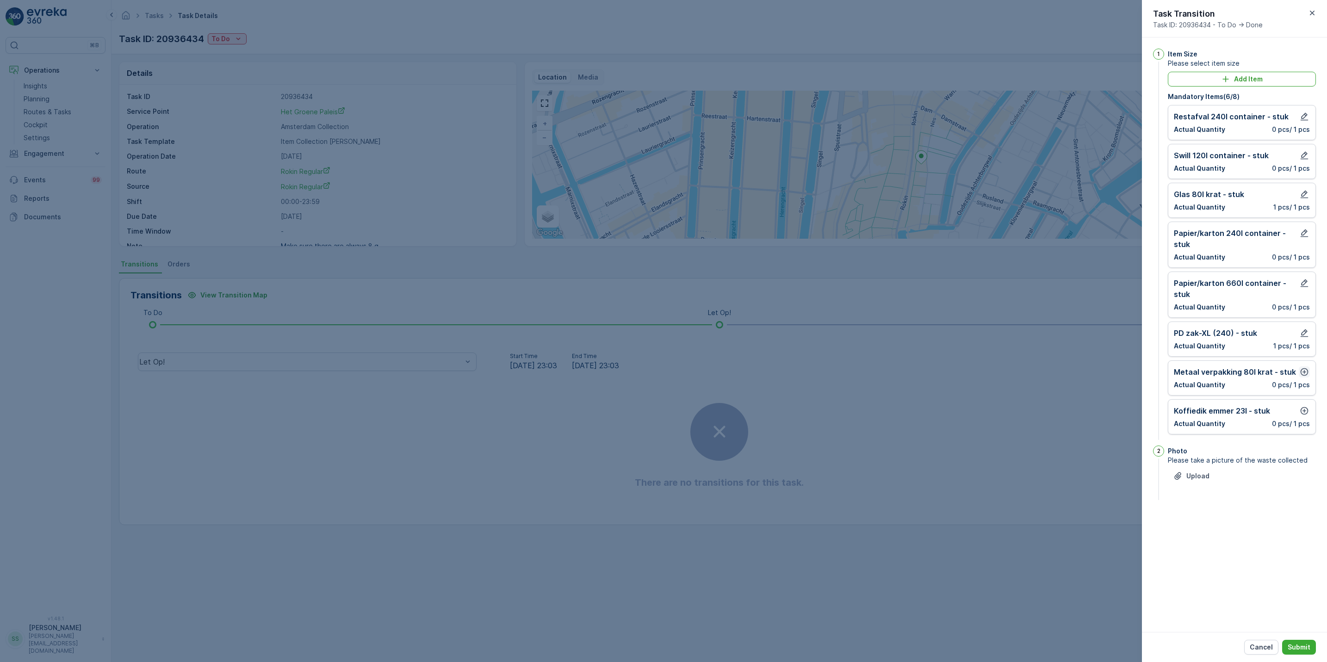
click at [1304, 373] on icon "button" at bounding box center [1304, 371] width 9 height 9
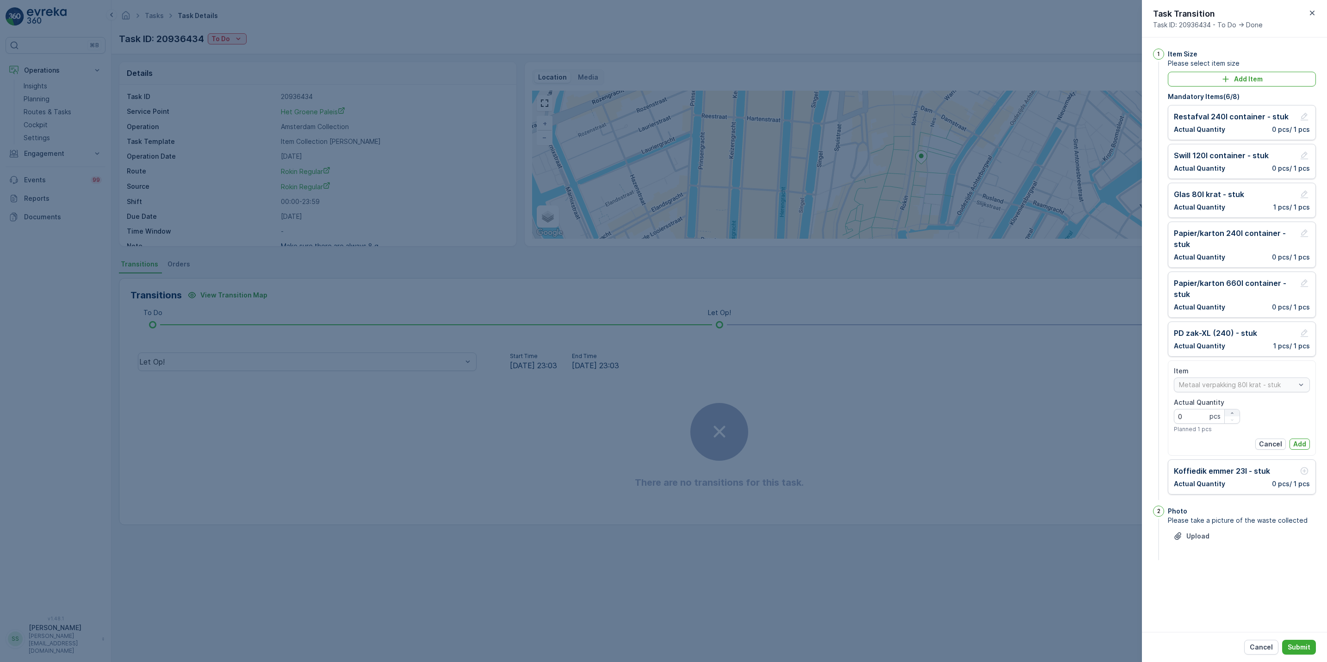
click at [1235, 414] on div "button" at bounding box center [1232, 413] width 15 height 6
type Quantity "1"
click at [1303, 445] on p "Add" at bounding box center [1299, 444] width 13 height 9
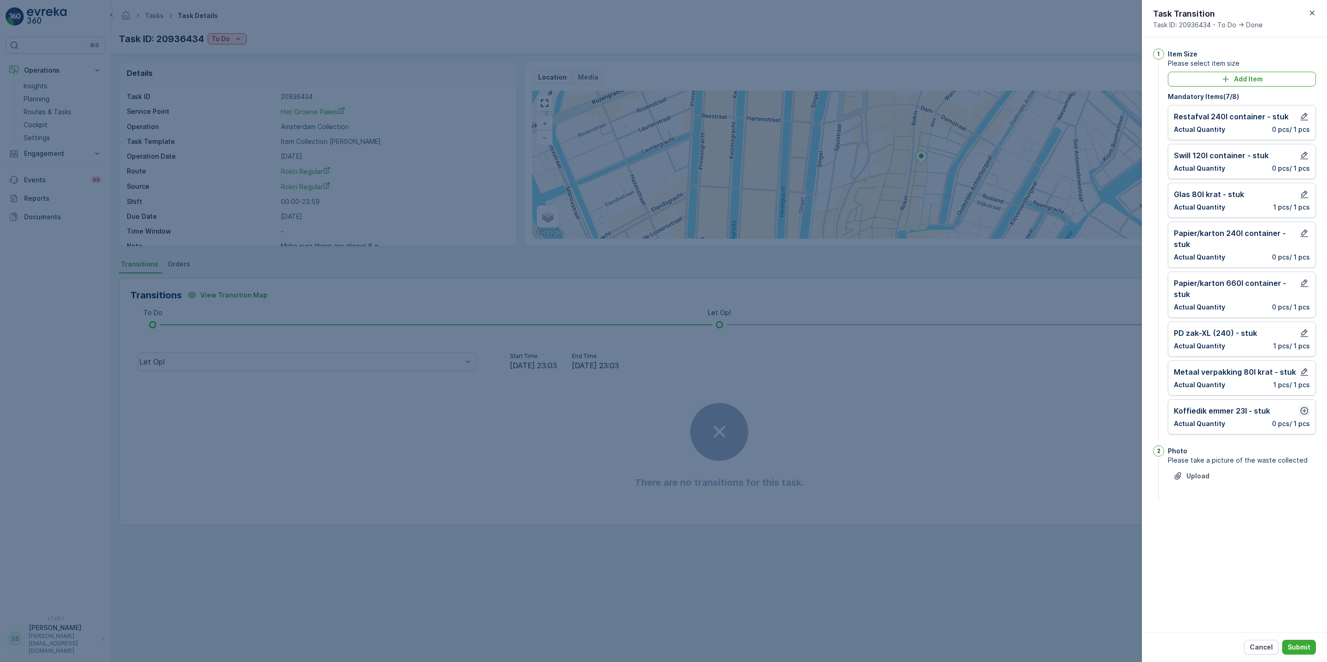
click at [1305, 414] on icon "button" at bounding box center [1304, 410] width 9 height 9
click at [1301, 486] on p "Add" at bounding box center [1299, 483] width 13 height 9
click at [1305, 283] on icon "button" at bounding box center [1304, 283] width 9 height 9
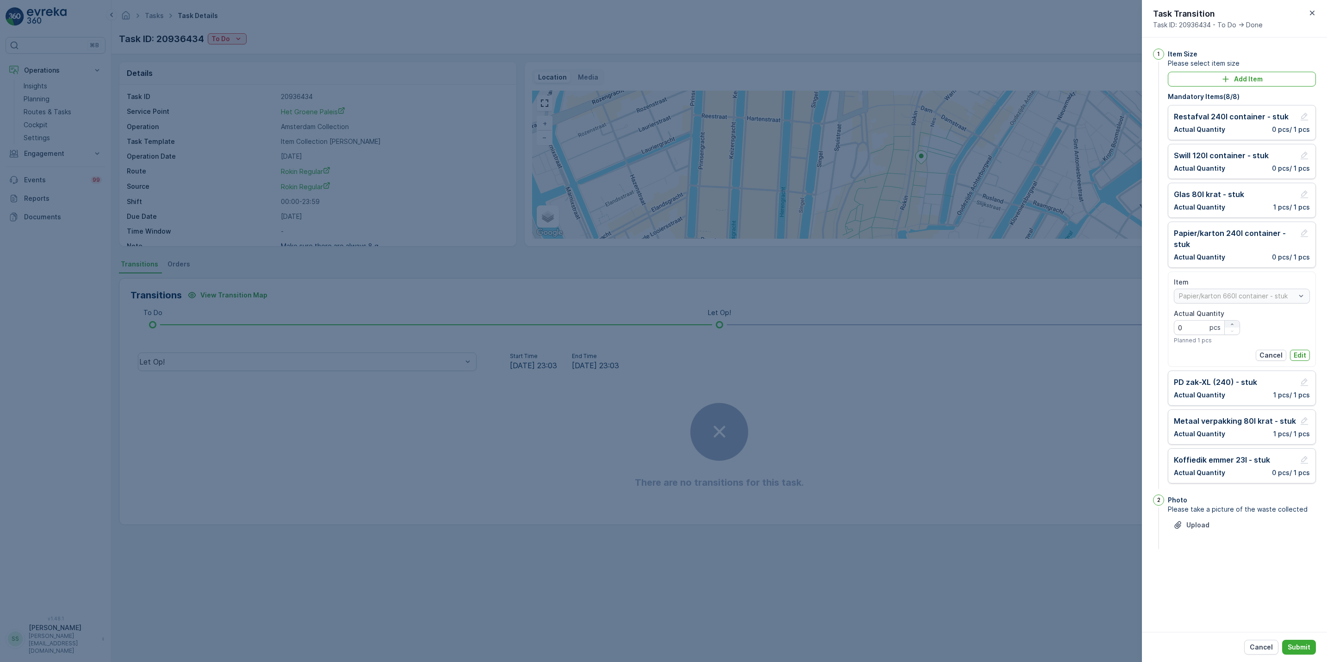
click at [1233, 325] on icon "button" at bounding box center [1233, 325] width 6 height 6
type Quantity "1"
click at [1301, 357] on p "Edit" at bounding box center [1300, 355] width 12 height 9
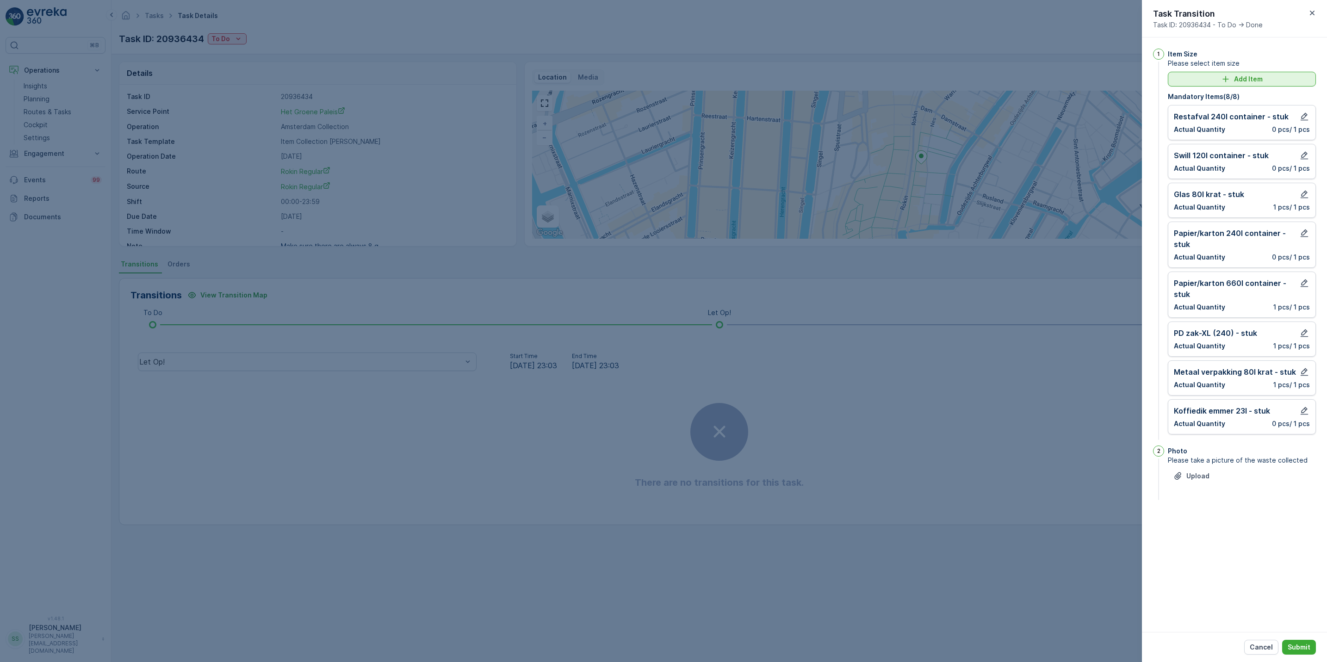
click at [1253, 83] on p "Add Item" at bounding box center [1248, 79] width 29 height 9
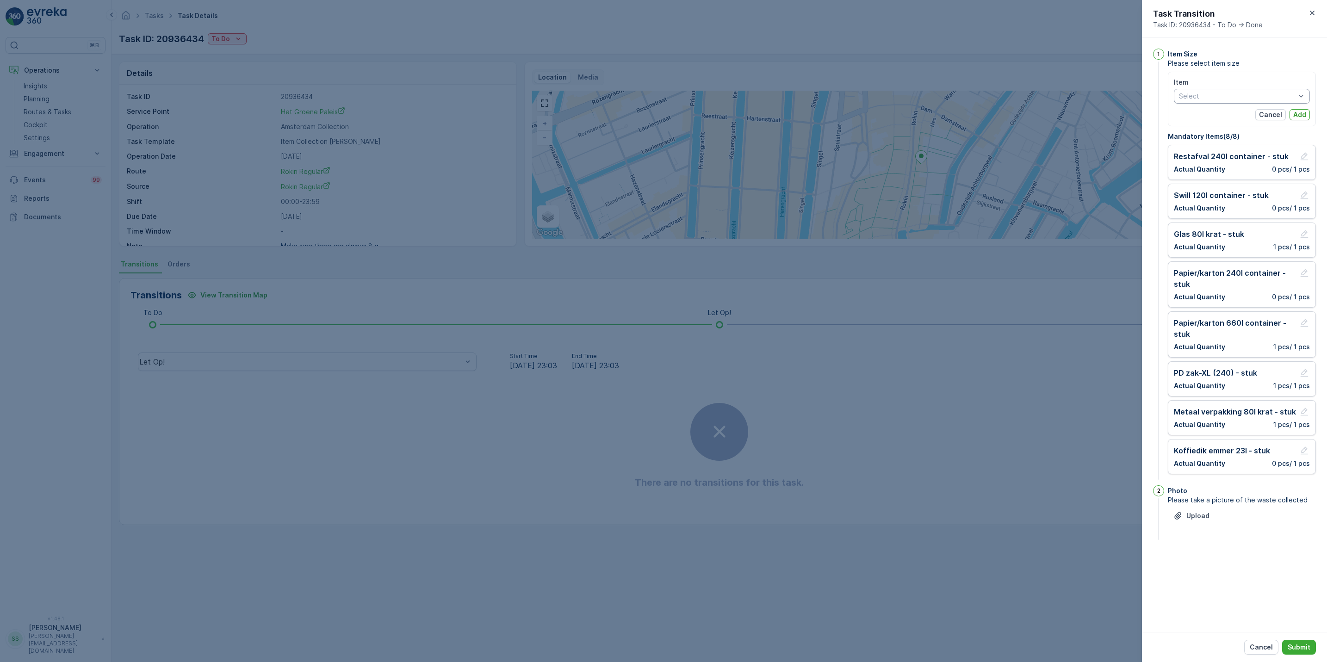
click at [1277, 95] on div at bounding box center [1237, 96] width 118 height 7
type input "pd"
click at [1237, 131] on span "PD zak-M (60) - stuk" at bounding box center [1212, 131] width 64 height 7
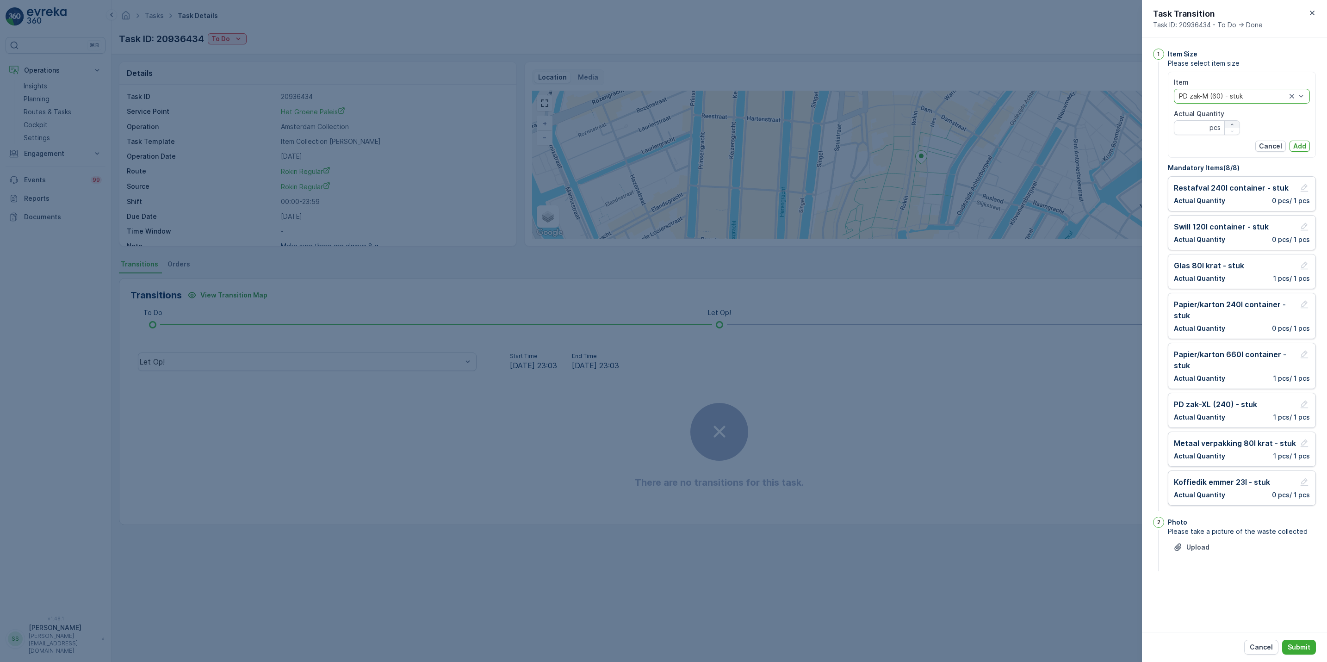
click at [1232, 124] on icon "button" at bounding box center [1232, 124] width 2 height 1
type Quantity "1"
click at [1296, 147] on p "Add" at bounding box center [1299, 146] width 13 height 9
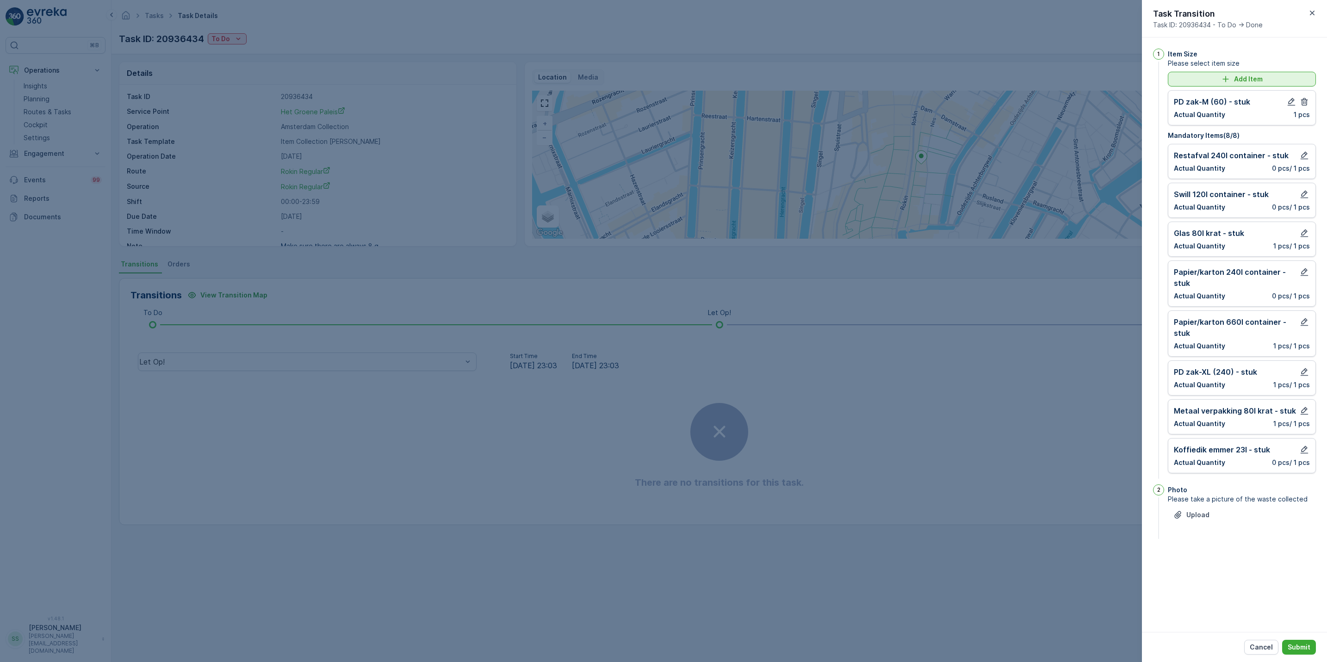
click at [1277, 79] on div "Add Item" at bounding box center [1242, 79] width 137 height 9
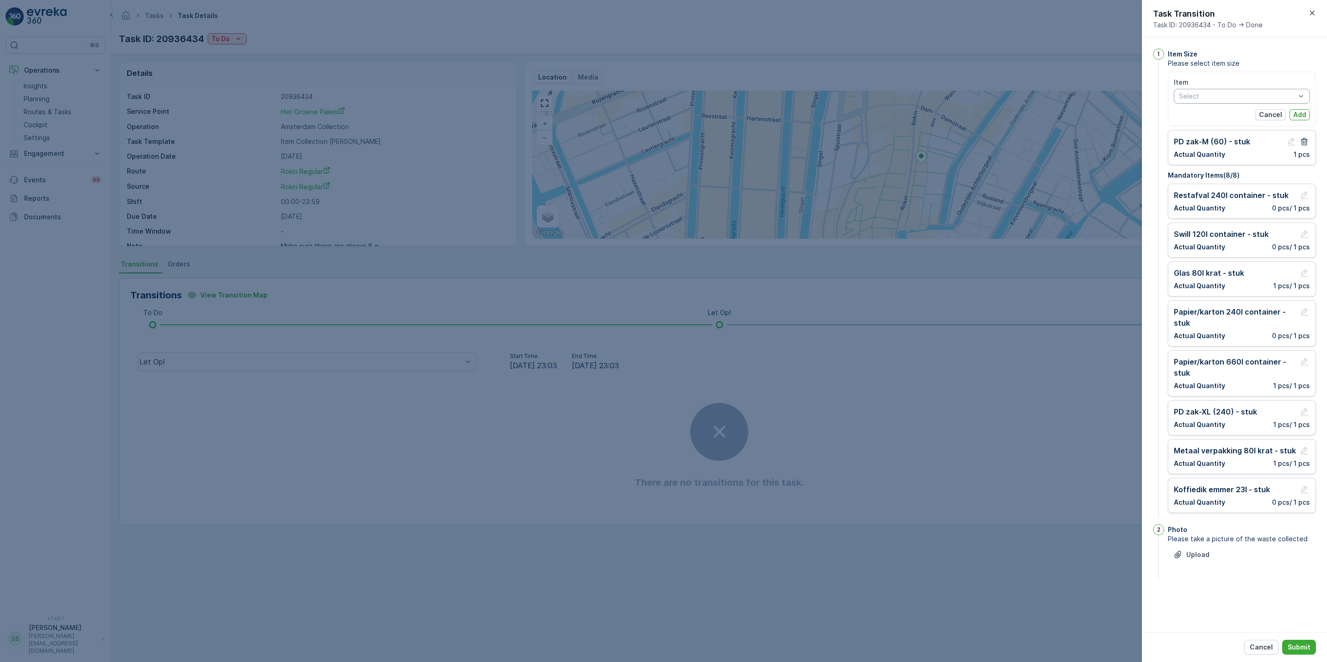
click at [1265, 96] on div at bounding box center [1237, 96] width 118 height 7
type input "glas 2"
click at [1251, 113] on span "Glas 240l container - stuk" at bounding box center [1220, 116] width 80 height 7
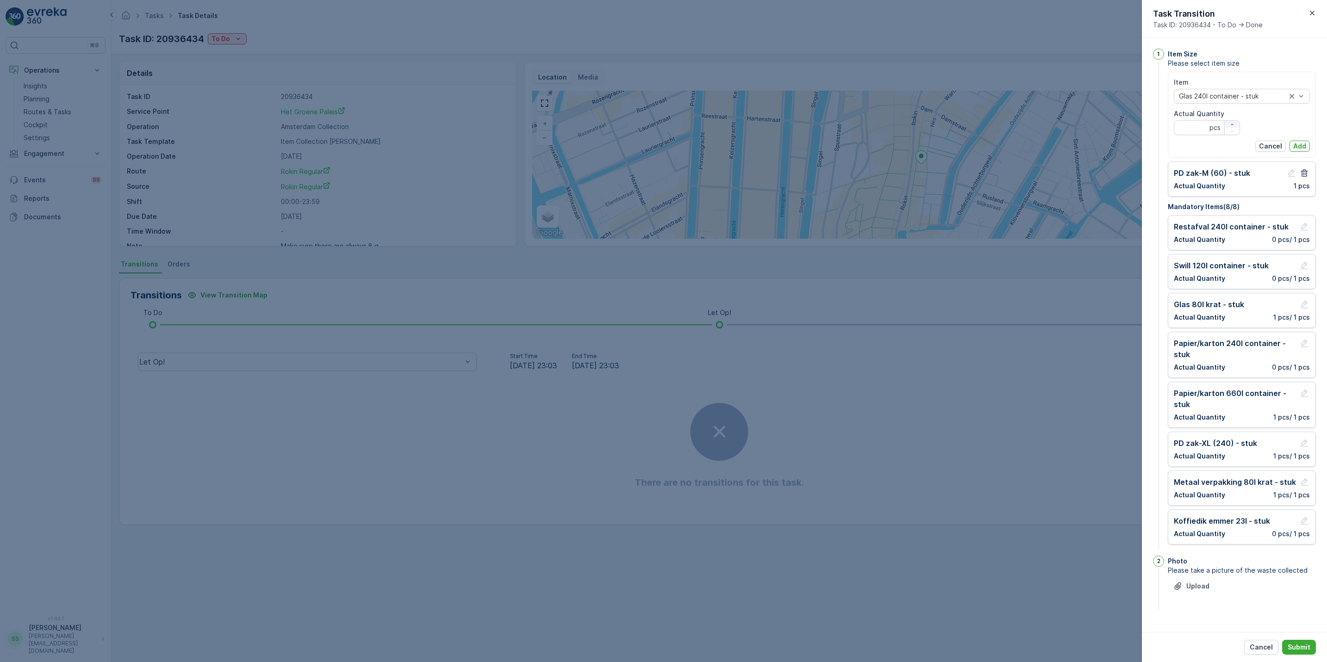
click at [1230, 124] on icon "button" at bounding box center [1233, 125] width 6 height 6
type Quantity "1"
click at [1294, 146] on p "Add" at bounding box center [1299, 146] width 13 height 9
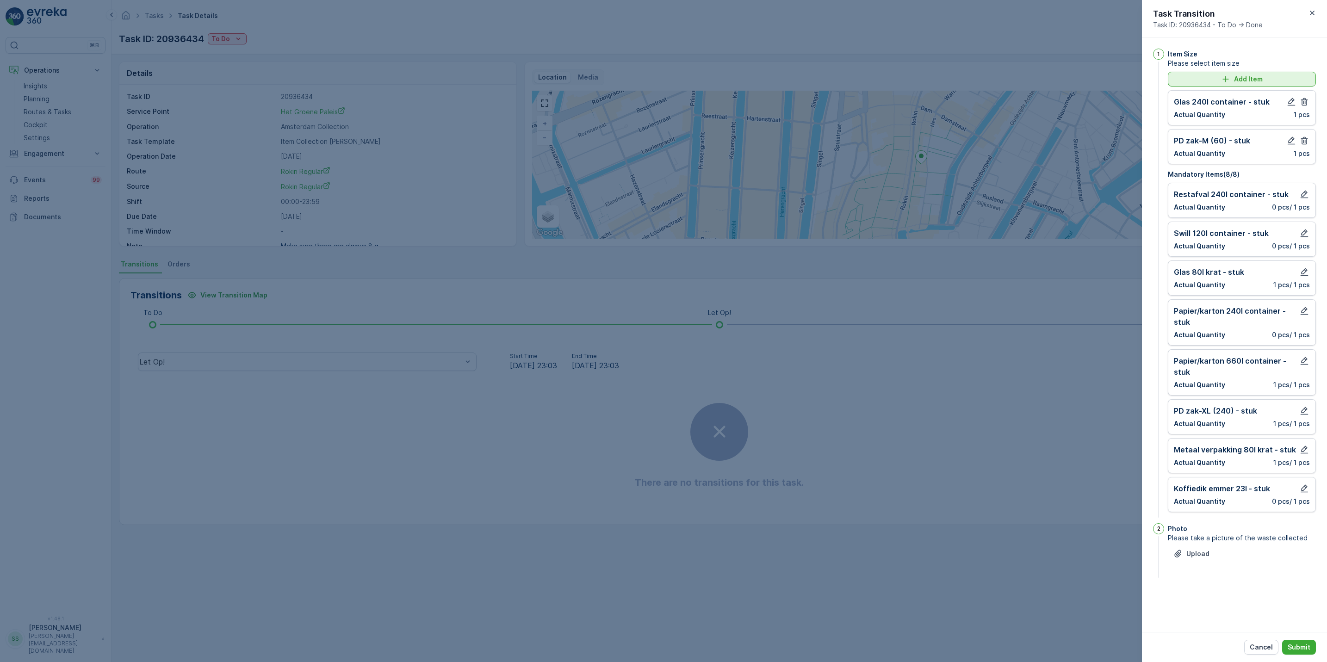
click at [1287, 77] on div "Add Item" at bounding box center [1242, 79] width 137 height 9
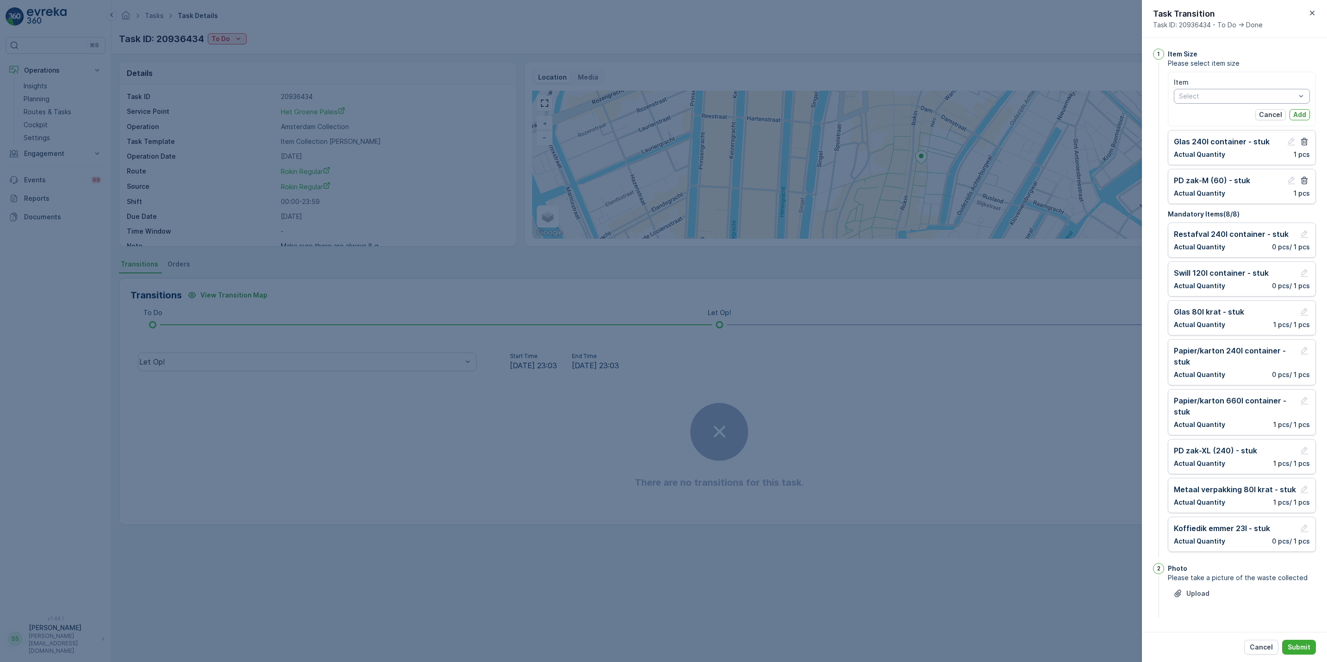
click at [1279, 93] on div at bounding box center [1237, 96] width 118 height 7
type input "rest"
click at [1251, 160] on span "Restafval 660l container - stuk" at bounding box center [1228, 160] width 96 height 7
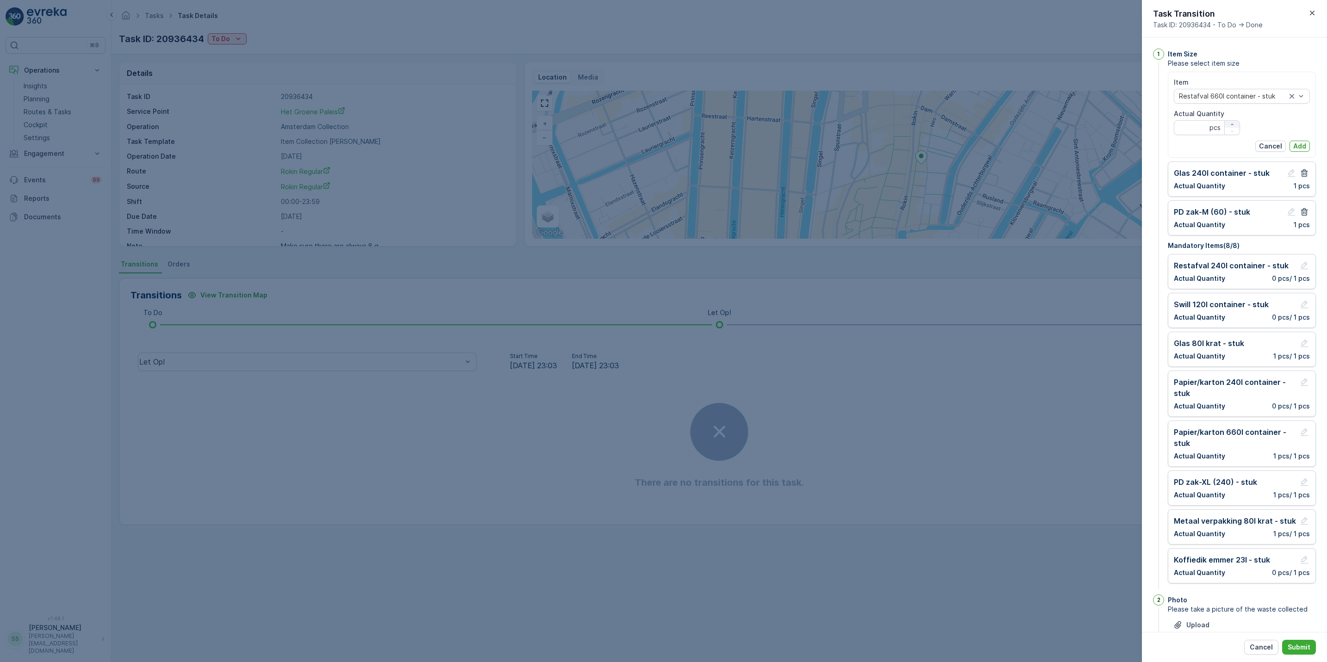
click at [1233, 122] on icon "button" at bounding box center [1233, 125] width 6 height 6
type Quantity "2"
click at [1305, 145] on button "Add" at bounding box center [1300, 146] width 20 height 11
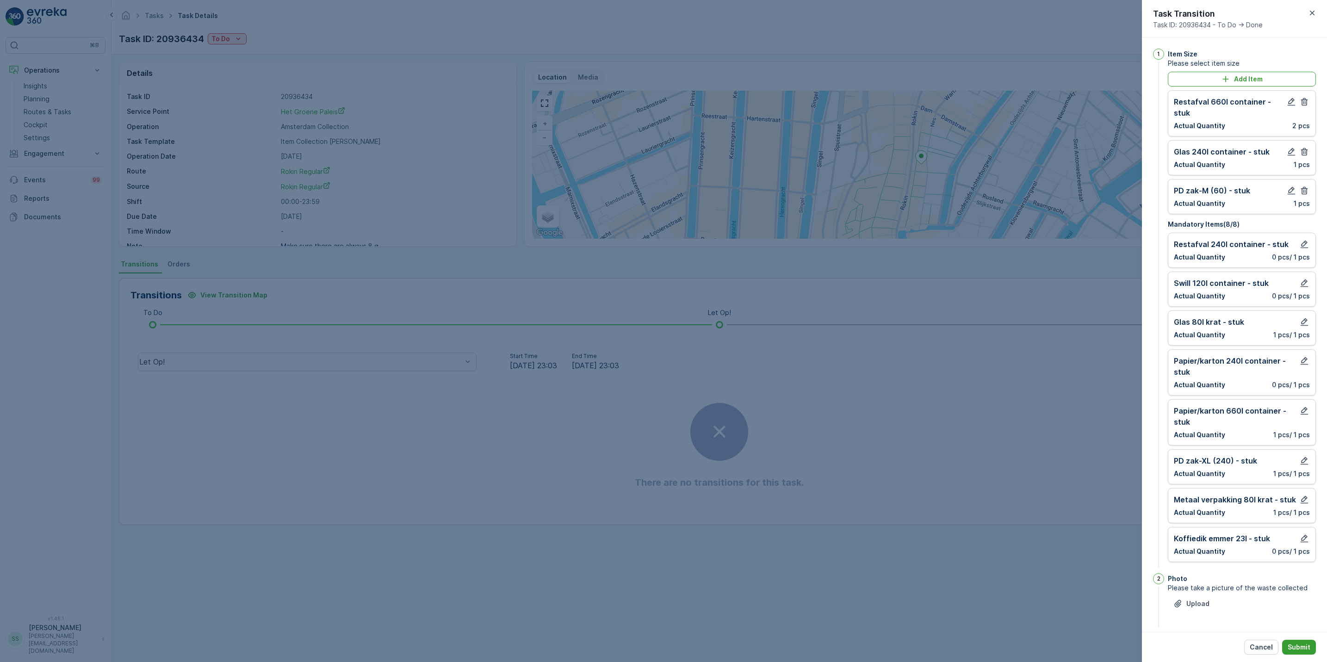
click at [1290, 643] on p "Submit" at bounding box center [1299, 647] width 23 height 9
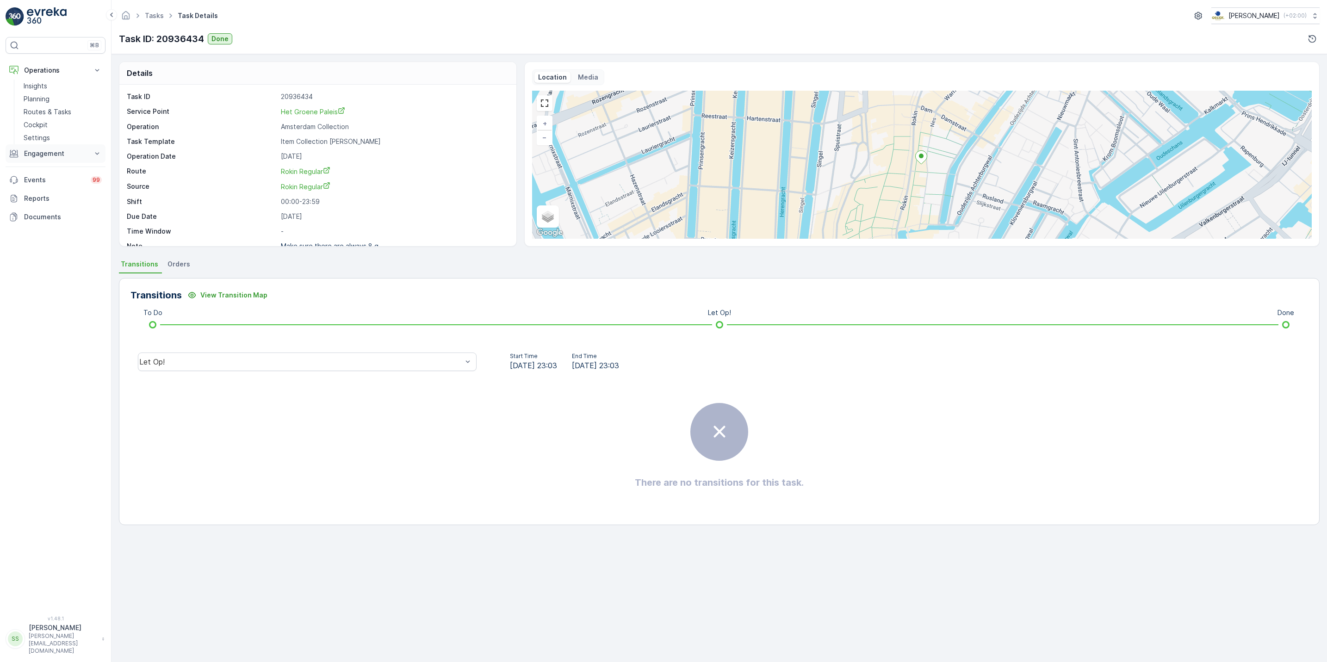
click at [72, 155] on p "Engagement" at bounding box center [55, 153] width 63 height 9
click at [62, 210] on p "Service Points" at bounding box center [46, 208] width 45 height 9
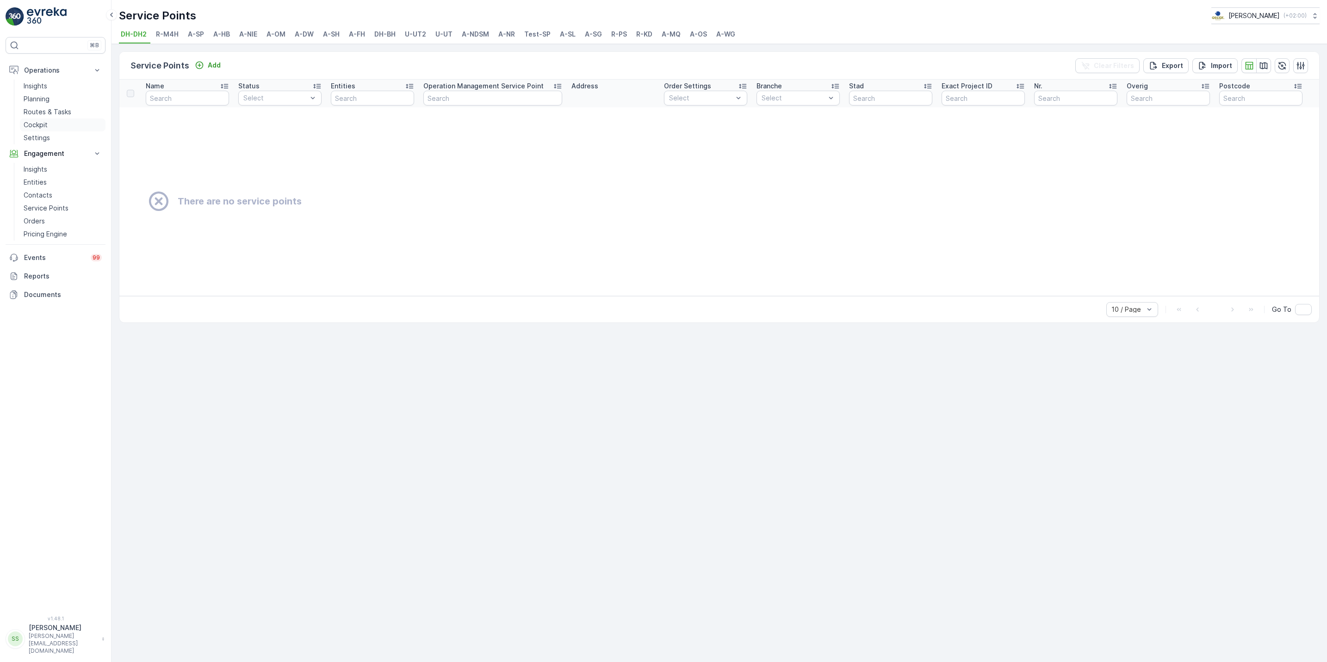
click at [79, 119] on link "Cockpit" at bounding box center [63, 124] width 86 height 13
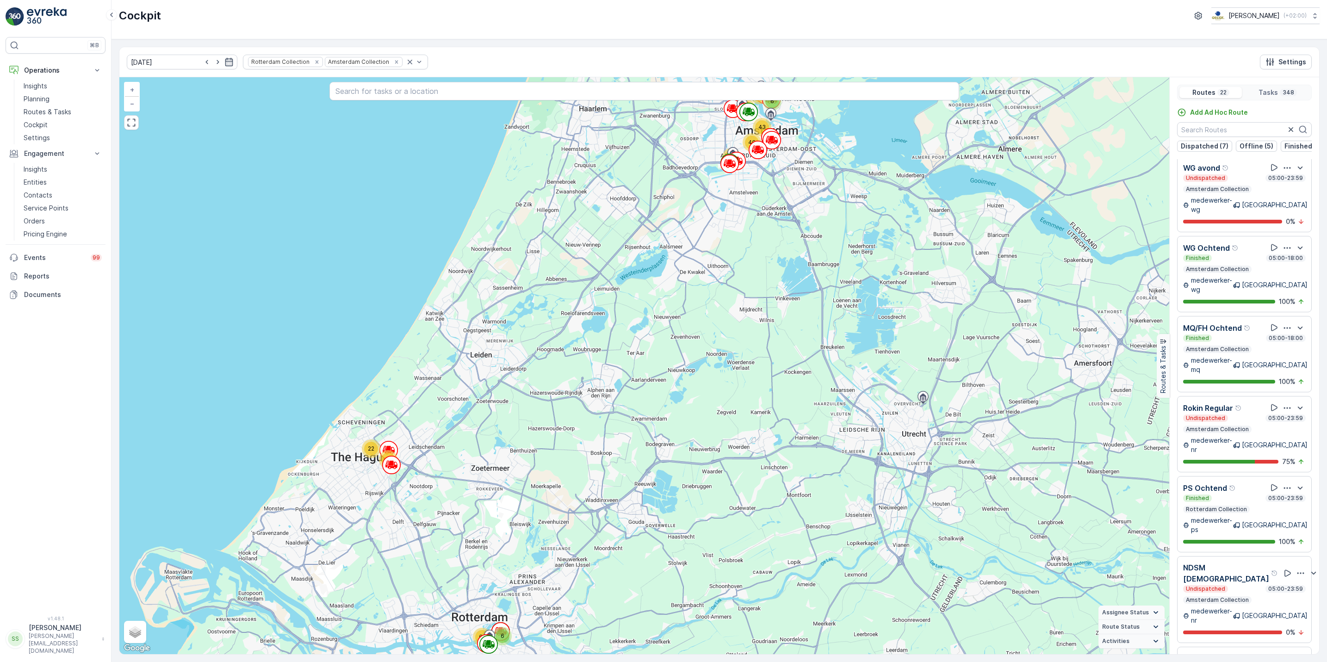
scroll to position [727, 0]
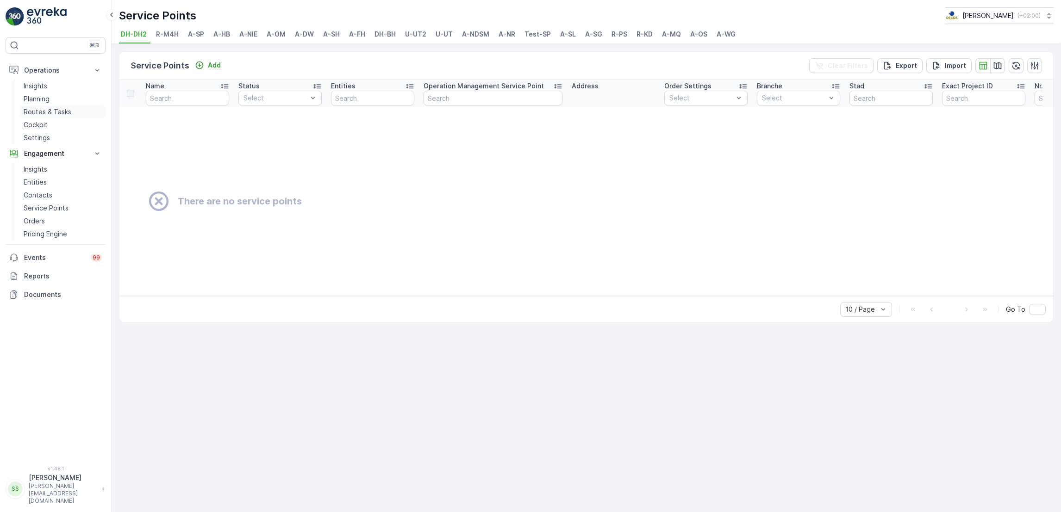
click at [62, 106] on link "Routes & Tasks" at bounding box center [63, 112] width 86 height 13
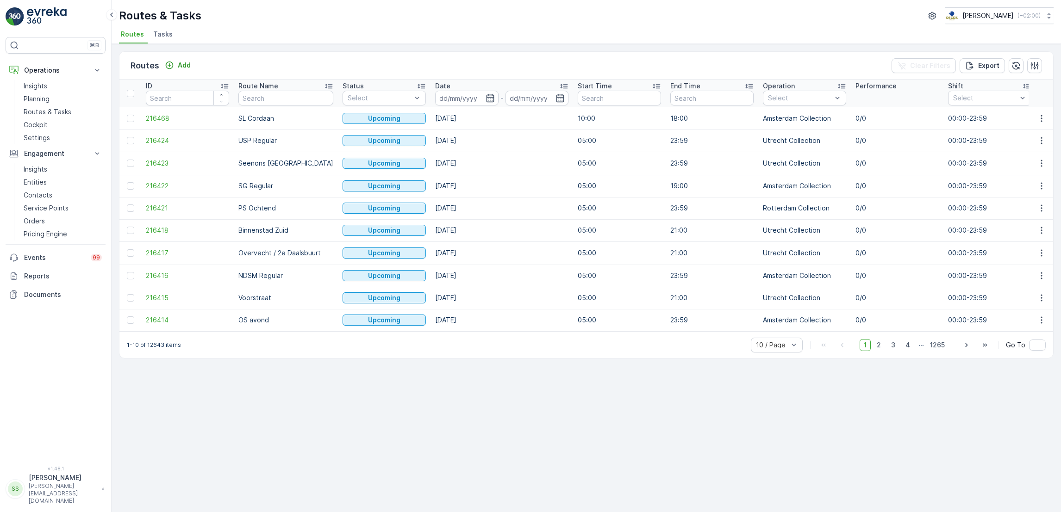
click at [161, 36] on span "Tasks" at bounding box center [162, 34] width 19 height 9
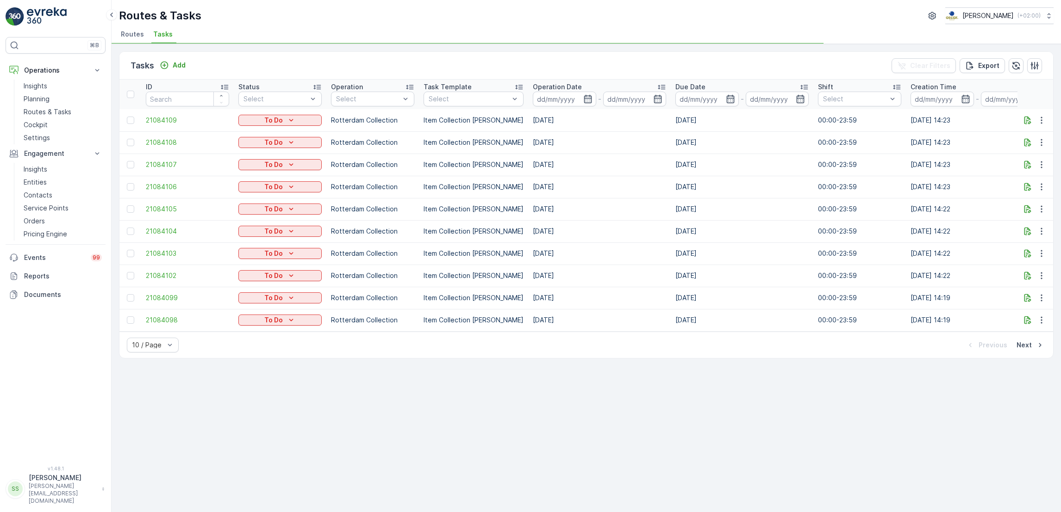
click at [131, 36] on span "Routes" at bounding box center [132, 34] width 23 height 9
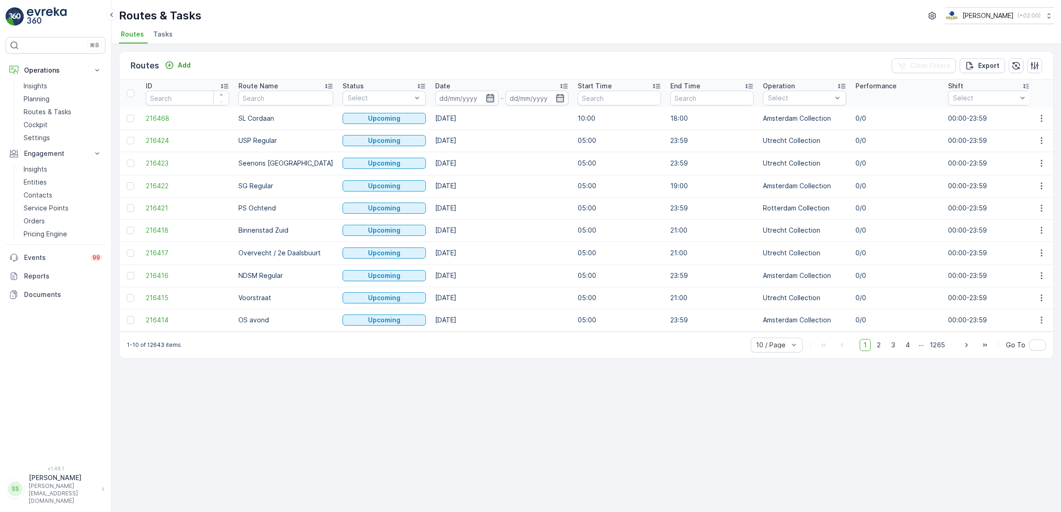
click at [485, 101] on icon "button" at bounding box center [489, 97] width 9 height 9
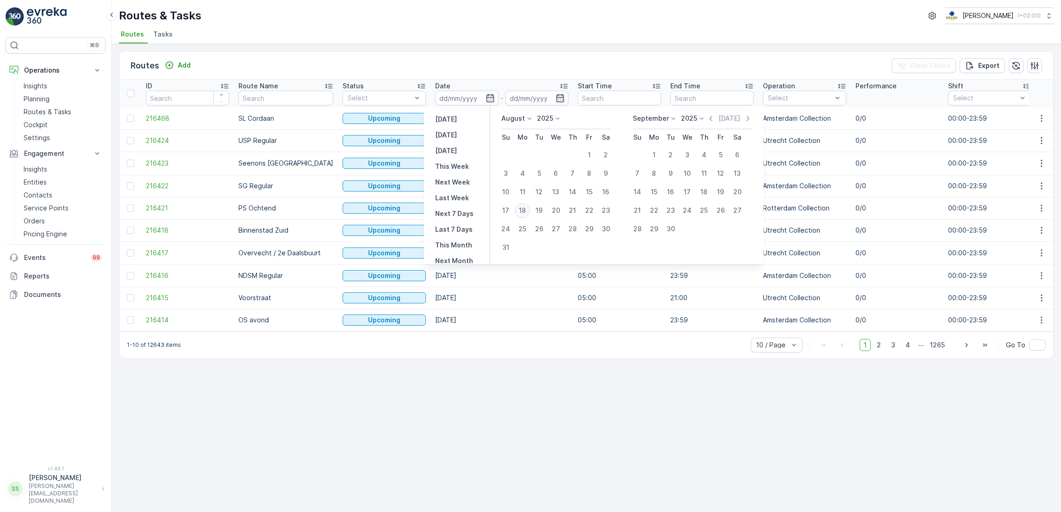
click at [521, 213] on div "18" at bounding box center [522, 210] width 15 height 15
type input "[DATE]"
click at [521, 213] on div "18" at bounding box center [522, 210] width 15 height 15
type input "[DATE]"
click at [521, 213] on div "18" at bounding box center [522, 210] width 15 height 15
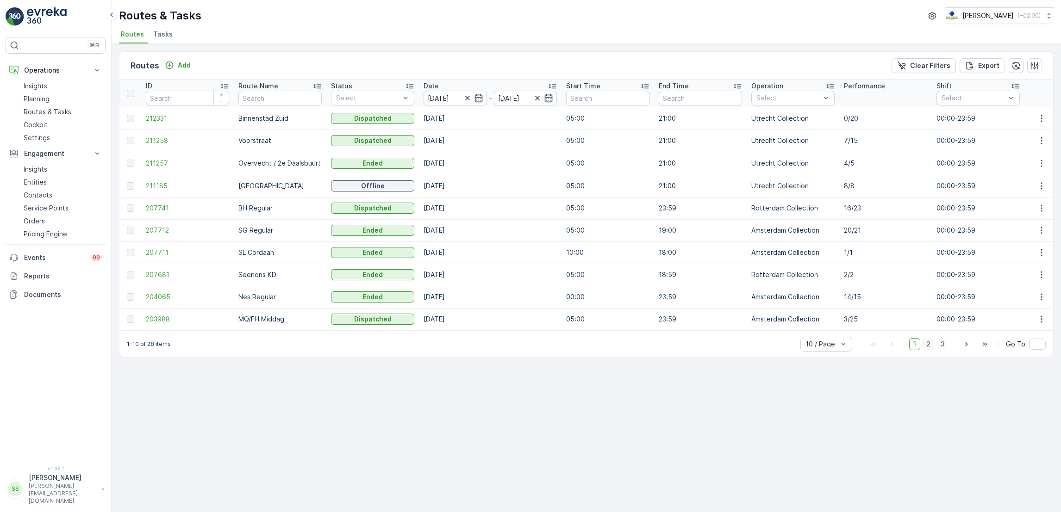
click at [929, 348] on span "2" at bounding box center [928, 344] width 12 height 12
click at [1040, 318] on icon "button" at bounding box center [1041, 318] width 9 height 9
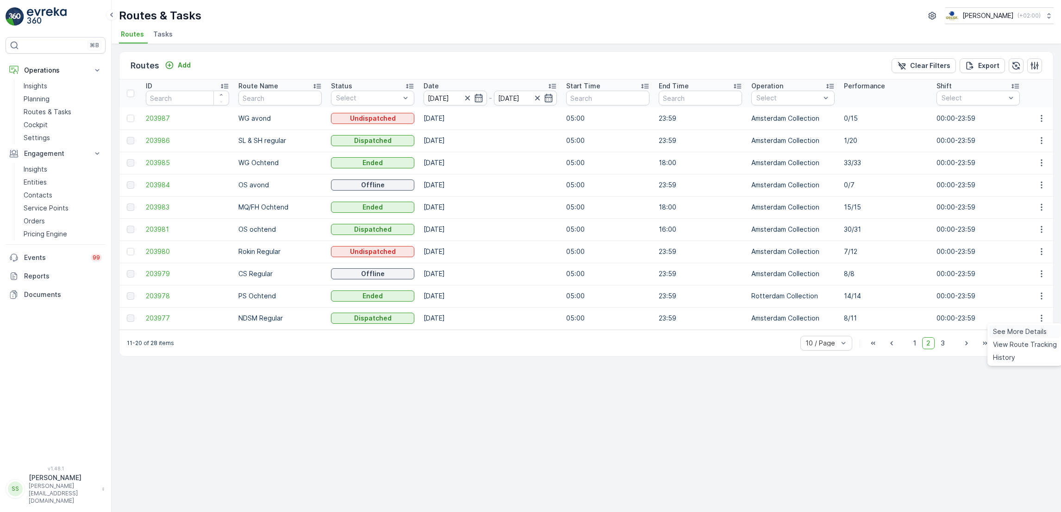
click at [1029, 330] on span "See More Details" at bounding box center [1020, 331] width 54 height 9
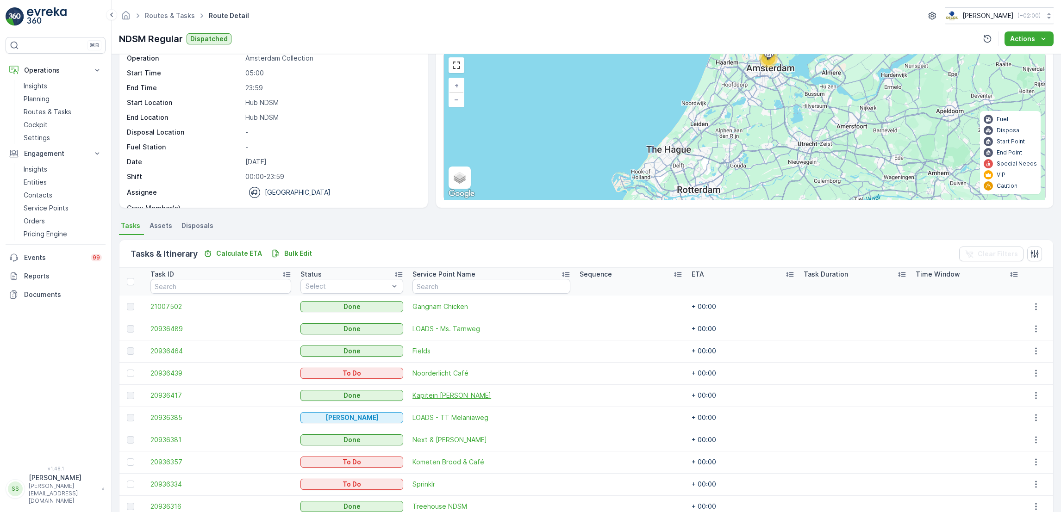
scroll to position [105, 0]
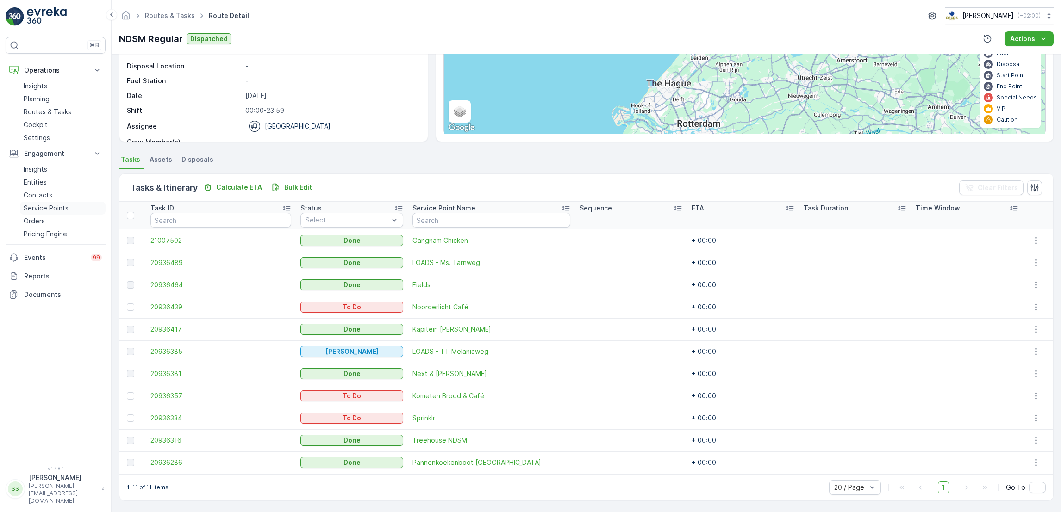
click at [57, 206] on p "Service Points" at bounding box center [46, 208] width 45 height 9
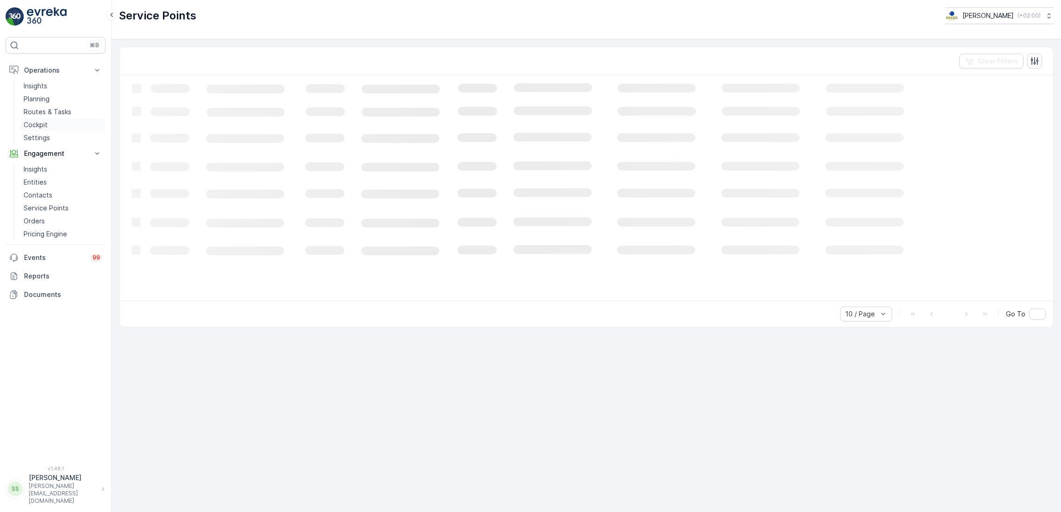
click at [49, 120] on link "Cockpit" at bounding box center [63, 124] width 86 height 13
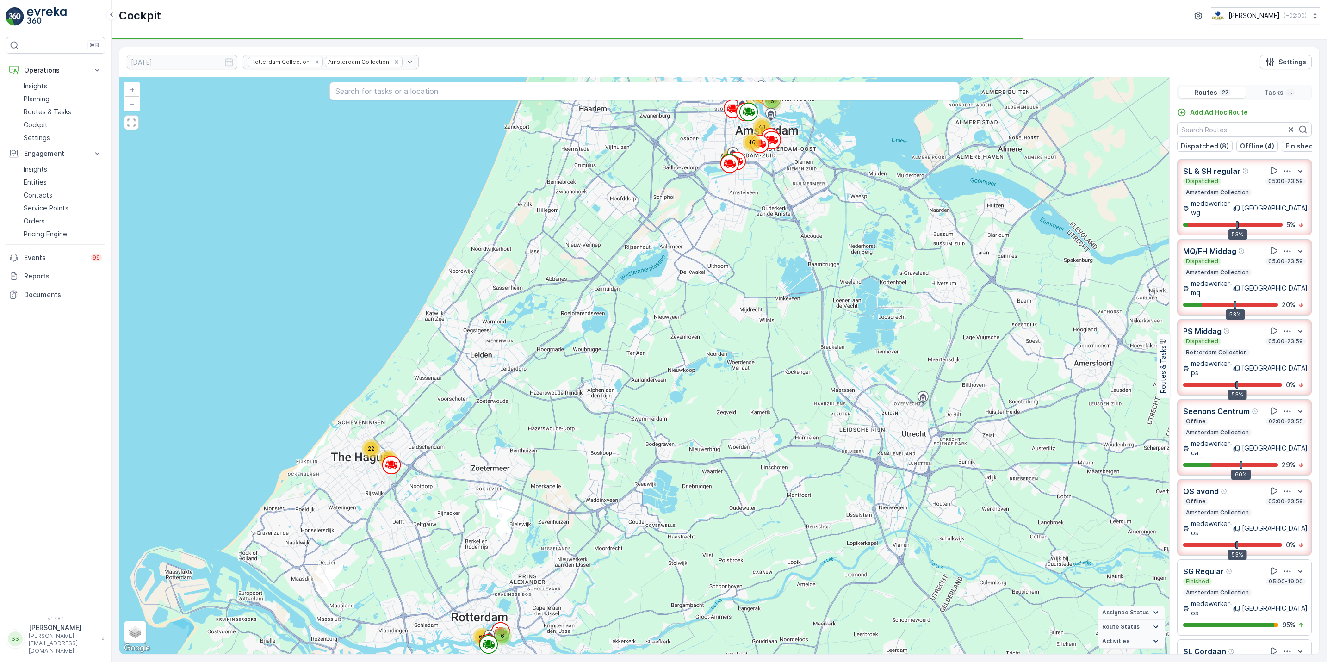
scroll to position [727, 0]
